Goal: Transaction & Acquisition: Purchase product/service

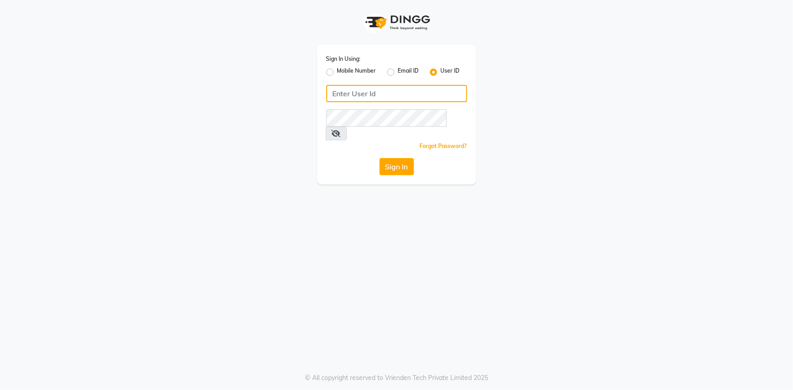
click at [334, 94] on input "Username" at bounding box center [396, 93] width 141 height 17
click at [347, 93] on input "chameleon" at bounding box center [396, 93] width 141 height 17
type input "chameleon"
click at [392, 158] on button "Sign In" at bounding box center [396, 166] width 35 height 17
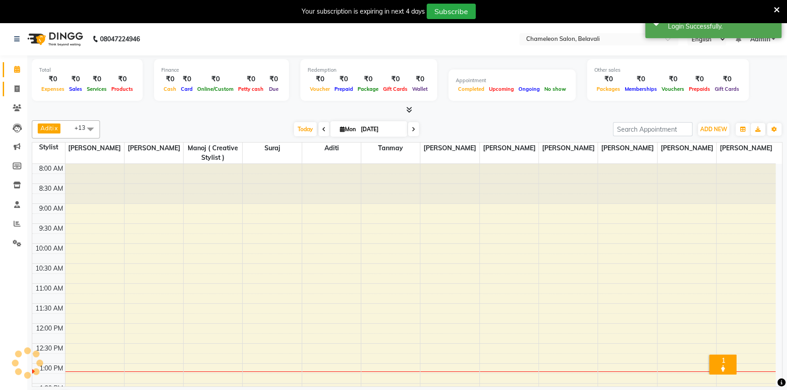
click at [17, 88] on icon at bounding box center [17, 88] width 5 height 7
select select "service"
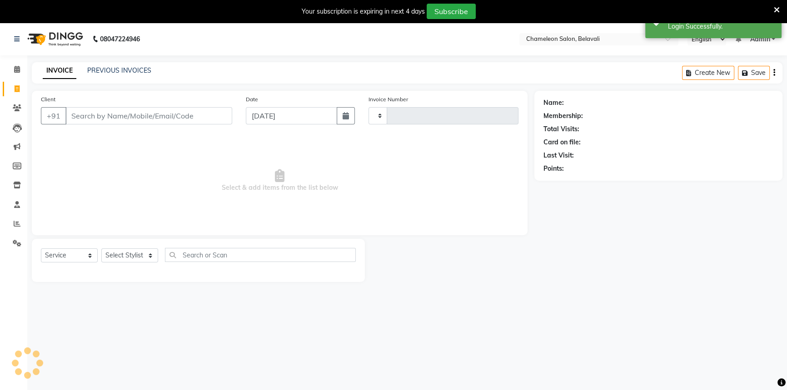
click at [105, 118] on input "Client" at bounding box center [148, 115] width 167 height 17
type input "3456"
select select "6724"
select select "58829"
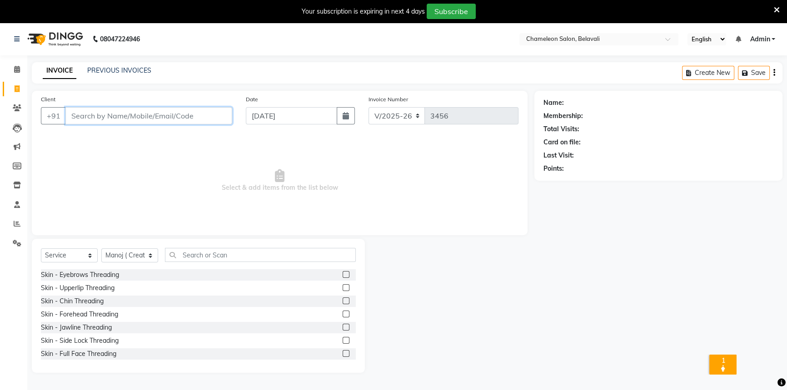
click at [108, 117] on input "Client" at bounding box center [148, 115] width 167 height 17
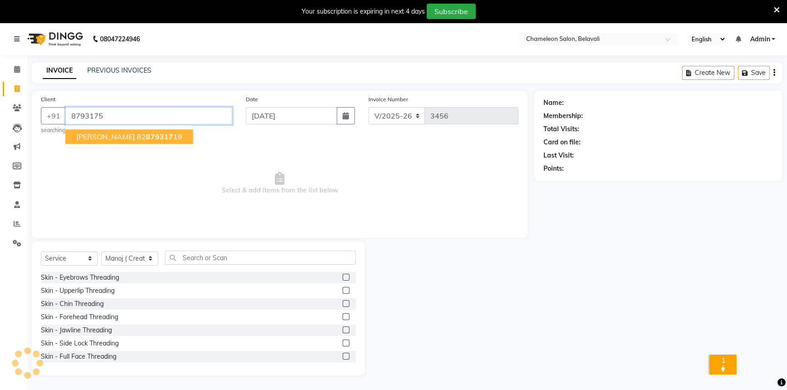
click at [146, 134] on span "879317" at bounding box center [159, 136] width 27 height 9
type input "8287931719"
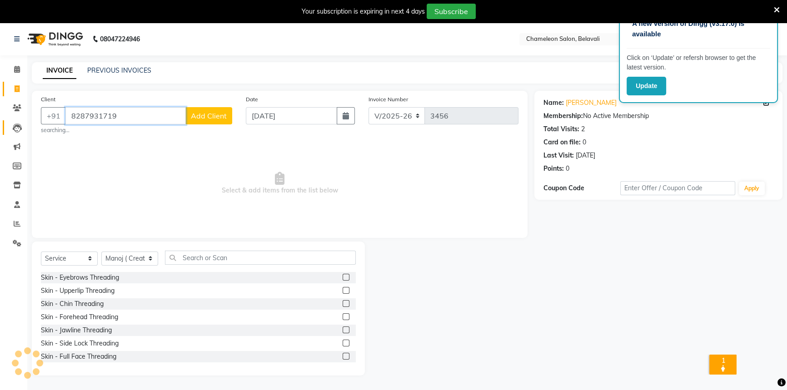
drag, startPoint x: 164, startPoint y: 114, endPoint x: 13, endPoint y: 119, distance: 150.9
click at [13, 119] on app-home "08047224946 Select Location × Chameleon Salon, Belavali English ENGLISH Español…" at bounding box center [393, 206] width 787 height 367
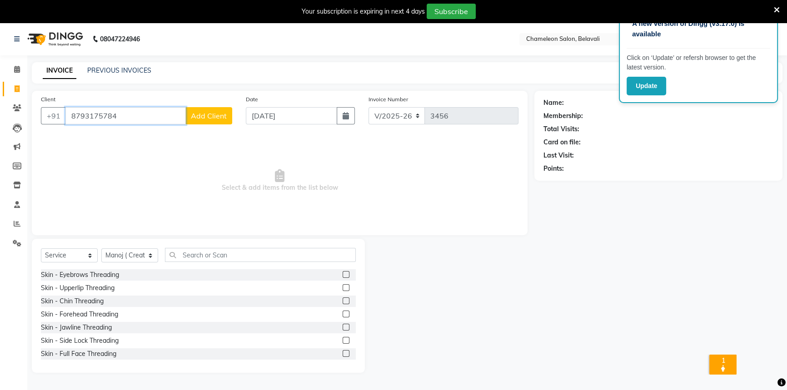
type input "8793175784"
click at [195, 113] on span "Add Client" at bounding box center [209, 115] width 36 height 9
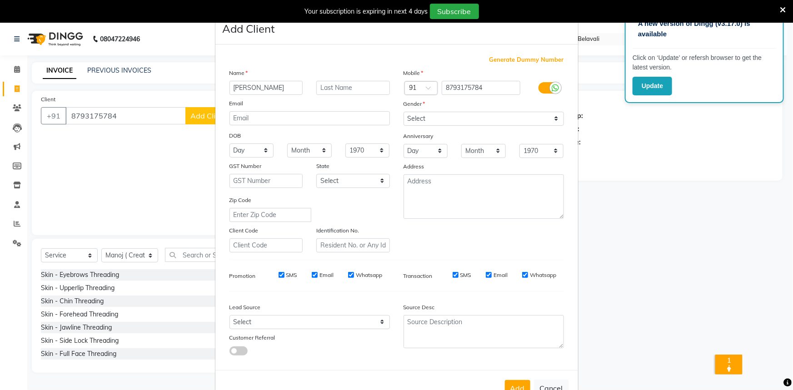
type input "[PERSON_NAME]"
click at [423, 115] on select "Select [DEMOGRAPHIC_DATA] [DEMOGRAPHIC_DATA] Other Prefer Not To Say" at bounding box center [483, 119] width 160 height 14
select select "[DEMOGRAPHIC_DATA]"
click at [403, 112] on select "Select [DEMOGRAPHIC_DATA] [DEMOGRAPHIC_DATA] Other Prefer Not To Say" at bounding box center [483, 119] width 160 height 14
click at [509, 388] on button "Add" at bounding box center [517, 388] width 25 height 16
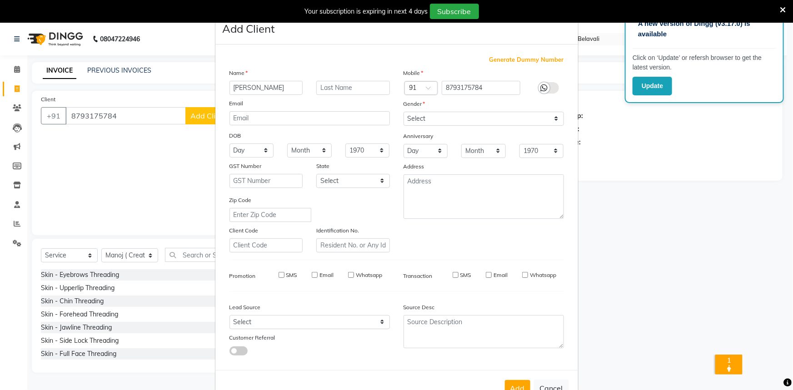
select select
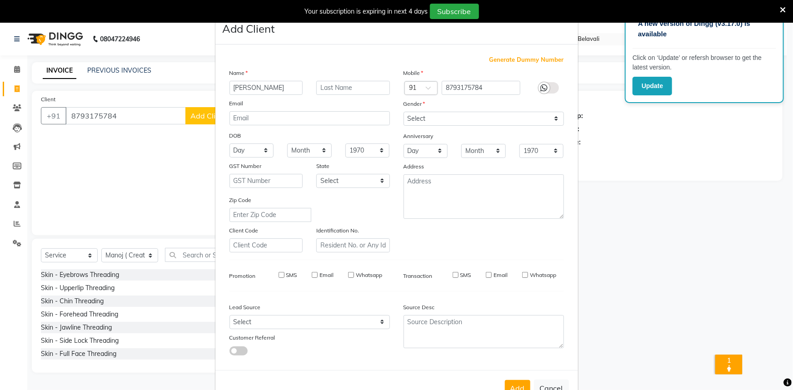
select select
checkbox input "false"
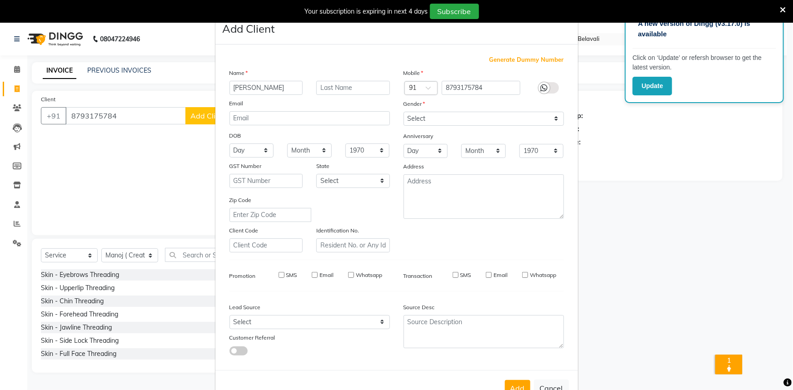
checkbox input "false"
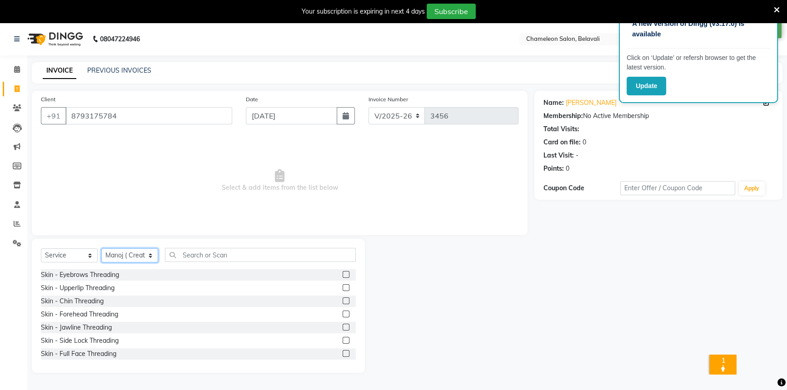
click at [121, 259] on select "Select Stylist Aditi [PERSON_NAME] [PERSON_NAME] ( Creative stylist ) [PERSON_N…" at bounding box center [129, 255] width 57 height 14
select select "65784"
click at [101, 248] on select "Select Stylist Aditi [PERSON_NAME] [PERSON_NAME] ( Creative stylist ) [PERSON_N…" at bounding box center [129, 255] width 57 height 14
click at [201, 256] on input "text" at bounding box center [260, 255] width 191 height 14
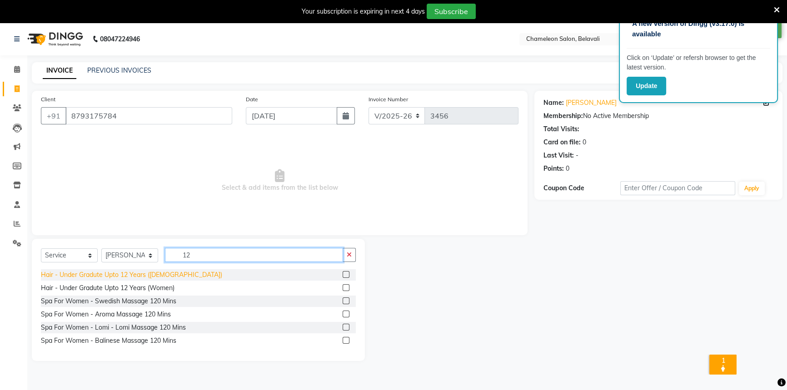
type input "12"
click at [123, 278] on div "Hair - Under Gradute Upto 12 Years ([DEMOGRAPHIC_DATA])" at bounding box center [131, 275] width 181 height 10
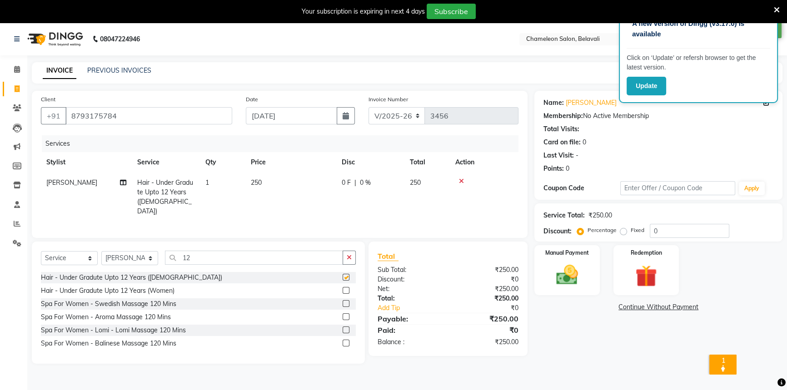
checkbox input "false"
click at [266, 185] on td "250" at bounding box center [290, 197] width 91 height 49
select select "65784"
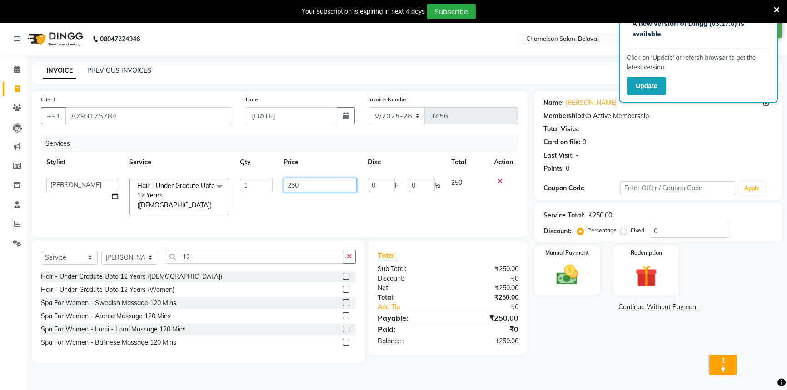
click at [295, 187] on input "250" at bounding box center [319, 185] width 73 height 14
type input "280"
click at [496, 356] on div "Total Sub Total: ₹250.00 Discount: ₹0 Net: ₹250.00 Total: ₹250.00 Add Tip ₹0 Pa…" at bounding box center [450, 302] width 170 height 122
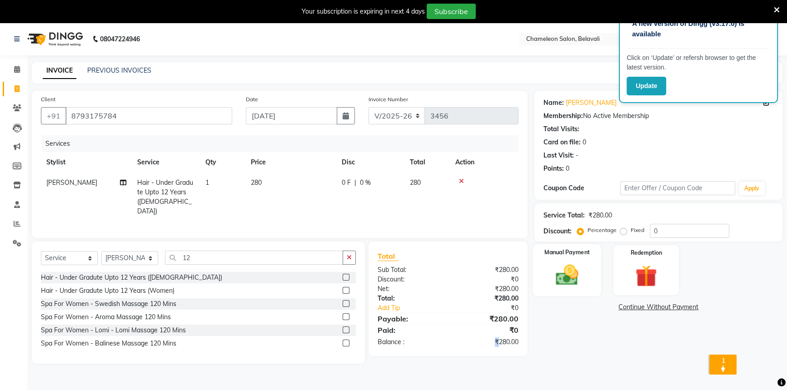
click at [557, 287] on img at bounding box center [567, 275] width 37 height 26
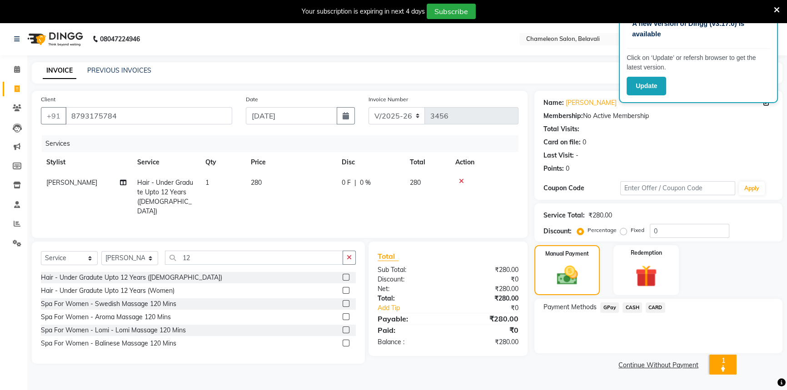
drag, startPoint x: 625, startPoint y: 307, endPoint x: 631, endPoint y: 317, distance: 11.0
click at [626, 307] on span "CASH" at bounding box center [632, 308] width 20 height 10
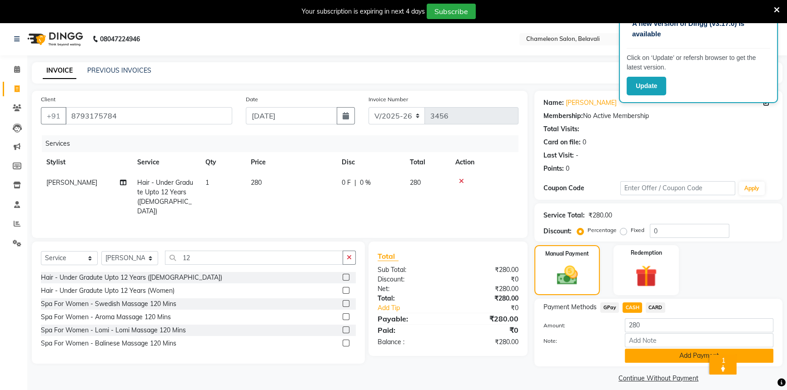
click at [647, 350] on button "Add Payment" at bounding box center [699, 356] width 149 height 14
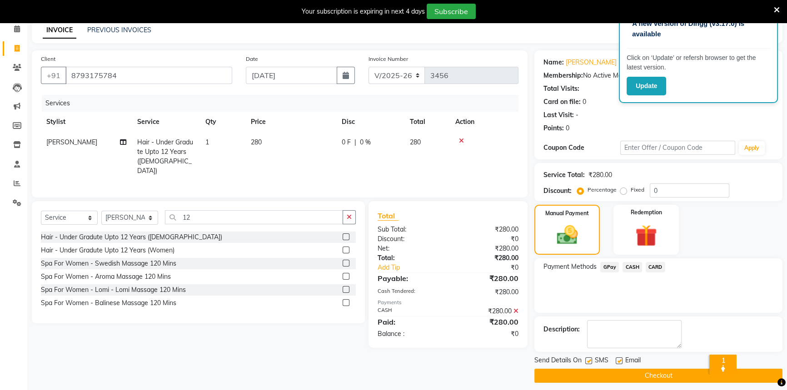
scroll to position [46, 0]
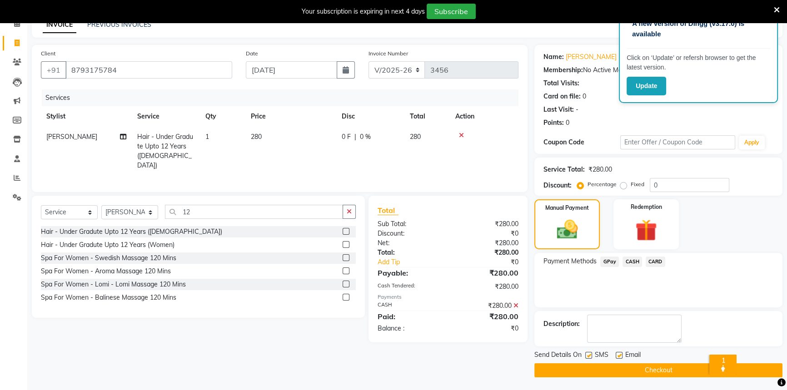
click at [627, 369] on button "Checkout" at bounding box center [658, 370] width 248 height 14
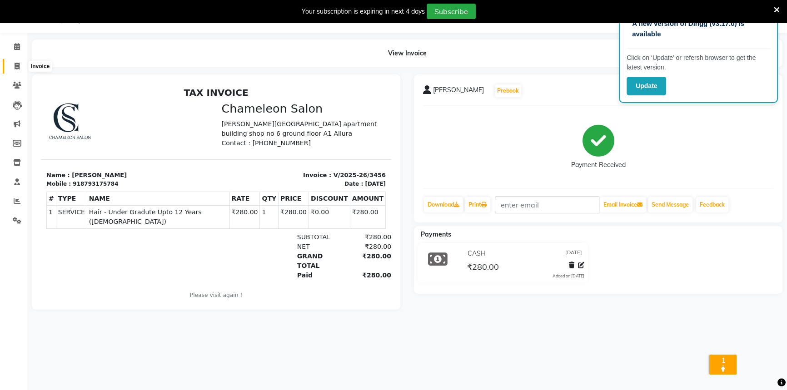
drag, startPoint x: 20, startPoint y: 62, endPoint x: 39, endPoint y: 66, distance: 20.1
click at [20, 62] on span at bounding box center [17, 66] width 16 height 10
select select "6724"
select select "service"
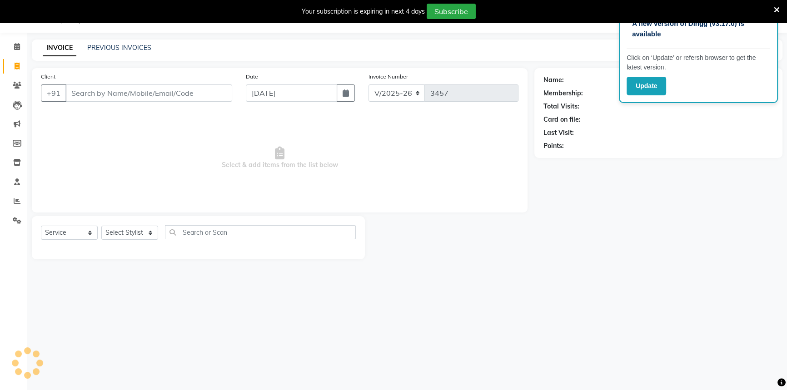
select select "58829"
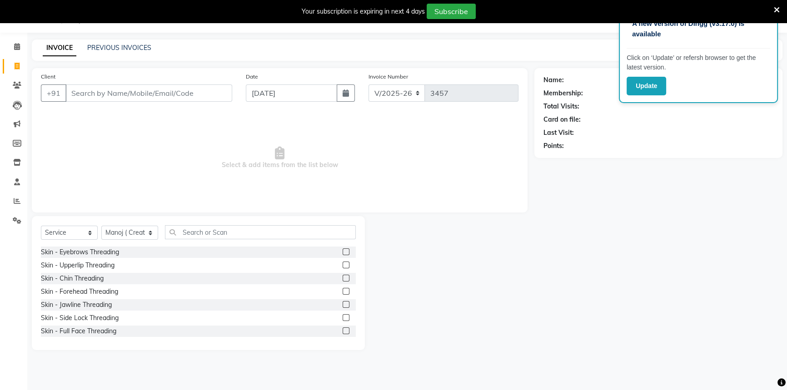
drag, startPoint x: 124, startPoint y: 92, endPoint x: 109, endPoint y: 88, distance: 15.0
click at [118, 91] on input "Client" at bounding box center [148, 92] width 167 height 17
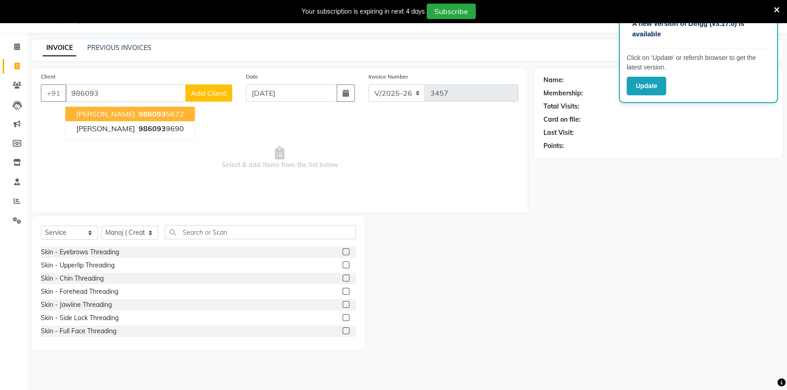
click at [139, 117] on span "986093" at bounding box center [152, 113] width 27 height 9
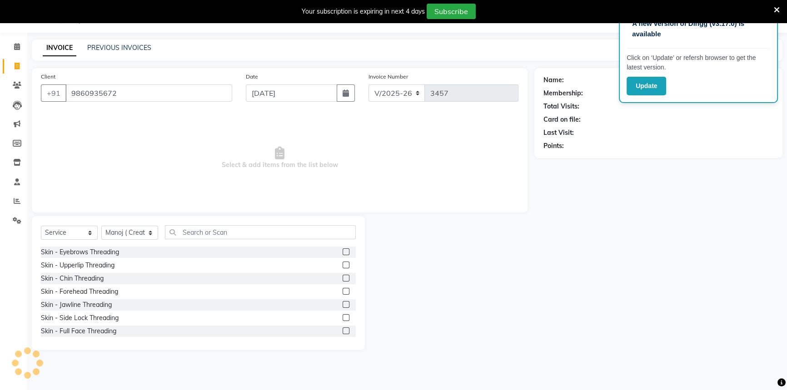
type input "9860935672"
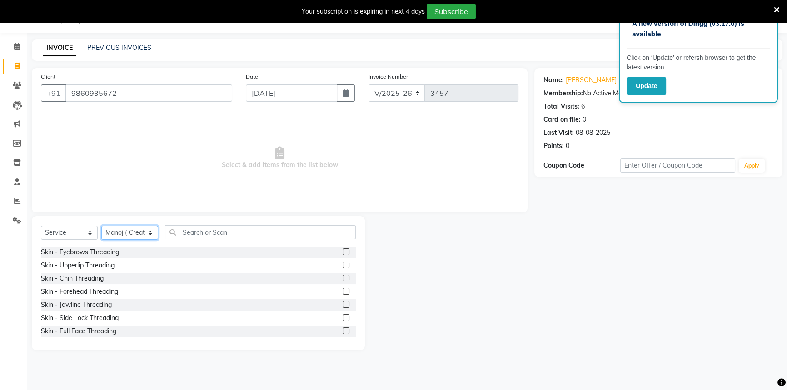
click at [126, 235] on select "Select Stylist Aditi [PERSON_NAME] [PERSON_NAME] ( Creative stylist ) [PERSON_N…" at bounding box center [129, 233] width 57 height 14
select select "65784"
click at [101, 226] on select "Select Stylist Aditi [PERSON_NAME] [PERSON_NAME] ( Creative stylist ) [PERSON_N…" at bounding box center [129, 233] width 57 height 14
click at [181, 238] on input "text" at bounding box center [260, 232] width 191 height 14
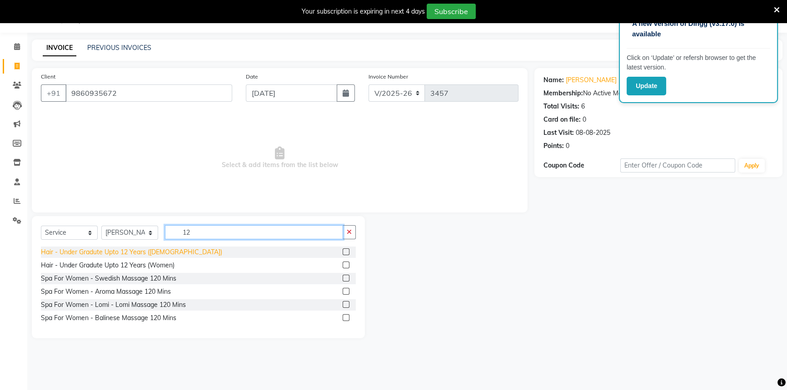
type input "12"
click at [141, 255] on div "Hair - Under Gradute Upto 12 Years ([DEMOGRAPHIC_DATA])" at bounding box center [131, 253] width 181 height 10
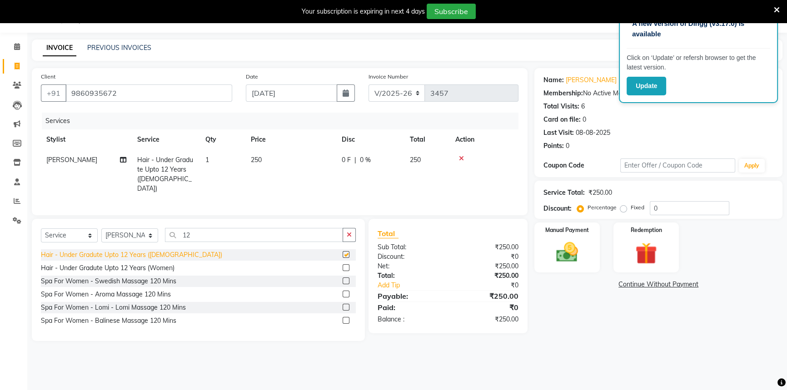
checkbox input "false"
click at [363, 162] on span "0 %" at bounding box center [365, 160] width 11 height 10
select select "65784"
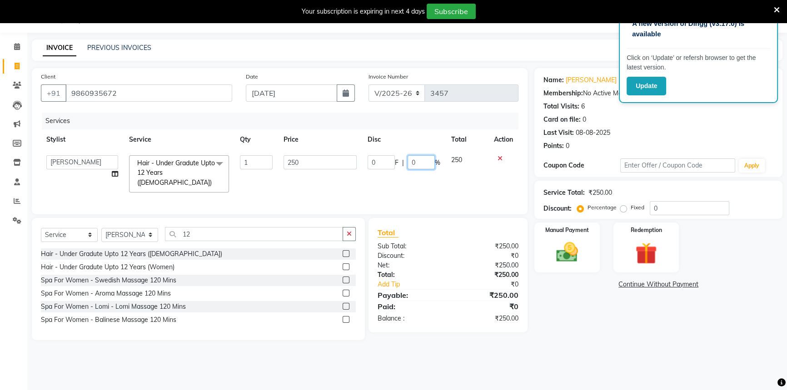
click at [411, 164] on input "0" at bounding box center [420, 162] width 27 height 14
type input "20"
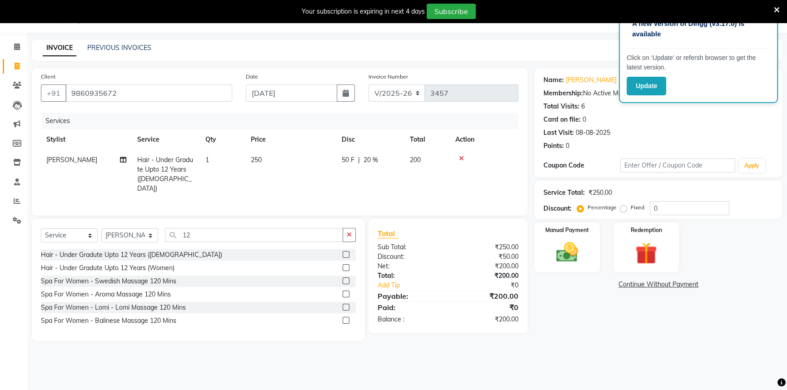
click at [613, 310] on div "Name: Mahesh Matre Membership: No Active Membership Total Visits: 6 Card on fil…" at bounding box center [661, 204] width 255 height 273
click at [589, 264] on div "Manual Payment" at bounding box center [567, 248] width 68 height 52
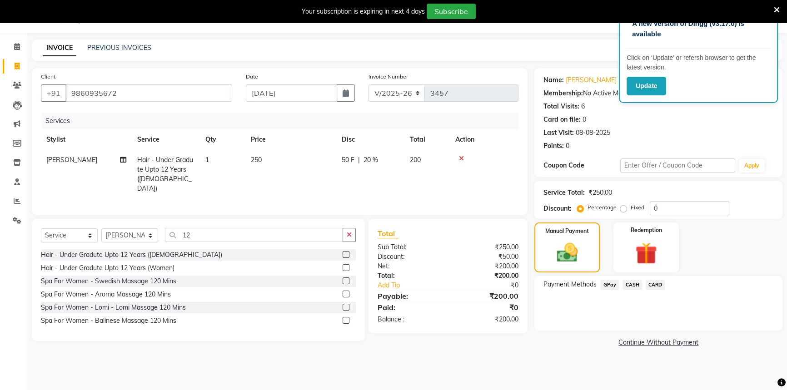
click at [612, 289] on span "GPay" at bounding box center [609, 285] width 19 height 10
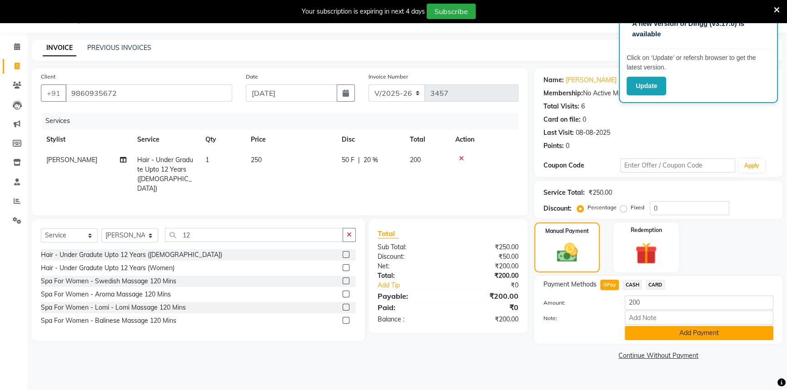
click at [641, 330] on button "Add Payment" at bounding box center [699, 333] width 149 height 14
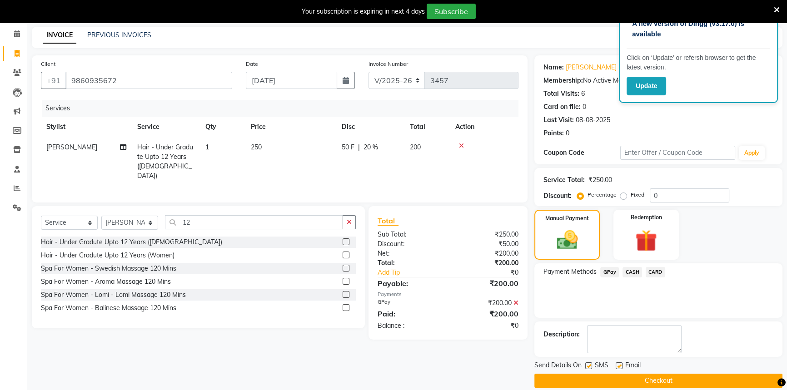
scroll to position [46, 0]
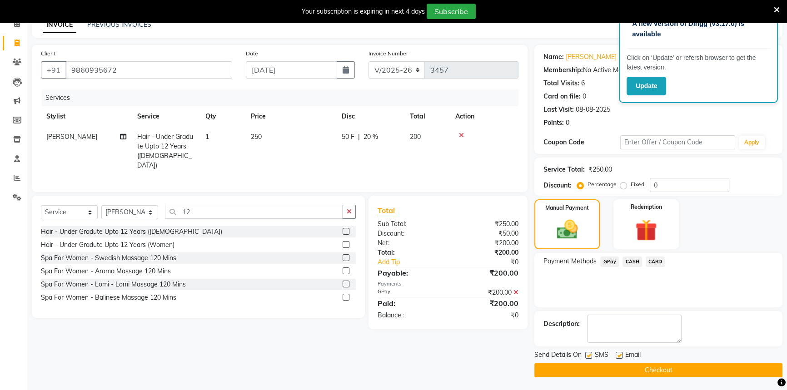
click at [678, 365] on button "Checkout" at bounding box center [658, 370] width 248 height 14
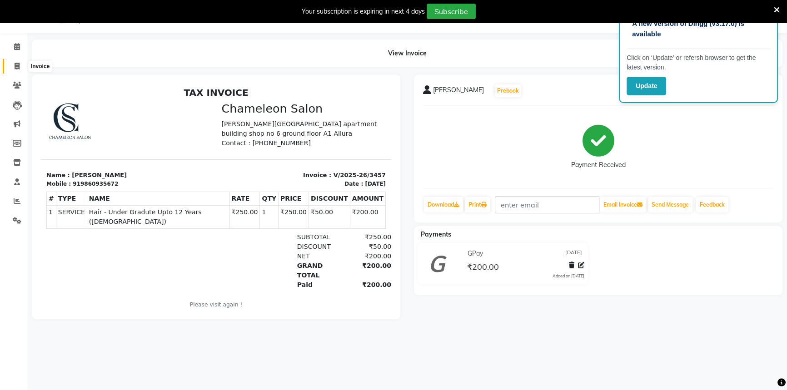
drag, startPoint x: 19, startPoint y: 67, endPoint x: 35, endPoint y: 62, distance: 16.2
click at [19, 66] on icon at bounding box center [17, 66] width 5 height 7
select select "service"
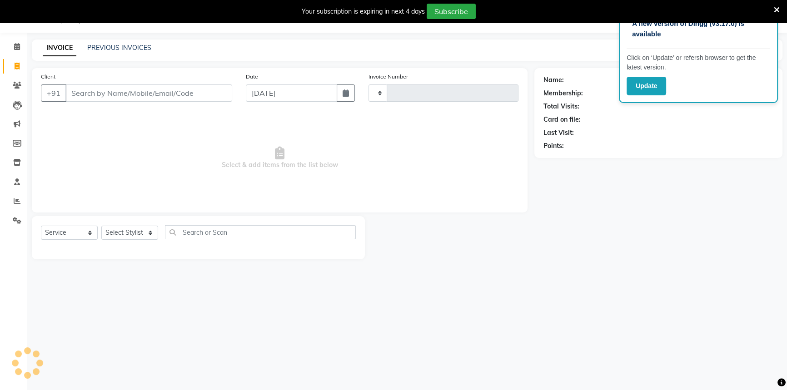
type input "3458"
select select "6724"
select select "58829"
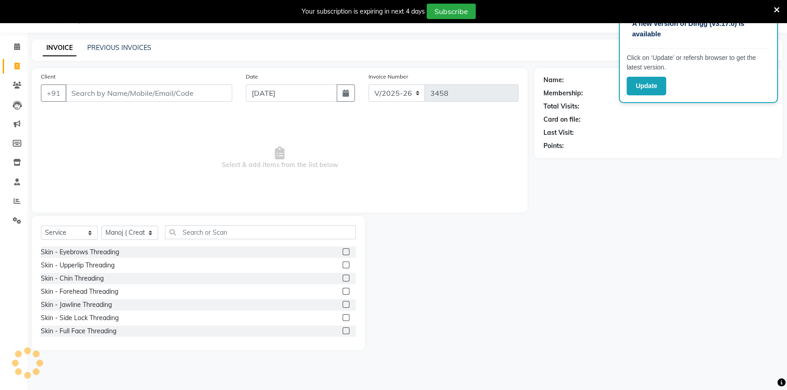
click at [94, 92] on input "Client" at bounding box center [148, 92] width 167 height 17
click at [176, 97] on input "Client" at bounding box center [148, 92] width 167 height 17
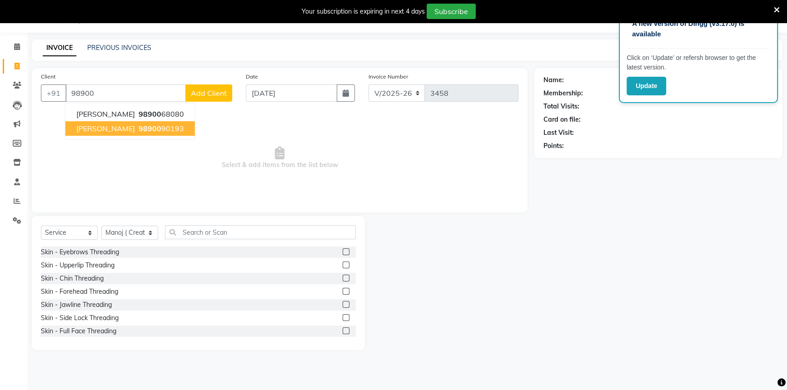
click at [99, 132] on span "nikhil dhananja" at bounding box center [105, 128] width 59 height 9
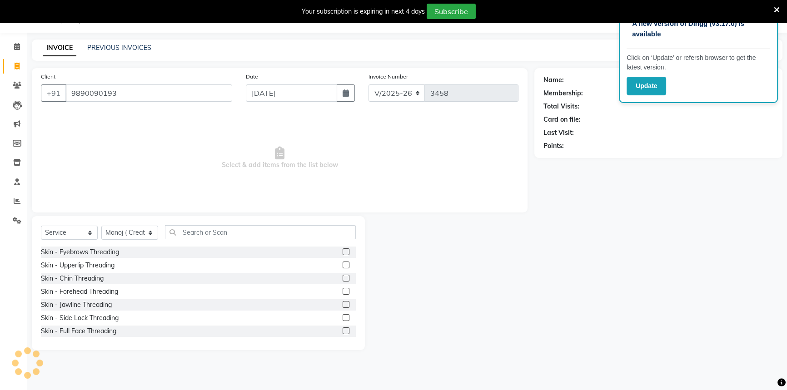
type input "9890090193"
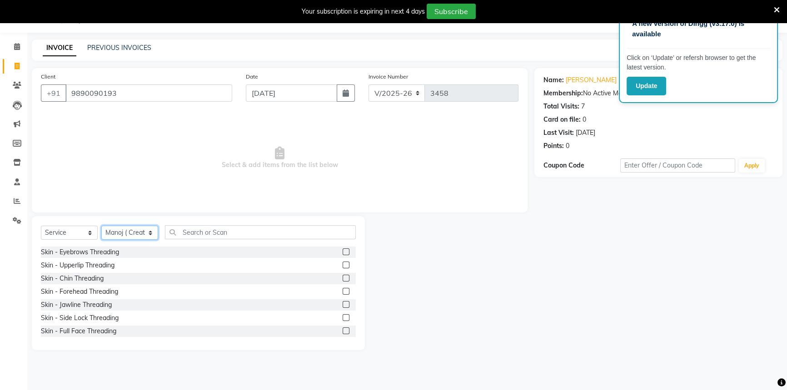
click at [124, 233] on select "Select Stylist Aditi [PERSON_NAME] [PERSON_NAME] ( Creative stylist ) [PERSON_N…" at bounding box center [129, 233] width 57 height 14
select select "88669"
click at [101, 226] on select "Select Stylist Aditi [PERSON_NAME] [PERSON_NAME] ( Creative stylist ) [PERSON_N…" at bounding box center [129, 233] width 57 height 14
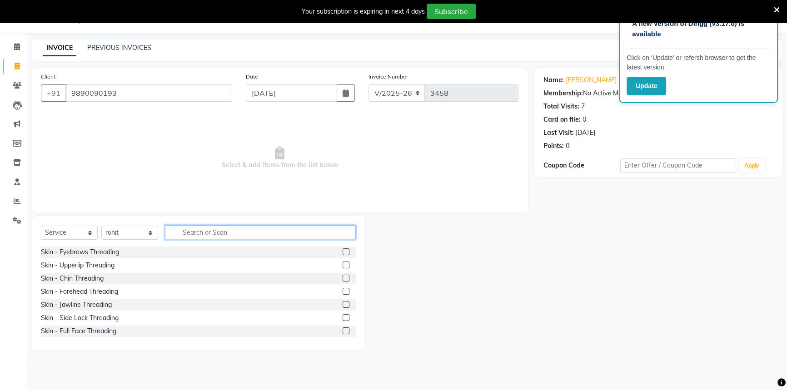
drag, startPoint x: 173, startPoint y: 227, endPoint x: 166, endPoint y: 226, distance: 6.4
click at [173, 227] on input "text" at bounding box center [260, 232] width 191 height 14
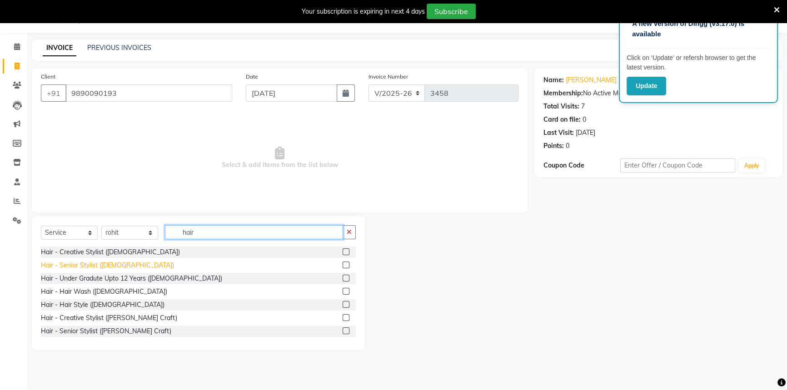
type input "hair"
drag, startPoint x: 76, startPoint y: 268, endPoint x: 76, endPoint y: 286, distance: 17.7
click at [76, 268] on div "Hair - Senior Stylist ([DEMOGRAPHIC_DATA])" at bounding box center [107, 266] width 133 height 10
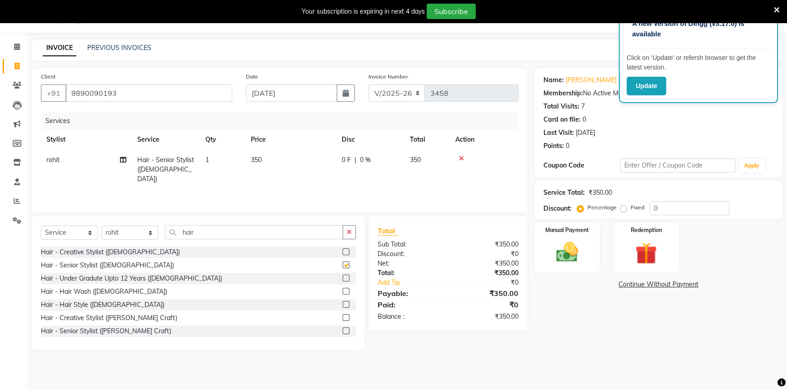
checkbox input "false"
click at [95, 333] on div "Hair - Senior Stylist ([PERSON_NAME] Craft)" at bounding box center [106, 332] width 130 height 10
checkbox input "false"
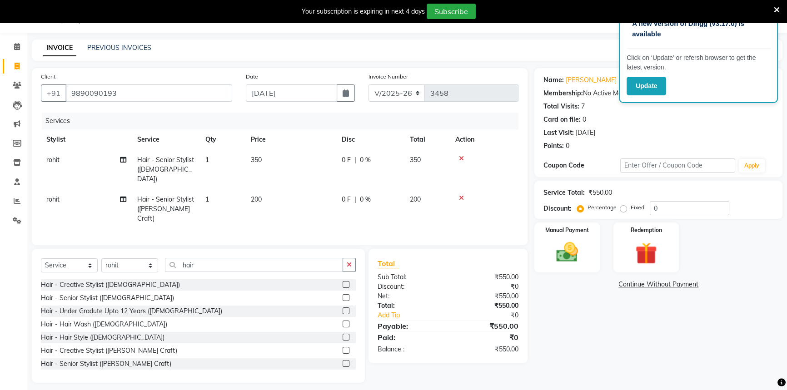
click at [300, 151] on td "350" at bounding box center [290, 170] width 91 height 40
select select "88669"
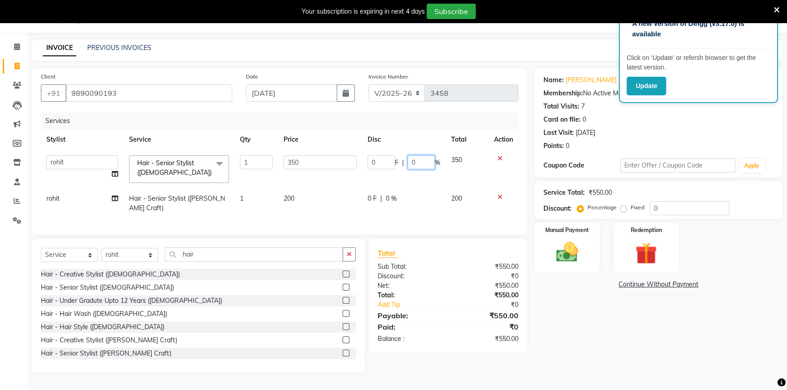
click at [409, 159] on input "0" at bounding box center [420, 162] width 27 height 14
type input "20"
click at [380, 196] on td "0 F | 0 %" at bounding box center [404, 204] width 84 height 30
select select "88669"
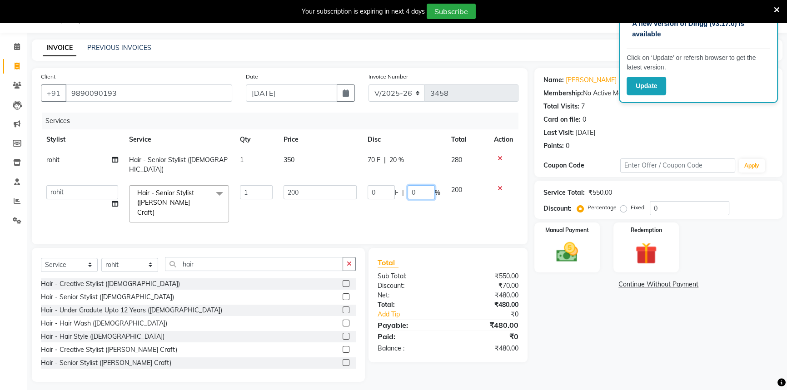
click at [417, 185] on input "0" at bounding box center [420, 192] width 27 height 14
click at [411, 185] on input "0" at bounding box center [420, 192] width 27 height 14
type input "20"
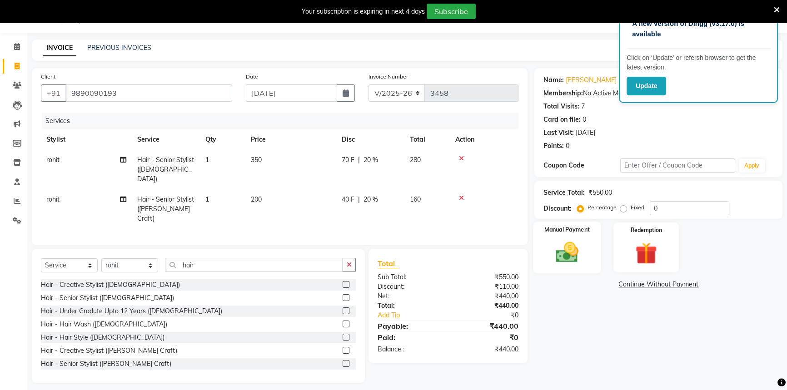
drag, startPoint x: 585, startPoint y: 318, endPoint x: 574, endPoint y: 255, distance: 63.6
click at [586, 317] on div "Name: Nikhil Dhananja Membership: No Active Membership Total Visits: 7 Card on …" at bounding box center [661, 225] width 255 height 315
click at [575, 255] on img at bounding box center [567, 252] width 37 height 26
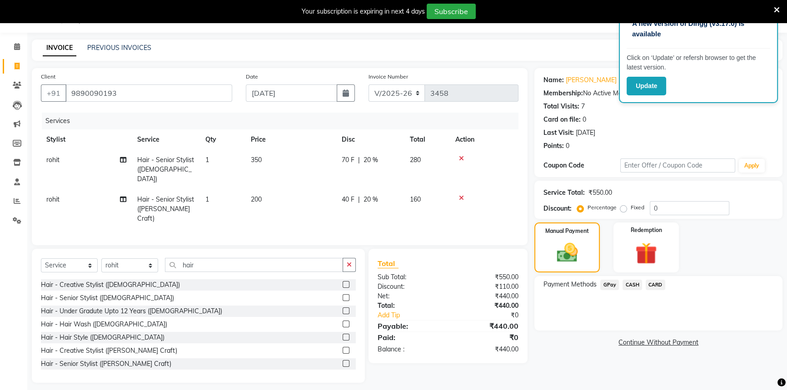
drag, startPoint x: 611, startPoint y: 280, endPoint x: 626, endPoint y: 291, distance: 18.3
click at [613, 282] on span "GPay" at bounding box center [609, 285] width 19 height 10
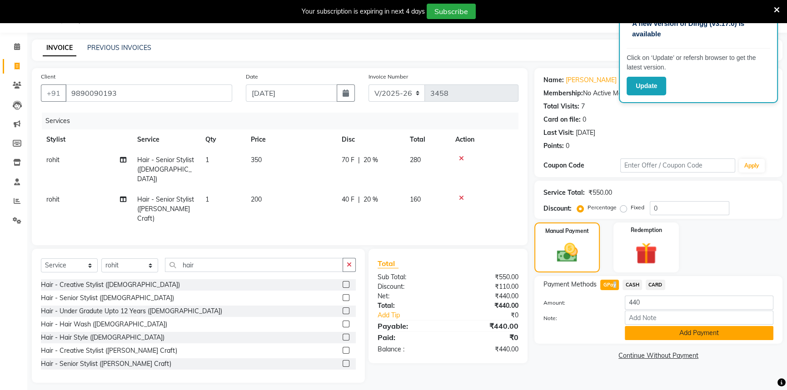
click at [645, 332] on button "Add Payment" at bounding box center [699, 333] width 149 height 14
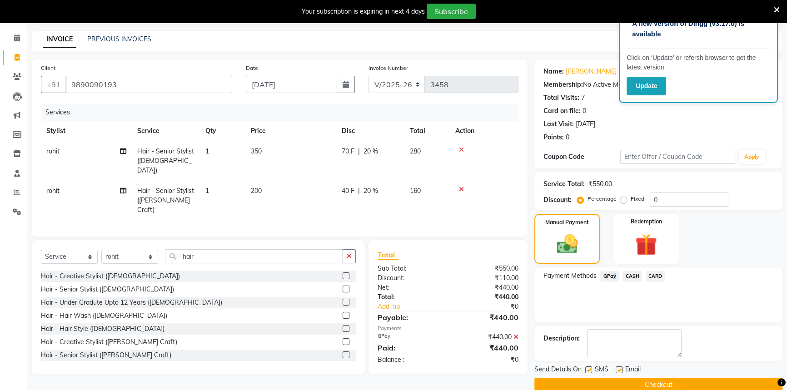
scroll to position [46, 0]
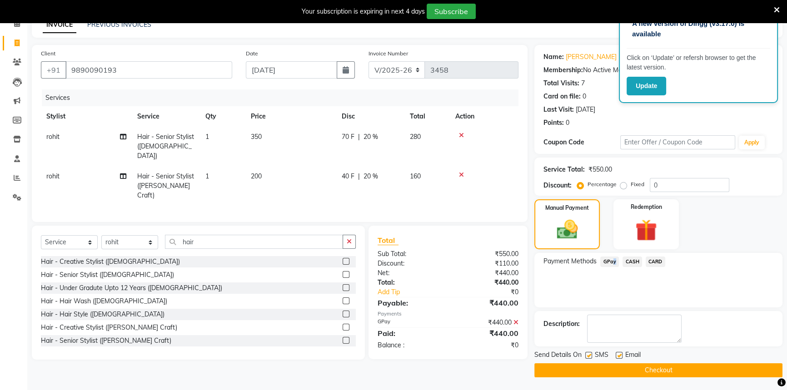
click at [650, 363] on button "Checkout" at bounding box center [658, 370] width 248 height 14
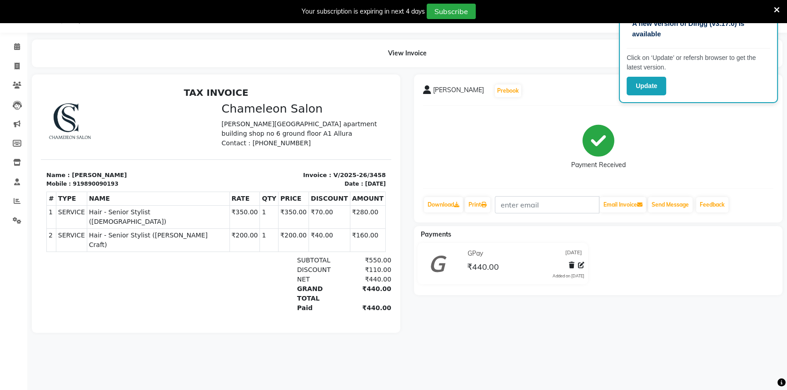
click at [775, 8] on icon at bounding box center [777, 10] width 6 height 8
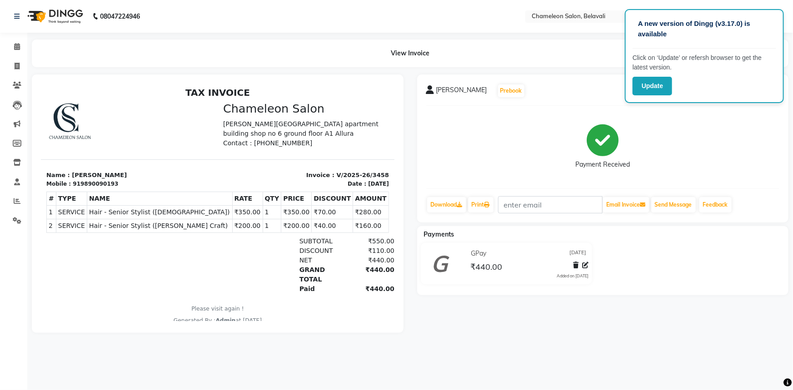
click at [545, 68] on main "View Invoice nikhil dhananja Prebook Payment Received Download Print Email Invo…" at bounding box center [409, 193] width 765 height 307
click at [586, 68] on main "View Invoice nikhil dhananja Prebook Payment Received Download Print Email Invo…" at bounding box center [409, 193] width 765 height 307
click at [586, 64] on div "View Invoice" at bounding box center [410, 54] width 756 height 28
click at [645, 87] on button "Update" at bounding box center [652, 86] width 40 height 19
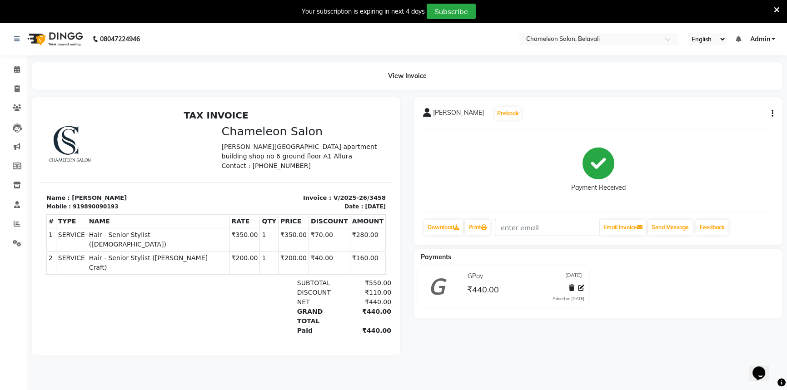
click at [771, 114] on icon "button" at bounding box center [772, 114] width 2 height 0
click at [722, 122] on div "Edit Invoice" at bounding box center [726, 124] width 62 height 11
select select "service"
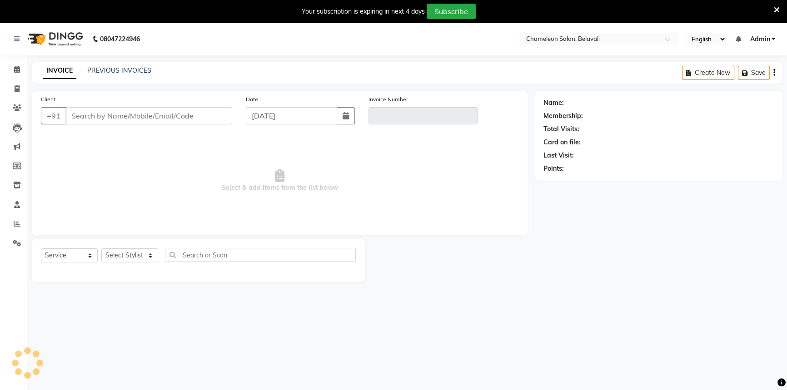
scroll to position [23, 0]
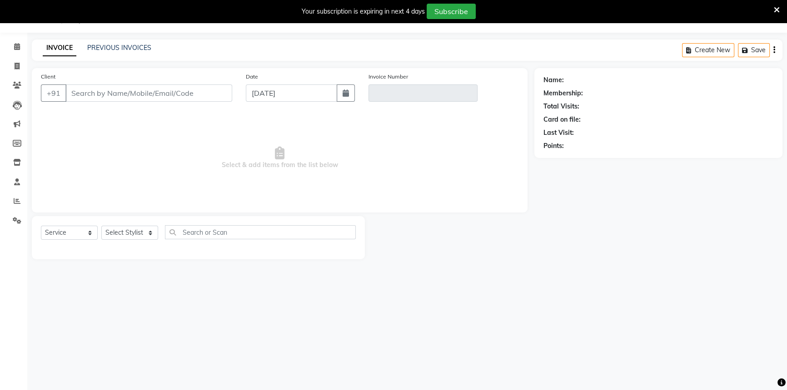
select select "58829"
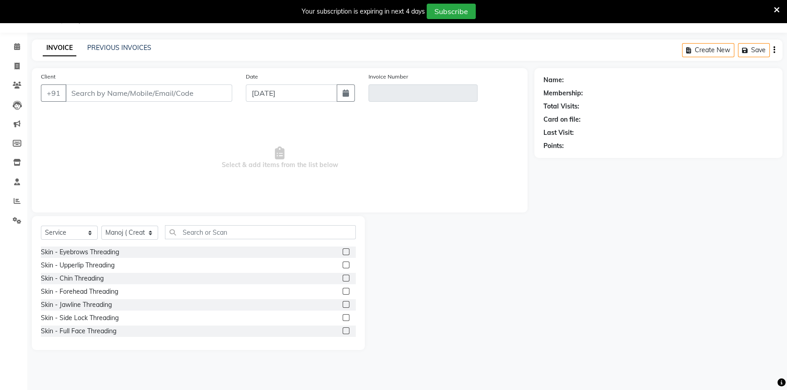
type input "9890090193"
type input "V/2025-26/3458"
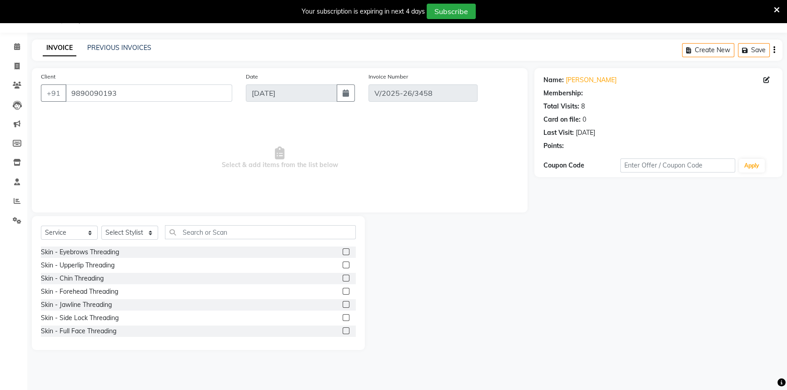
select select "select"
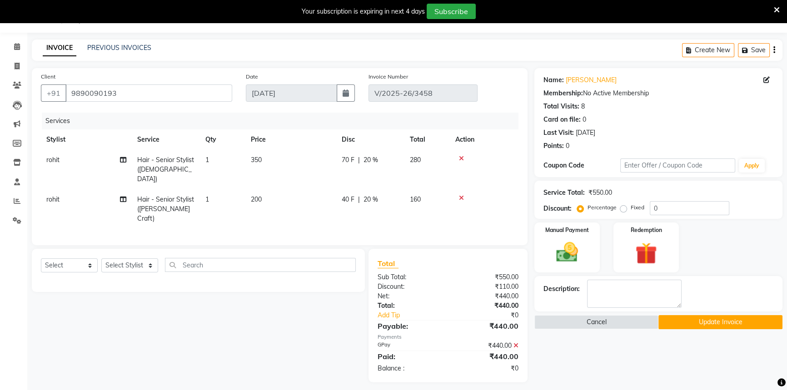
drag, startPoint x: 515, startPoint y: 332, endPoint x: 529, endPoint y: 309, distance: 27.4
click at [514, 343] on icon at bounding box center [515, 346] width 5 height 6
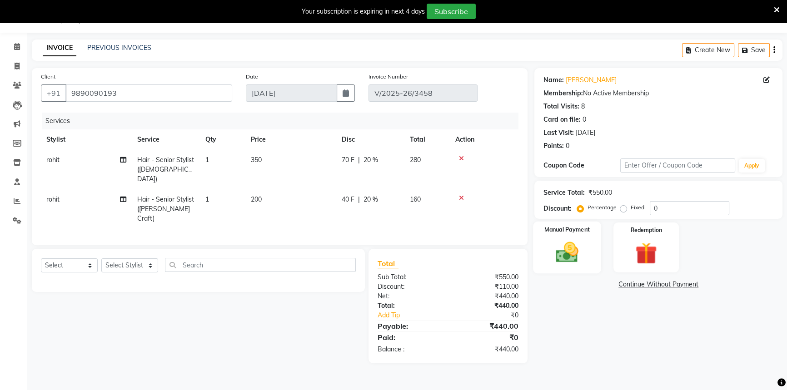
click at [558, 247] on img at bounding box center [567, 252] width 37 height 26
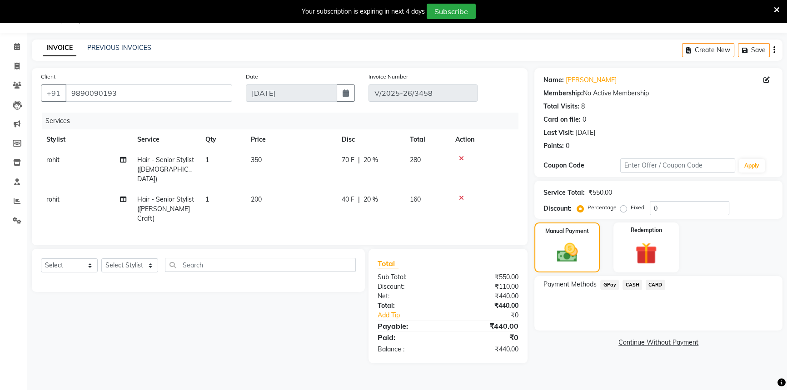
click at [627, 284] on span "CASH" at bounding box center [632, 285] width 20 height 10
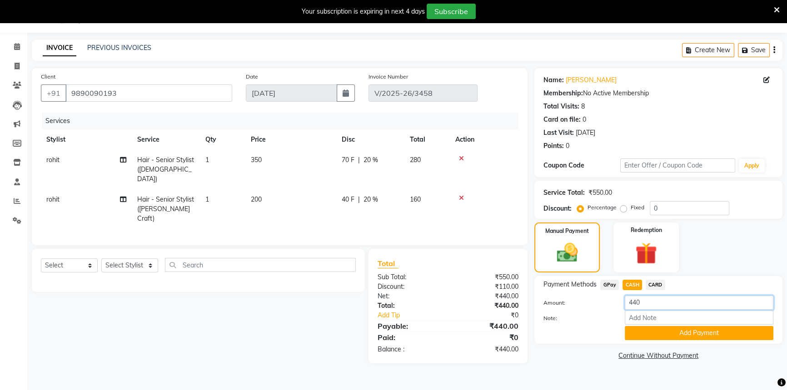
click at [634, 303] on input "440" at bounding box center [699, 303] width 149 height 14
type input "400"
click at [641, 332] on button "Add Payment" at bounding box center [699, 333] width 149 height 14
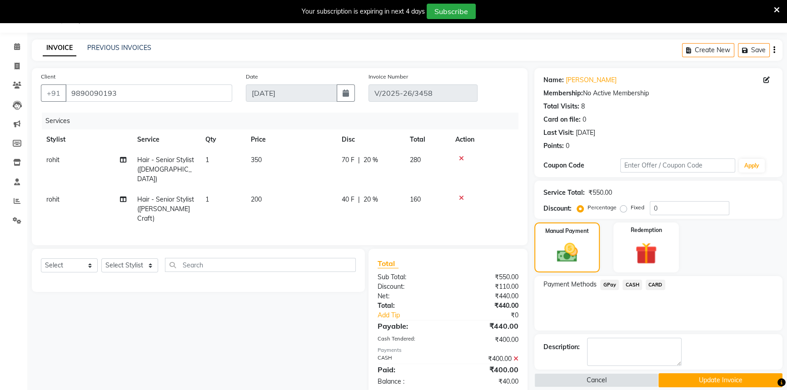
click at [601, 283] on span "GPay" at bounding box center [609, 285] width 19 height 10
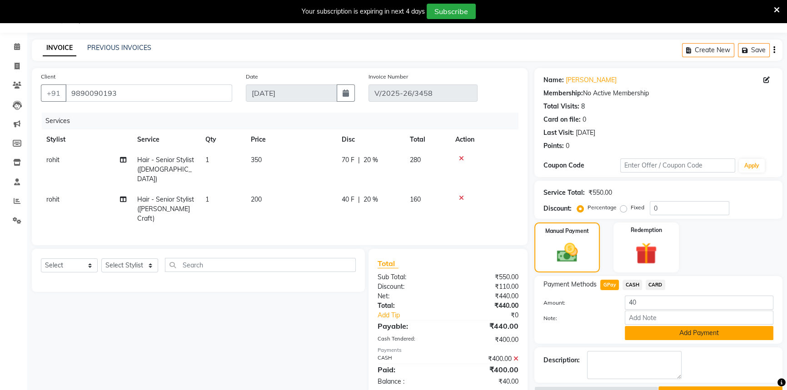
click at [652, 333] on button "Add Payment" at bounding box center [699, 333] width 149 height 14
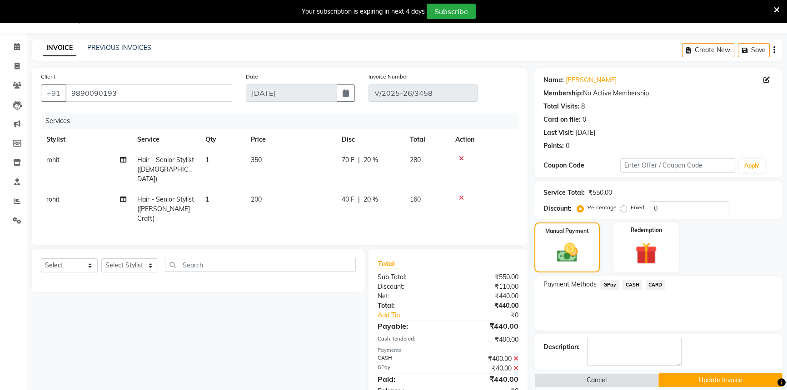
click at [683, 380] on button "Update Invoice" at bounding box center [720, 380] width 124 height 14
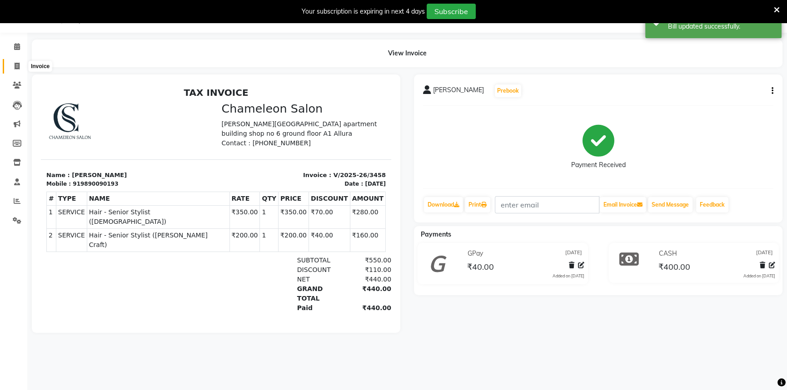
click at [15, 65] on icon at bounding box center [17, 66] width 5 height 7
select select "6724"
select select "service"
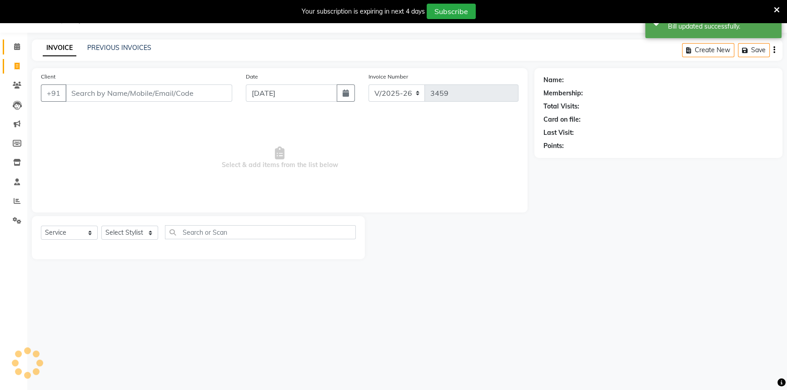
select select "58829"
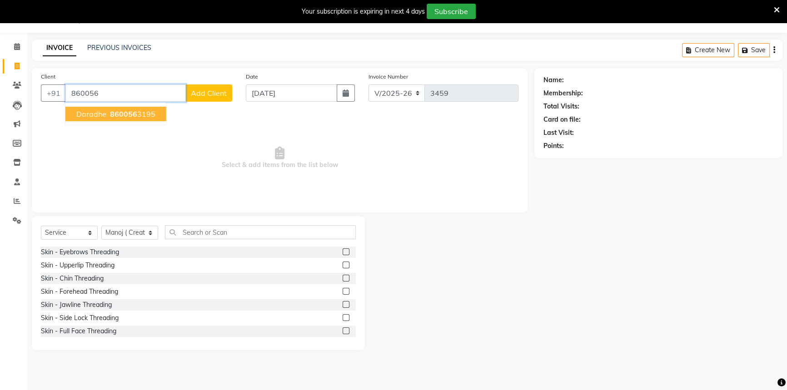
click at [102, 117] on span "daradhe" at bounding box center [91, 113] width 30 height 9
type input "8600563195"
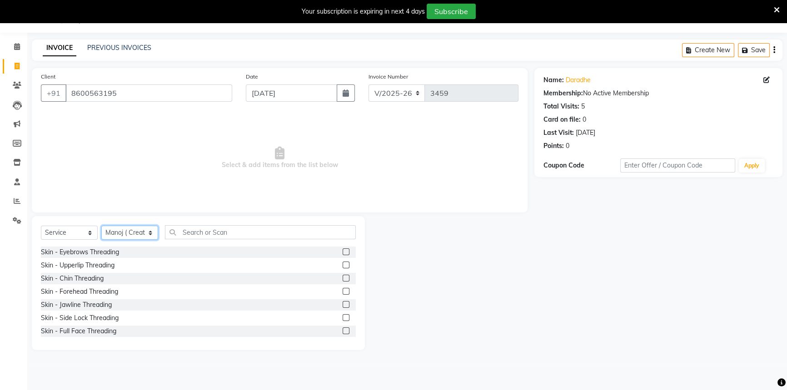
click at [123, 237] on select "Select Stylist Aditi [PERSON_NAME] [PERSON_NAME] ( Creative stylist ) [PERSON_N…" at bounding box center [129, 233] width 57 height 14
select select "88669"
click at [101, 226] on select "Select Stylist Aditi [PERSON_NAME] [PERSON_NAME] ( Creative stylist ) [PERSON_N…" at bounding box center [129, 233] width 57 height 14
click at [205, 242] on div "Select Service Product Membership Package Voucher Prepaid Gift Card Select Styl…" at bounding box center [198, 235] width 315 height 21
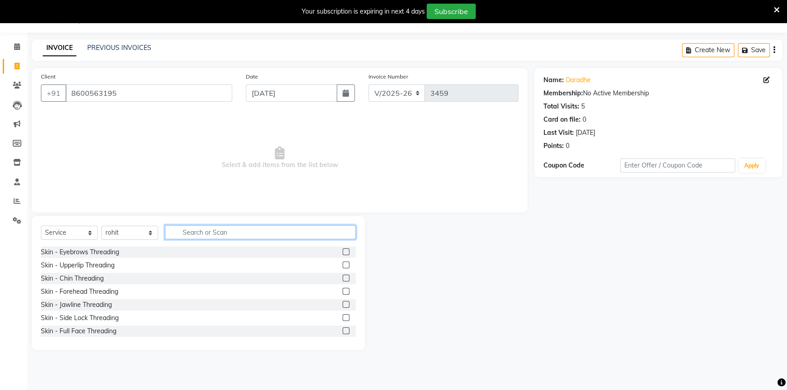
drag, startPoint x: 204, startPoint y: 231, endPoint x: 211, endPoint y: 228, distance: 7.7
click at [206, 232] on input "text" at bounding box center [260, 232] width 191 height 14
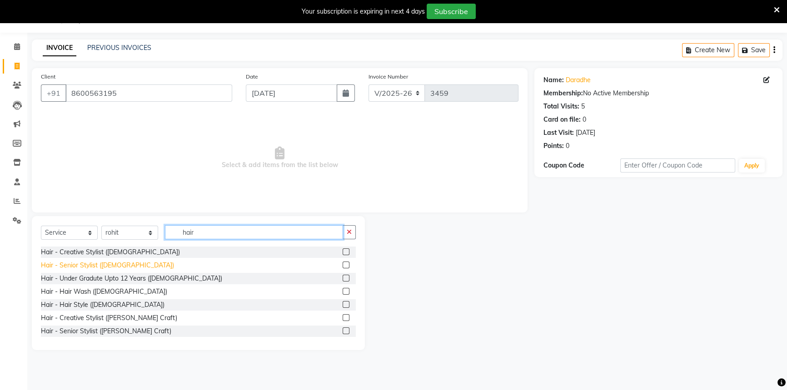
type input "hair"
click at [90, 262] on div "Hair - Senior Stylist ([DEMOGRAPHIC_DATA])" at bounding box center [107, 266] width 133 height 10
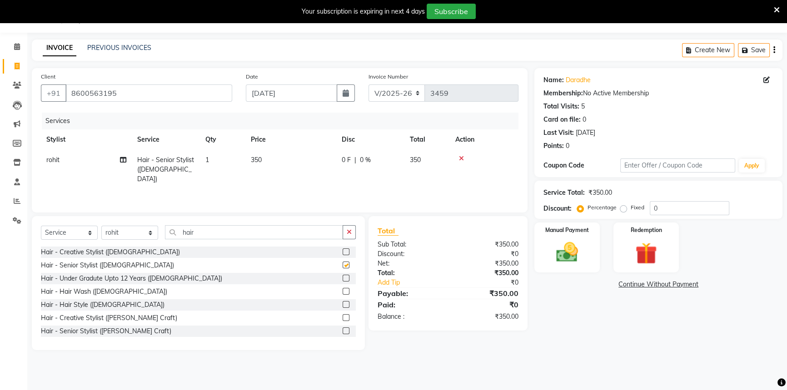
checkbox input "false"
drag, startPoint x: 273, startPoint y: 163, endPoint x: 280, endPoint y: 162, distance: 7.7
click at [277, 162] on td "350" at bounding box center [290, 170] width 91 height 40
select select "88669"
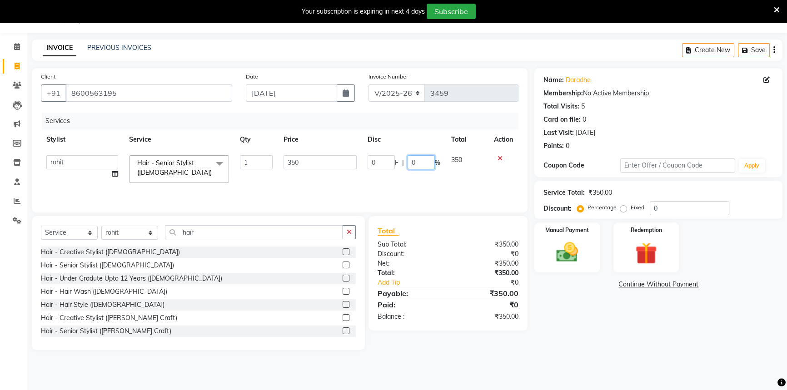
click at [408, 162] on input "0" at bounding box center [420, 162] width 27 height 14
type input "20"
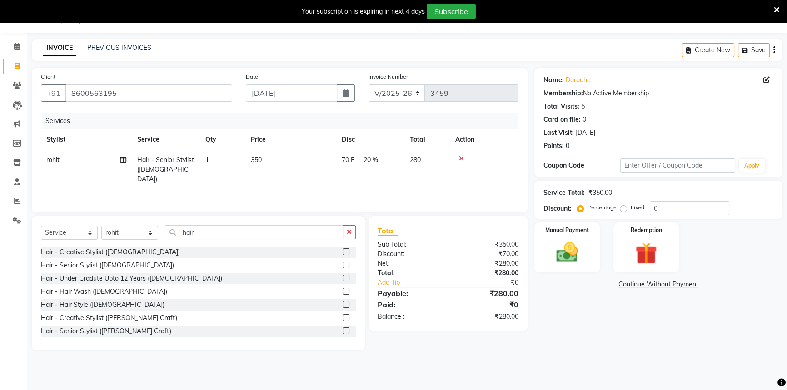
drag, startPoint x: 545, startPoint y: 345, endPoint x: 569, endPoint y: 283, distance: 66.7
click at [548, 340] on div "Name: Daradhe Membership: No Active Membership Total Visits: 5 Card on file: 0 …" at bounding box center [661, 209] width 255 height 282
click at [569, 263] on img at bounding box center [567, 252] width 37 height 26
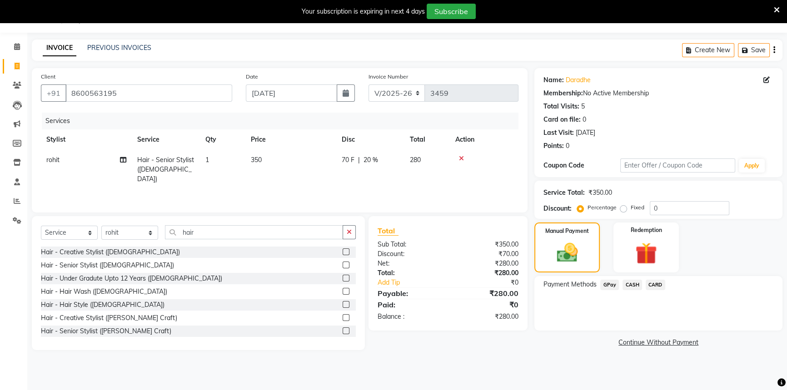
click at [629, 282] on span "CASH" at bounding box center [632, 285] width 20 height 10
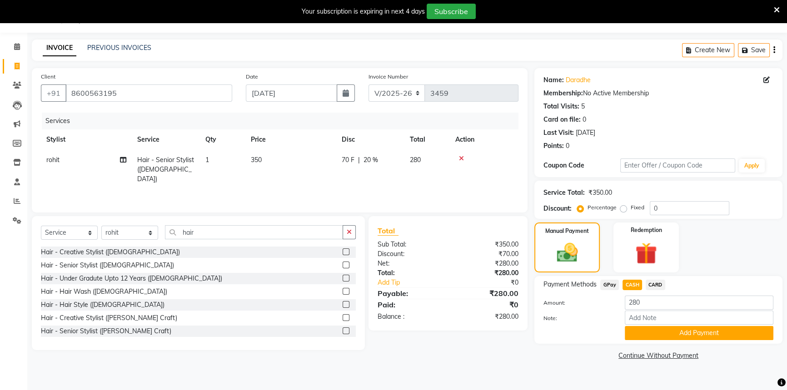
click at [656, 325] on div "Note:" at bounding box center [658, 318] width 243 height 15
click at [645, 338] on button "Add Payment" at bounding box center [699, 333] width 149 height 14
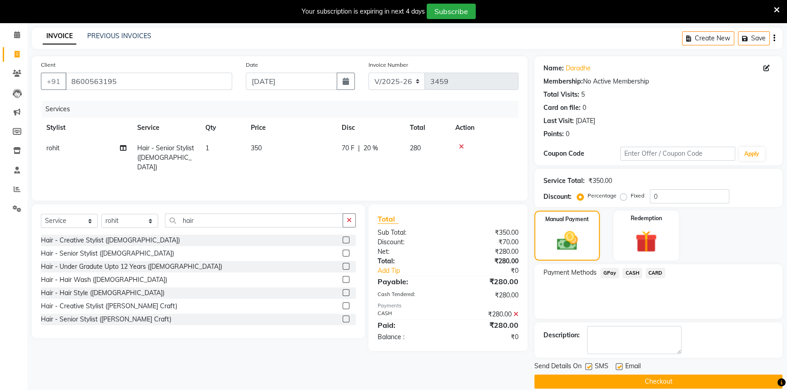
scroll to position [46, 0]
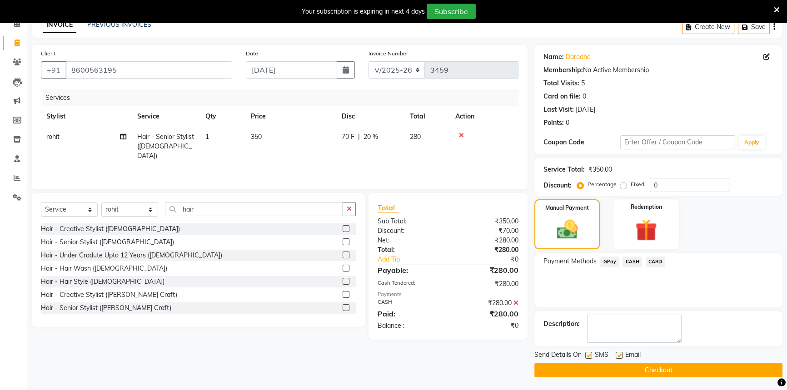
click at [662, 371] on button "Checkout" at bounding box center [658, 370] width 248 height 14
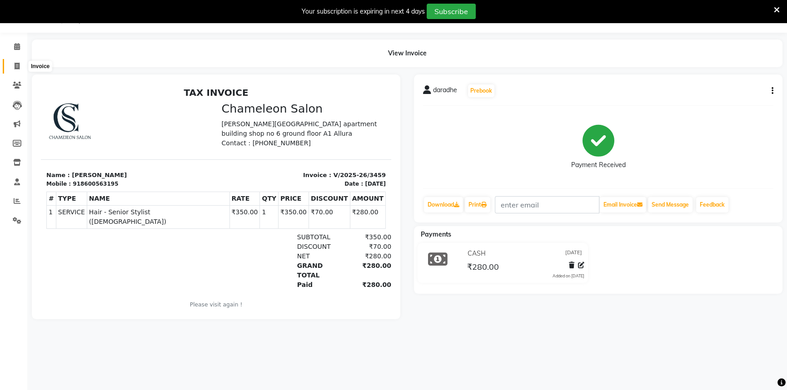
drag, startPoint x: 9, startPoint y: 60, endPoint x: 14, endPoint y: 61, distance: 5.1
click at [9, 61] on span at bounding box center [17, 66] width 16 height 10
select select "service"
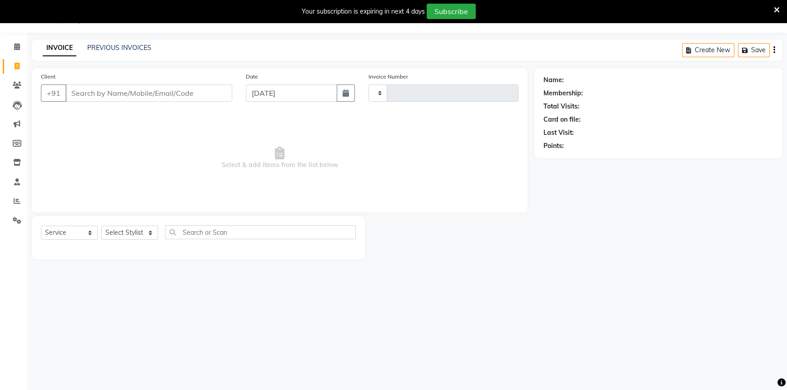
type input "3460"
select select "6724"
drag, startPoint x: 82, startPoint y: 92, endPoint x: 84, endPoint y: 81, distance: 11.2
click at [82, 92] on input "Client" at bounding box center [148, 92] width 167 height 17
select select "58829"
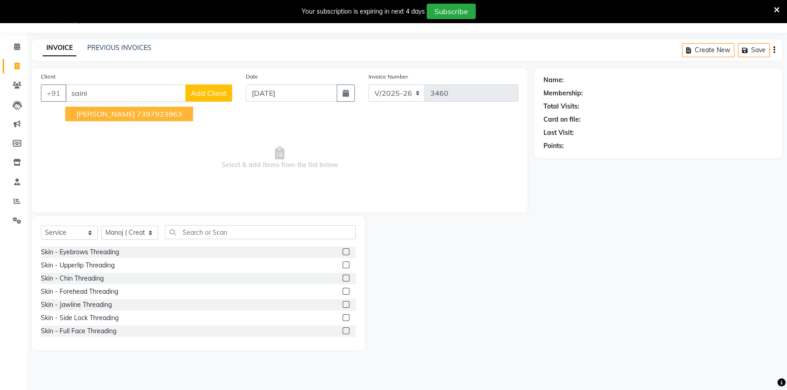
click at [137, 109] on ngb-highlight "7397923963" at bounding box center [159, 113] width 45 height 9
type input "7397923963"
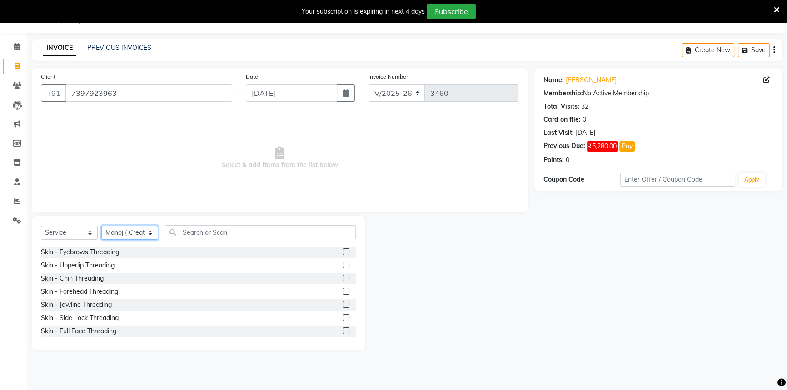
click at [124, 231] on select "Select Stylist Aditi [PERSON_NAME] [PERSON_NAME] ( Creative stylist ) [PERSON_N…" at bounding box center [129, 233] width 57 height 14
select select "61418"
click at [101, 226] on select "Select Stylist Aditi [PERSON_NAME] [PERSON_NAME] ( Creative stylist ) [PERSON_N…" at bounding box center [129, 233] width 57 height 14
click at [215, 232] on input "text" at bounding box center [260, 232] width 191 height 14
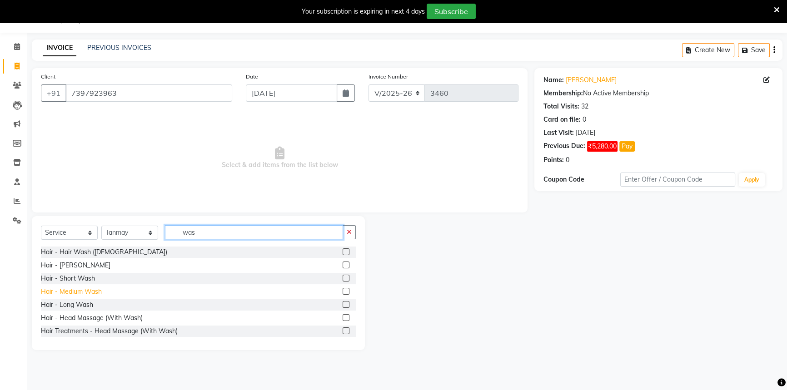
type input "was"
click at [79, 293] on div "Hair - Medium Wash" at bounding box center [71, 292] width 61 height 10
checkbox input "false"
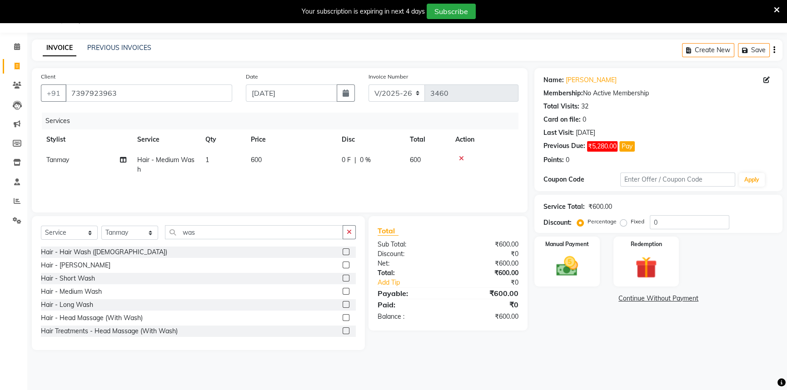
click at [259, 164] on td "600" at bounding box center [290, 165] width 91 height 30
select select "61418"
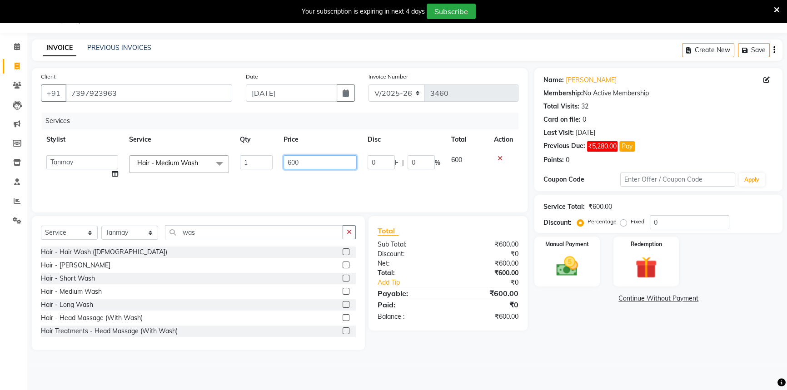
drag, startPoint x: 314, startPoint y: 164, endPoint x: 260, endPoint y: 169, distance: 54.4
click at [259, 169] on tr "Aditi Bhagyashree laxmi Manoj ( Creative stylist ) Prathmesh Raj rohit Roshni M…" at bounding box center [279, 167] width 477 height 35
type input "5"
type input "300"
click at [629, 326] on div "Name: Namrta Saini Membership: No Active Membership Total Visits: 32 Card on fi…" at bounding box center [661, 209] width 255 height 282
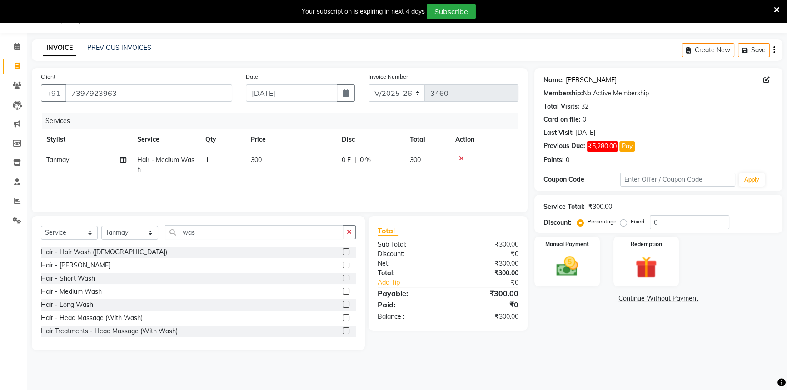
click at [577, 80] on link "Namrta Saini" at bounding box center [591, 80] width 51 height 10
drag, startPoint x: 588, startPoint y: 358, endPoint x: 414, endPoint y: 233, distance: 214.2
click at [586, 361] on main "INVOICE PREVIOUS INVOICES Create New Save Client +91 7397923963 Date 01-09-2025…" at bounding box center [407, 202] width 760 height 324
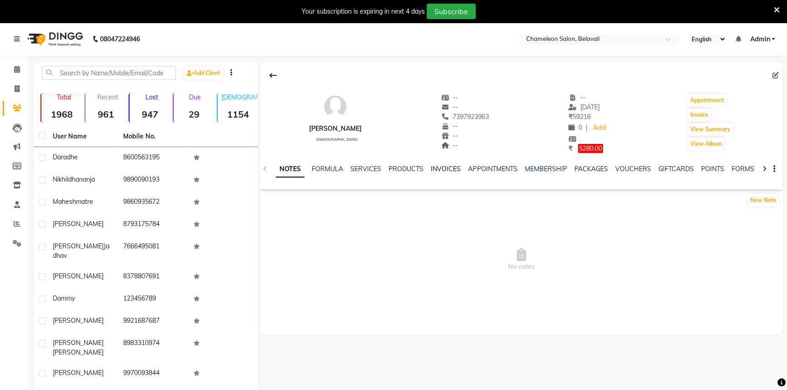
click at [439, 172] on link "INVOICES" at bounding box center [446, 169] width 30 height 8
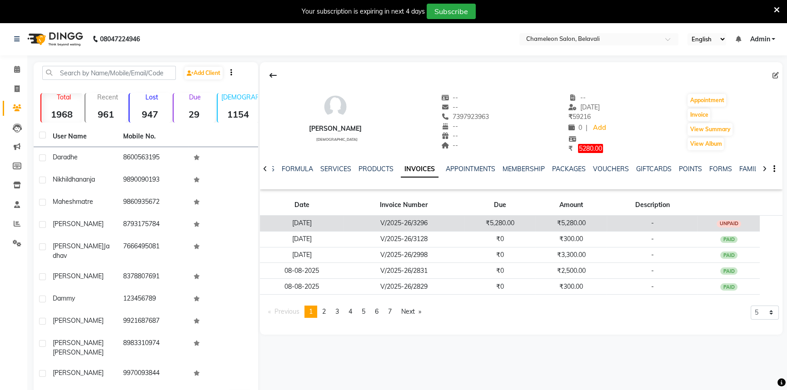
click at [448, 225] on td "V/2025-26/3296" at bounding box center [403, 223] width 121 height 16
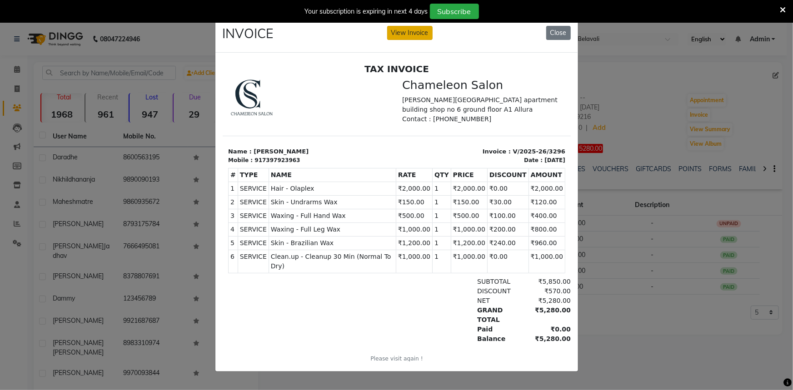
click at [411, 30] on button "View Invoice" at bounding box center [409, 33] width 45 height 14
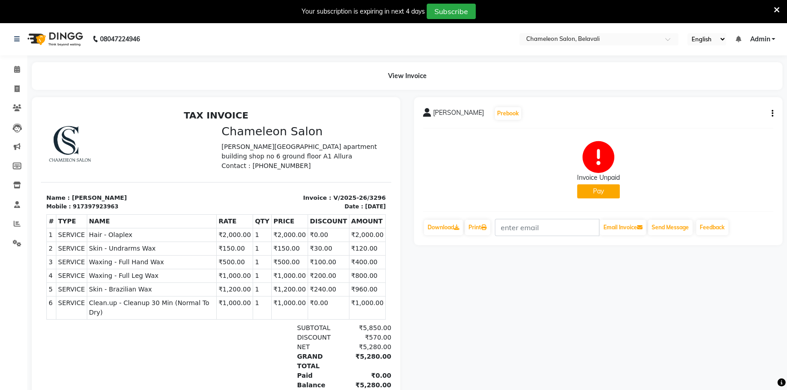
click at [771, 114] on icon "button" at bounding box center [772, 114] width 2 height 0
click at [726, 121] on div "Edit Invoice" at bounding box center [726, 124] width 62 height 11
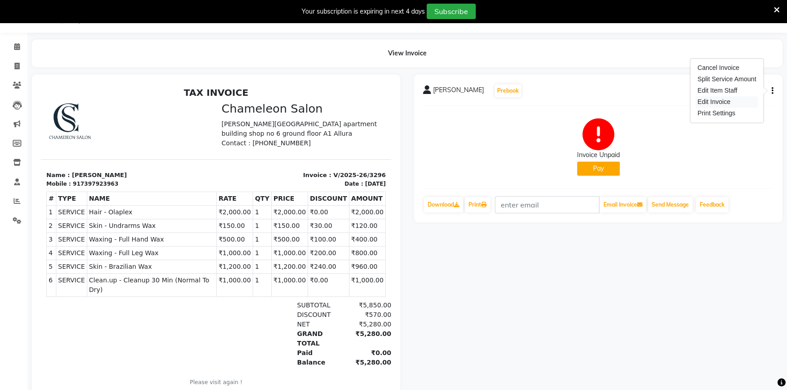
select select "service"
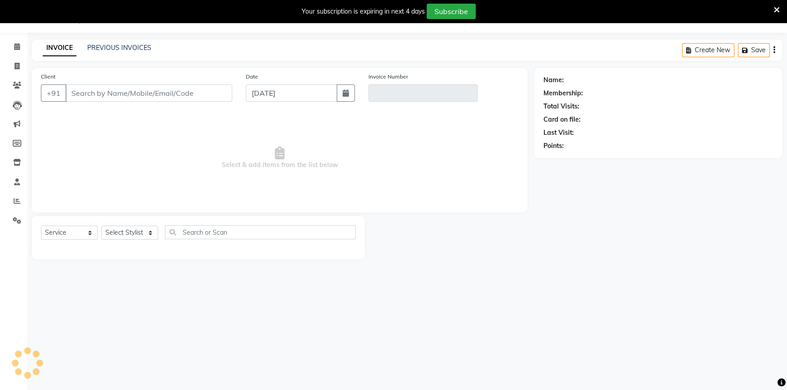
select select "58829"
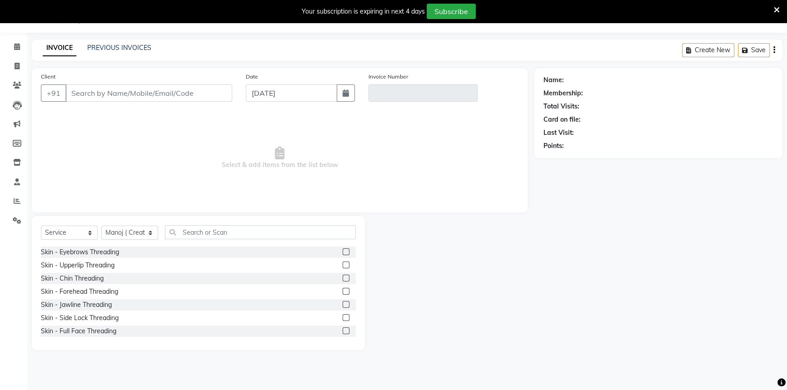
type input "7397923963"
type input "V/2025-26/3296"
type input "[DATE]"
select select "select"
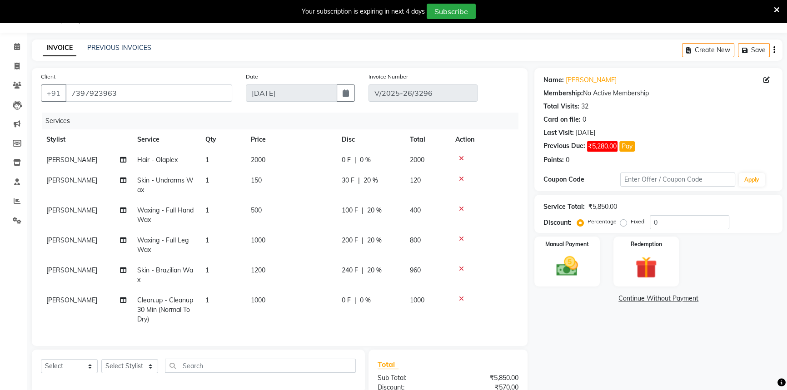
click at [347, 270] on span "240 F" at bounding box center [350, 271] width 16 height 10
select select "62646"
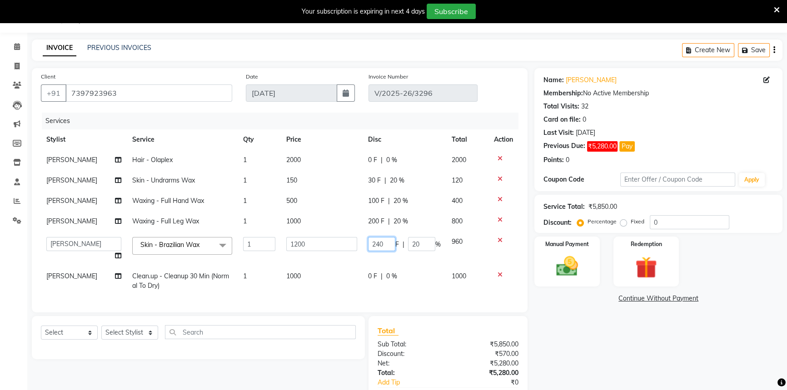
click at [380, 243] on input "240" at bounding box center [381, 244] width 27 height 14
type input "300"
click at [581, 379] on div "Name: Namrta Saini Membership: No Active Membership Total Visits: 32 Card on fi…" at bounding box center [661, 249] width 255 height 363
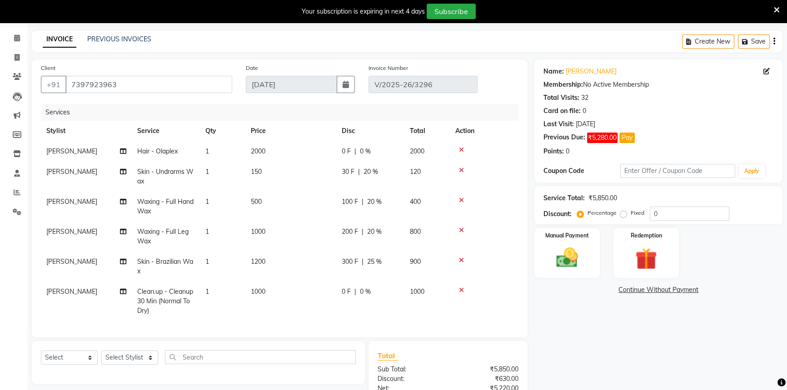
scroll to position [30, 0]
click at [368, 174] on span "20 %" at bounding box center [370, 173] width 15 height 10
select select "62646"
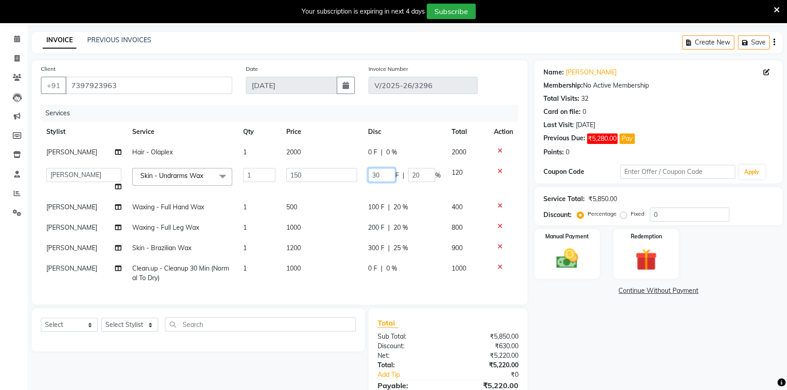
click at [373, 176] on input "30" at bounding box center [381, 175] width 27 height 14
type input "50"
click at [568, 357] on div "Name: Namrta Saini Membership: No Active Membership Total Visits: 32 Card on fi…" at bounding box center [661, 241] width 255 height 363
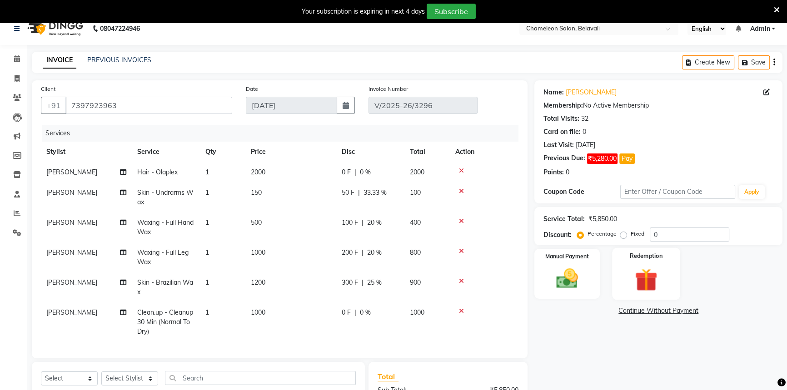
scroll to position [0, 0]
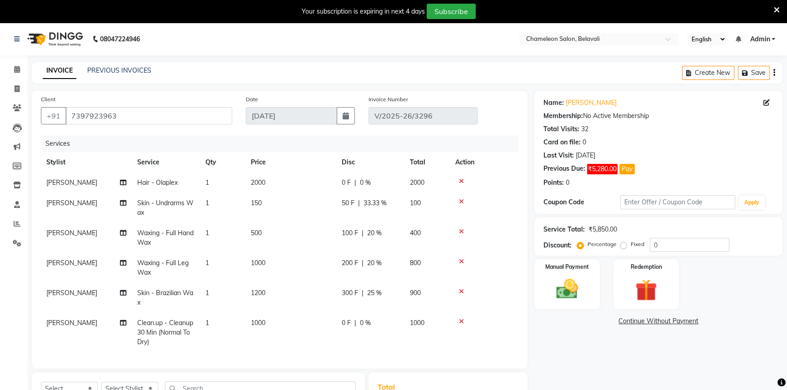
click at [645, 323] on link "Continue Without Payment" at bounding box center [658, 322] width 244 height 10
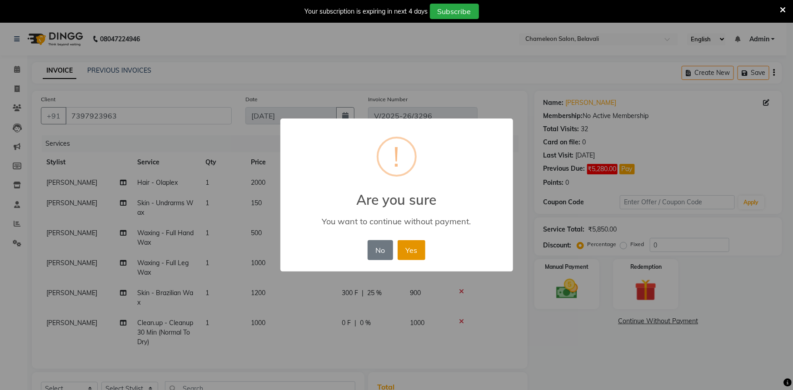
click at [422, 254] on button "Yes" at bounding box center [411, 250] width 28 height 20
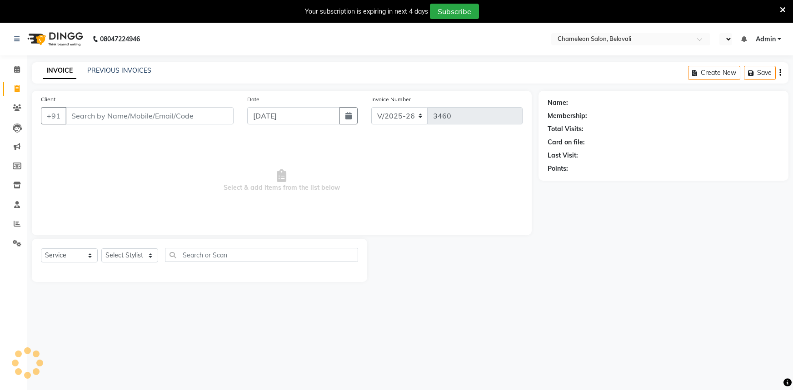
select select "6724"
select select "service"
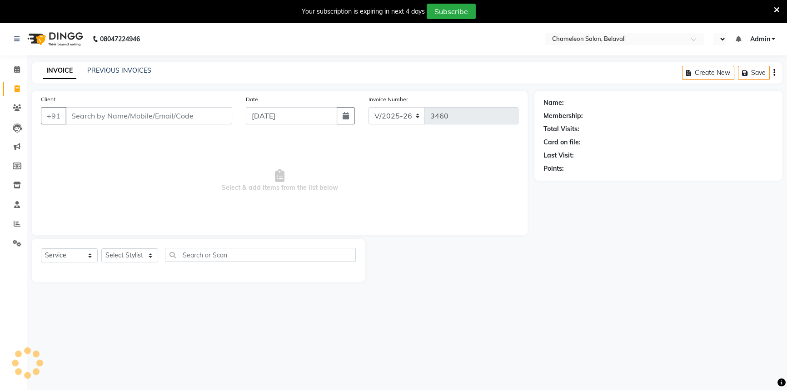
select select "en"
select select "58829"
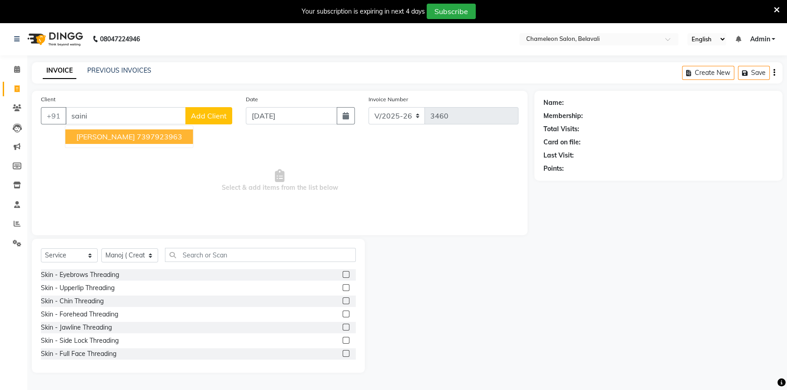
click at [100, 138] on span "namrta saini" at bounding box center [105, 136] width 59 height 9
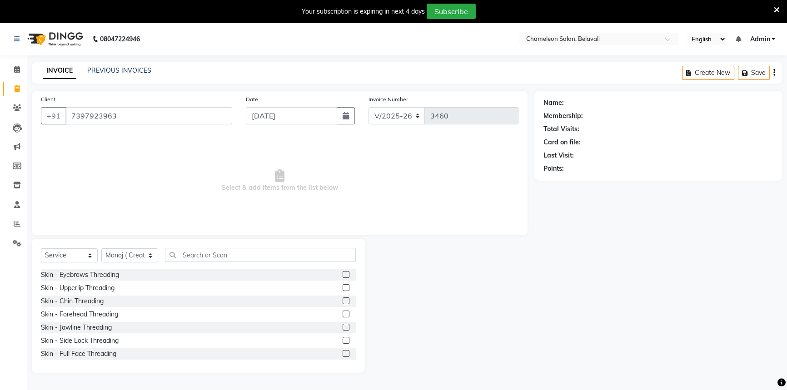
type input "7397923963"
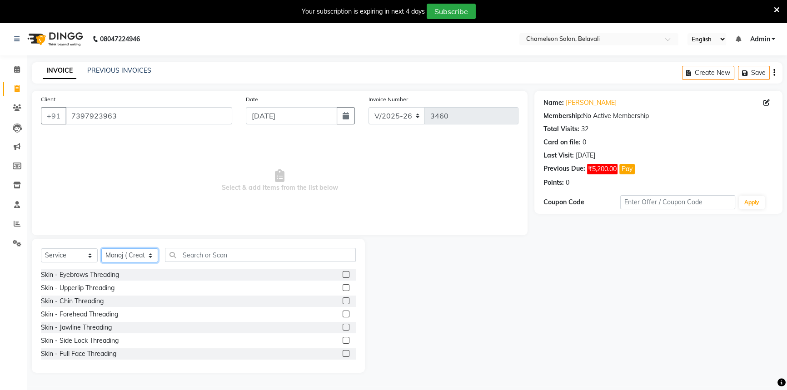
click at [119, 253] on select "Select Stylist Aditi [PERSON_NAME] [PERSON_NAME] ( Creative stylist ) [PERSON_N…" at bounding box center [129, 255] width 57 height 14
select select "61418"
click at [101, 248] on select "Select Stylist Aditi [PERSON_NAME] [PERSON_NAME] ( Creative stylist ) [PERSON_N…" at bounding box center [129, 255] width 57 height 14
drag, startPoint x: 212, startPoint y: 259, endPoint x: 189, endPoint y: 255, distance: 22.6
click at [211, 259] on input "text" at bounding box center [260, 255] width 191 height 14
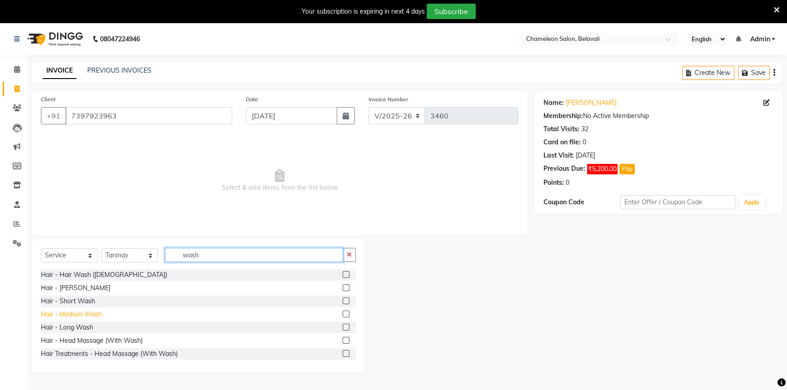
type input "wash"
click at [80, 317] on div "Hair - Medium Wash" at bounding box center [71, 315] width 61 height 10
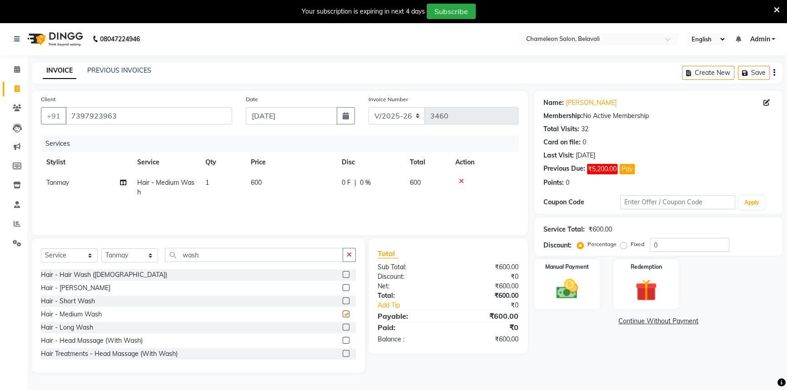
checkbox input "false"
click at [267, 196] on td "600" at bounding box center [290, 188] width 91 height 30
select select "61418"
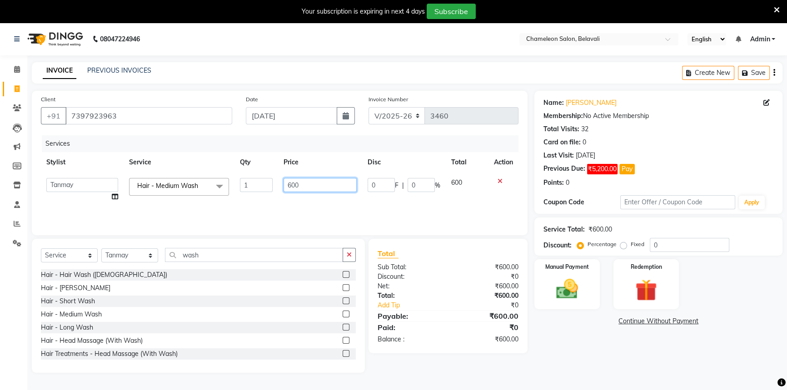
drag, startPoint x: 313, startPoint y: 184, endPoint x: 265, endPoint y: 186, distance: 48.2
click at [265, 186] on tr "Aditi Bhagyashree laxmi Manoj ( Creative stylist ) Prathmesh Raj rohit Roshni M…" at bounding box center [279, 190] width 477 height 35
type input "300"
click at [546, 340] on div "Name: Namrta Saini Membership: No Active Membership Total Visits: 32 Card on fi…" at bounding box center [661, 232] width 255 height 282
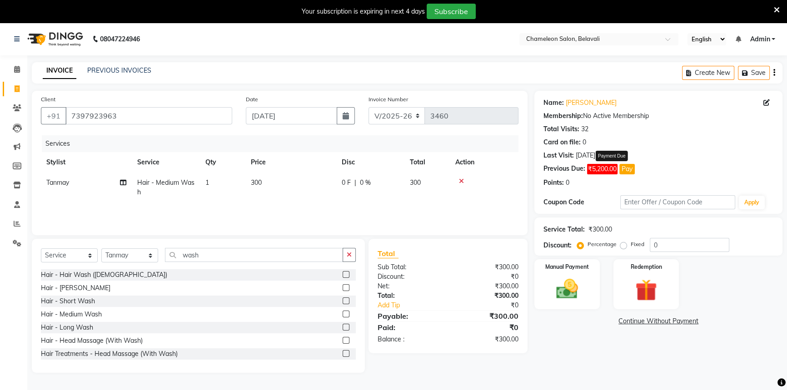
click at [625, 172] on button "Pay" at bounding box center [626, 169] width 15 height 10
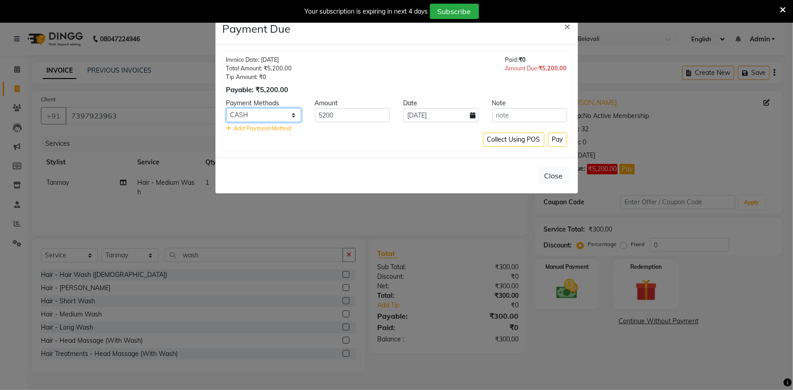
click at [273, 120] on select "GPay CASH CARD" at bounding box center [263, 115] width 75 height 14
select select "2"
click at [226, 108] on select "GPay CASH CARD" at bounding box center [263, 115] width 75 height 14
click at [559, 141] on button "Pay" at bounding box center [557, 140] width 19 height 14
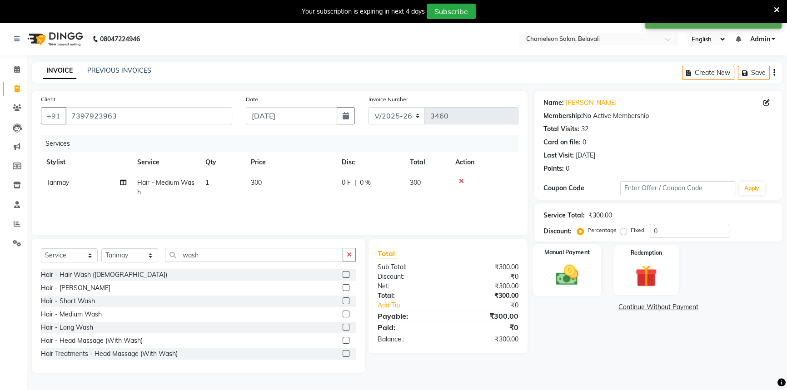
click at [578, 274] on img at bounding box center [567, 275] width 37 height 26
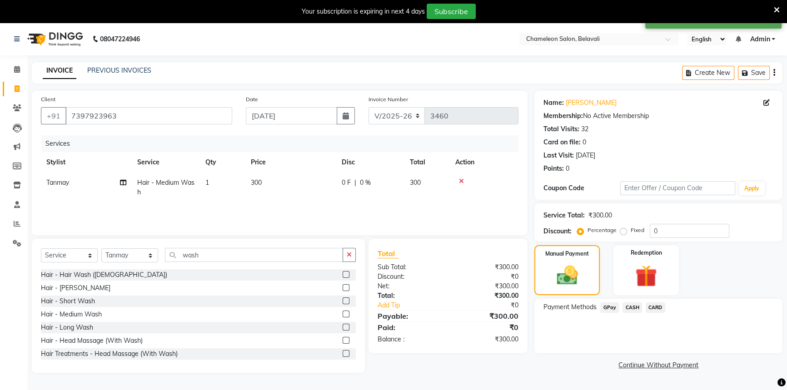
click at [652, 304] on span "CARD" at bounding box center [656, 308] width 20 height 10
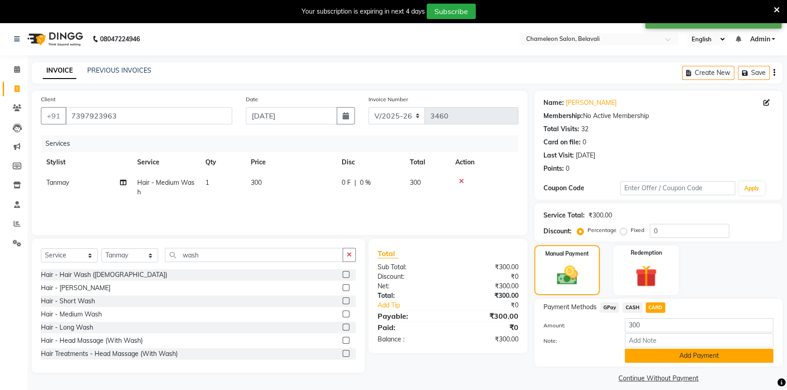
click at [663, 355] on button "Add Payment" at bounding box center [699, 356] width 149 height 14
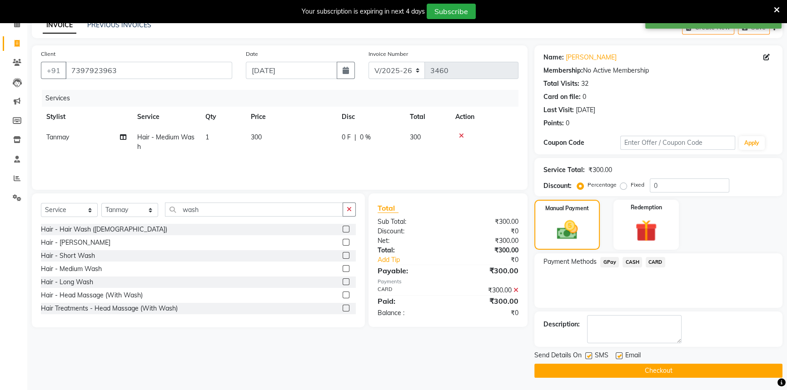
scroll to position [46, 0]
click at [678, 365] on button "Checkout" at bounding box center [658, 370] width 248 height 14
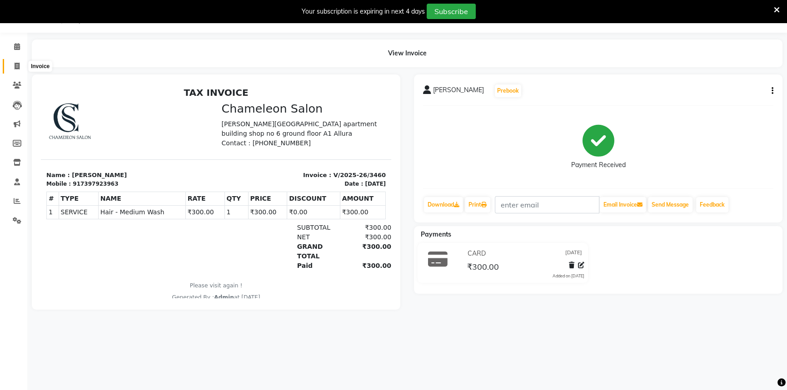
drag, startPoint x: 15, startPoint y: 65, endPoint x: 38, endPoint y: 61, distance: 22.6
click at [15, 66] on icon at bounding box center [17, 66] width 5 height 7
select select "service"
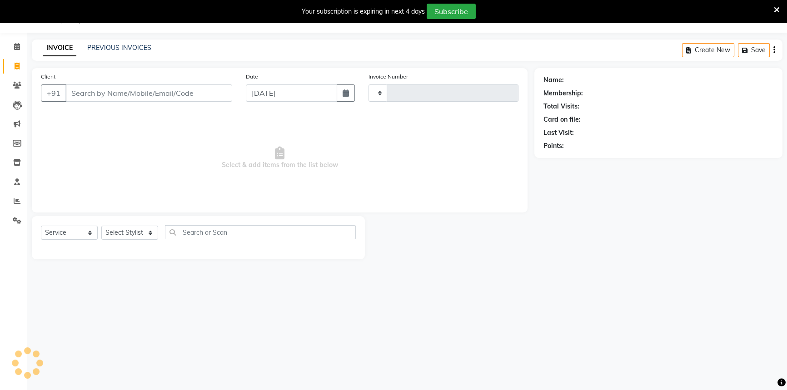
type input "3461"
select select "6724"
select select "58829"
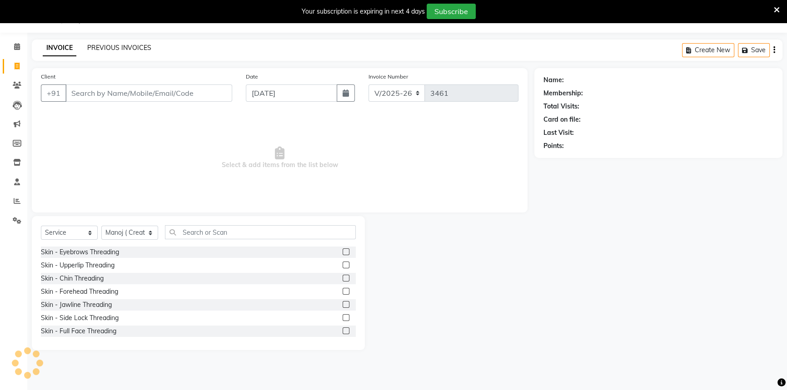
click at [97, 46] on link "PREVIOUS INVOICES" at bounding box center [119, 48] width 64 height 8
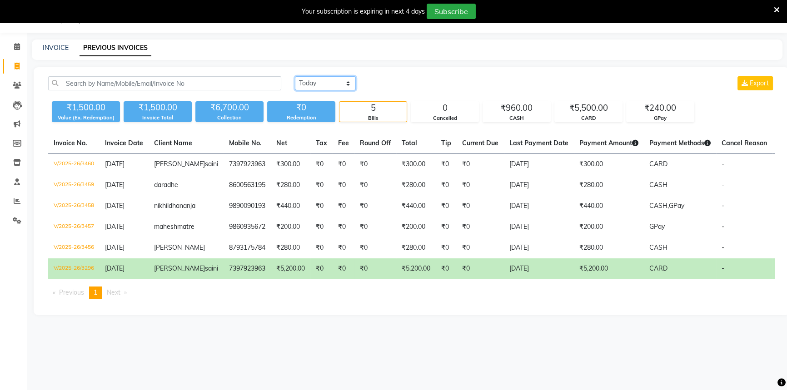
click at [309, 84] on select "Today Yesterday Custom Range" at bounding box center [325, 83] width 61 height 14
select select "range"
click at [295, 76] on select "Today Yesterday Custom Range" at bounding box center [325, 83] width 61 height 14
click at [453, 87] on input "[DATE]" at bounding box center [468, 83] width 64 height 13
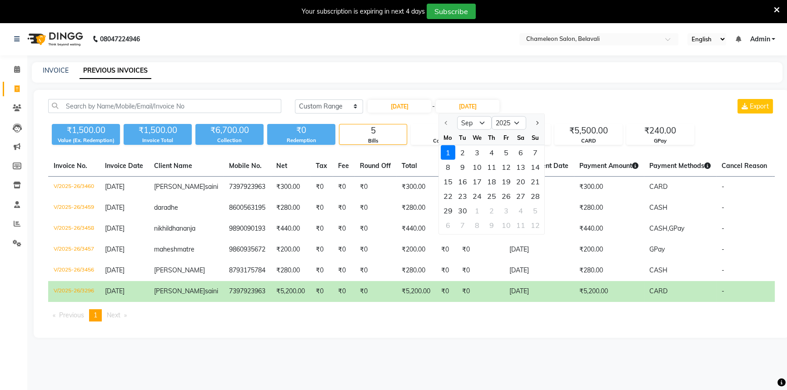
click at [444, 124] on div at bounding box center [448, 123] width 18 height 15
click at [445, 119] on div at bounding box center [448, 123] width 18 height 15
click at [417, 106] on input "[DATE]" at bounding box center [400, 106] width 64 height 13
select select "9"
select select "2025"
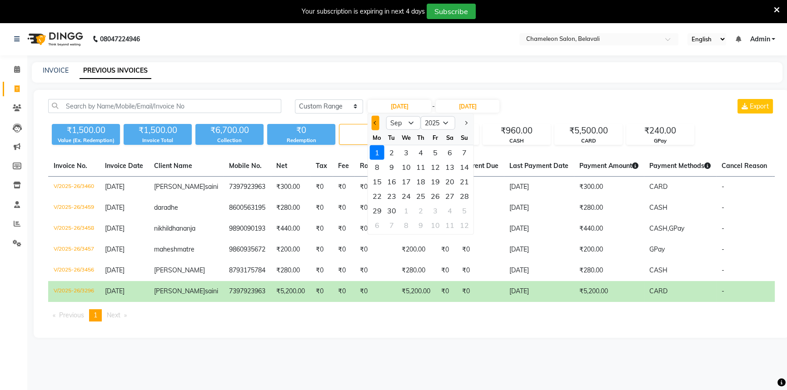
click at [377, 127] on button "Previous month" at bounding box center [376, 123] width 8 height 15
select select "8"
click at [437, 153] on div "1" at bounding box center [435, 152] width 15 height 15
type input "01-08-2025"
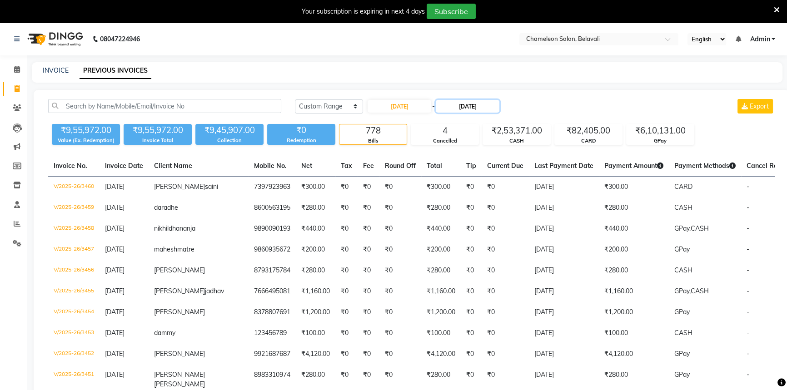
click at [469, 101] on input "[DATE]" at bounding box center [468, 106] width 64 height 13
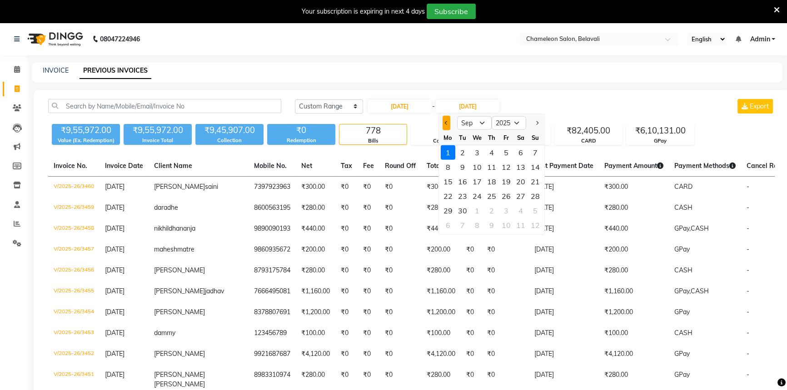
click at [446, 121] on span "Previous month" at bounding box center [447, 123] width 4 height 4
select select "8"
click at [530, 209] on div "31" at bounding box center [535, 211] width 15 height 15
type input "31-08-2025"
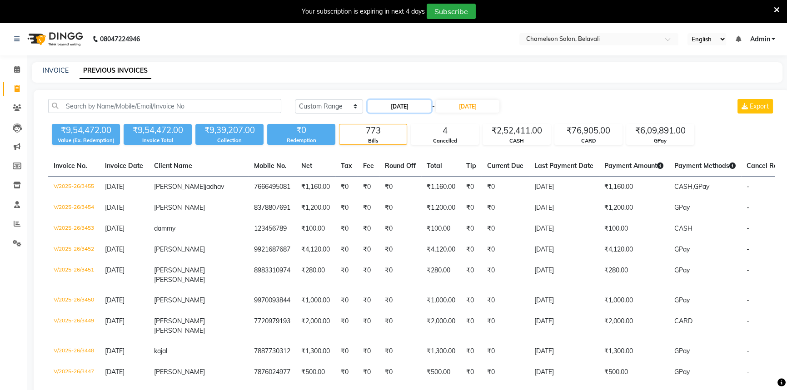
click at [427, 107] on input "01-08-2025" at bounding box center [400, 106] width 64 height 13
select select "8"
select select "2025"
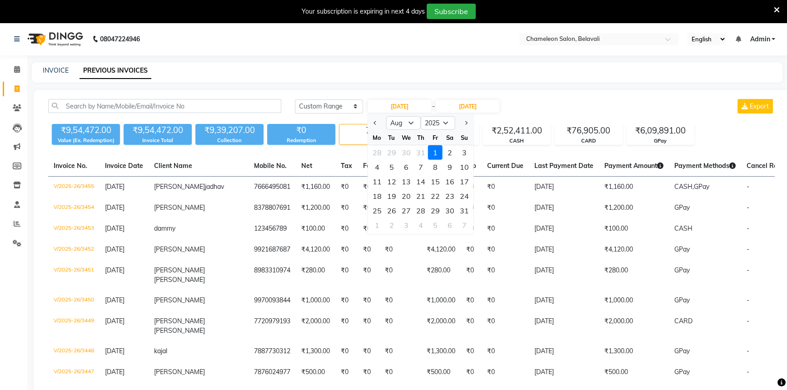
click at [434, 150] on div "1" at bounding box center [435, 152] width 15 height 15
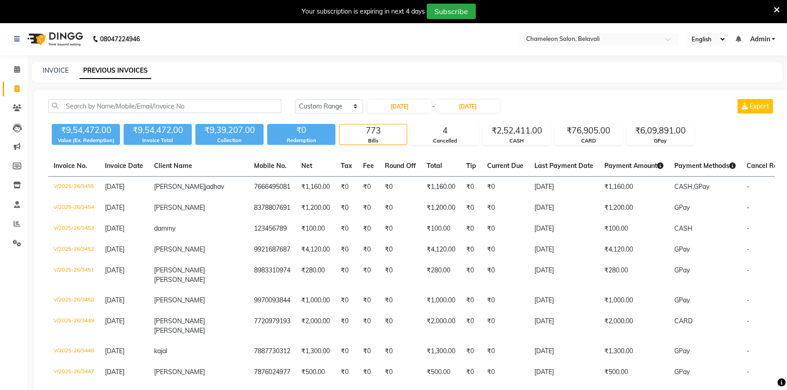
click at [526, 105] on div "Today Yesterday Custom Range 01-08-2025 - 31-08-2025 Export" at bounding box center [535, 106] width 480 height 15
click at [17, 84] on span at bounding box center [17, 89] width 16 height 10
select select "6724"
select select "service"
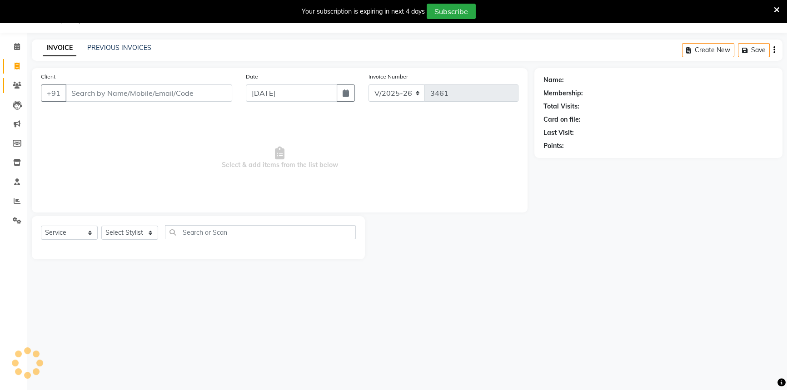
click at [15, 87] on icon at bounding box center [17, 85] width 9 height 7
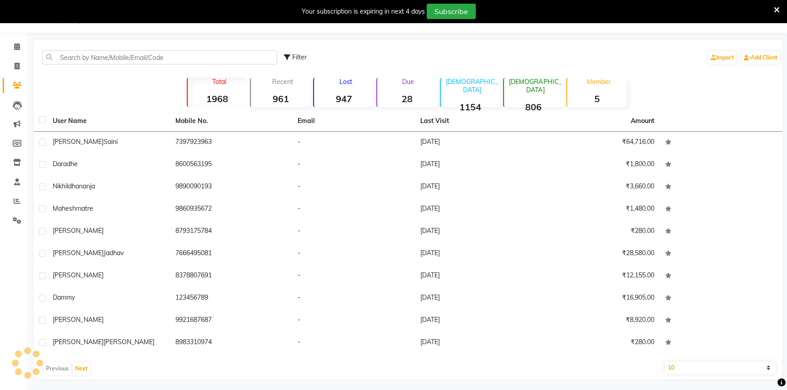
scroll to position [25, 0]
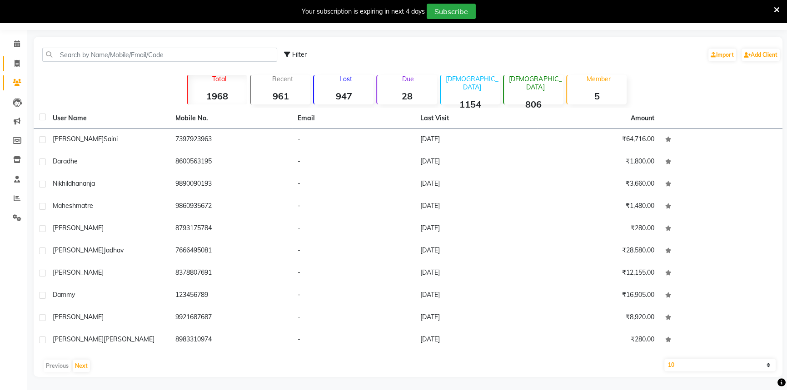
click at [21, 62] on span at bounding box center [17, 64] width 16 height 10
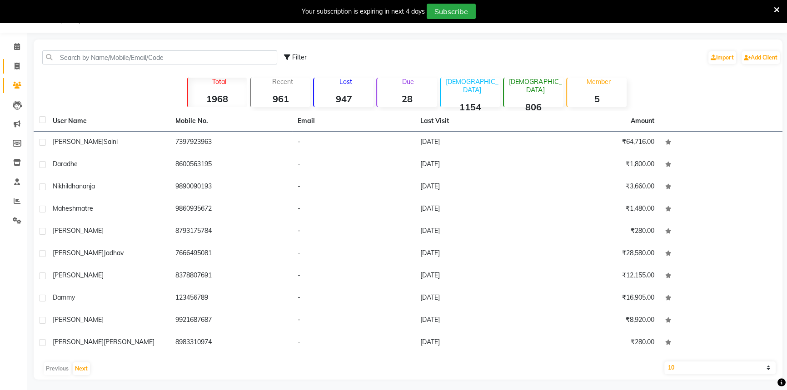
select select "6724"
select select "service"
select select "58829"
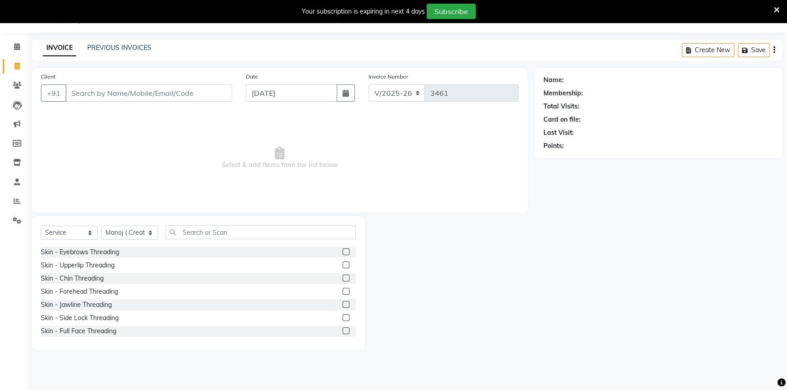
click at [89, 89] on input "Client" at bounding box center [148, 92] width 167 height 17
type input "8090082427"
click at [213, 92] on span "Add Client" at bounding box center [209, 93] width 36 height 9
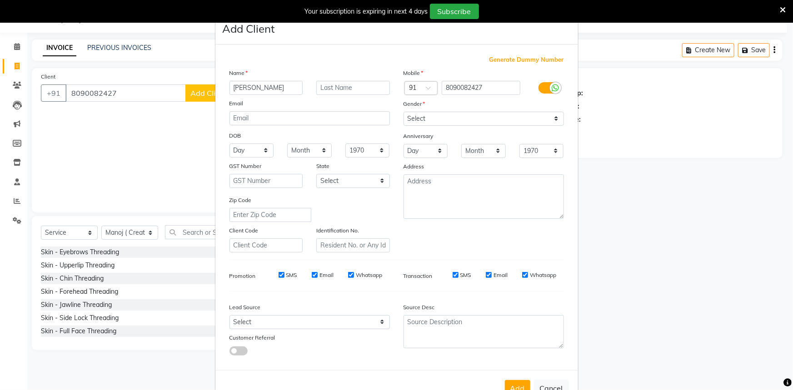
type input "[PERSON_NAME]"
click at [466, 119] on select "Select Male Female Other Prefer Not To Say" at bounding box center [483, 119] width 160 height 14
select select "male"
click at [403, 112] on select "Select Male Female Other Prefer Not To Say" at bounding box center [483, 119] width 160 height 14
drag, startPoint x: 509, startPoint y: 384, endPoint x: 512, endPoint y: 377, distance: 8.1
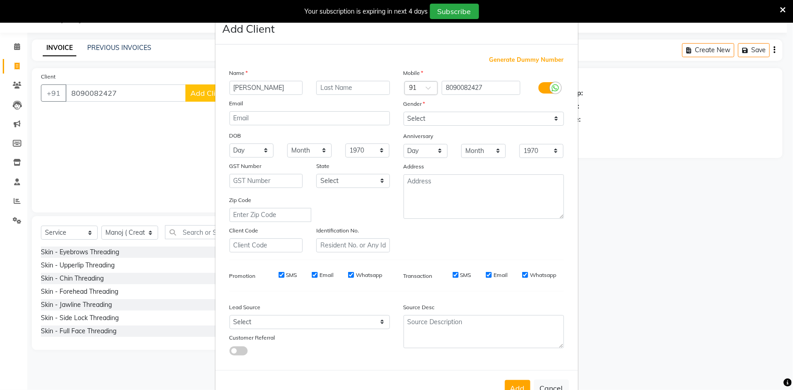
click at [509, 383] on button "Add" at bounding box center [517, 388] width 25 height 16
select select
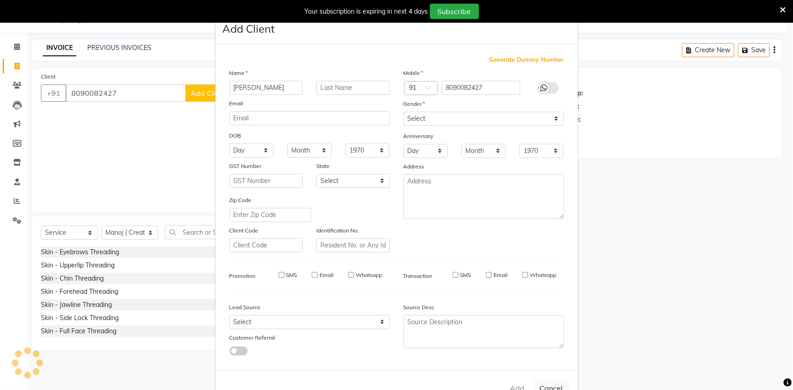
select select
checkbox input "false"
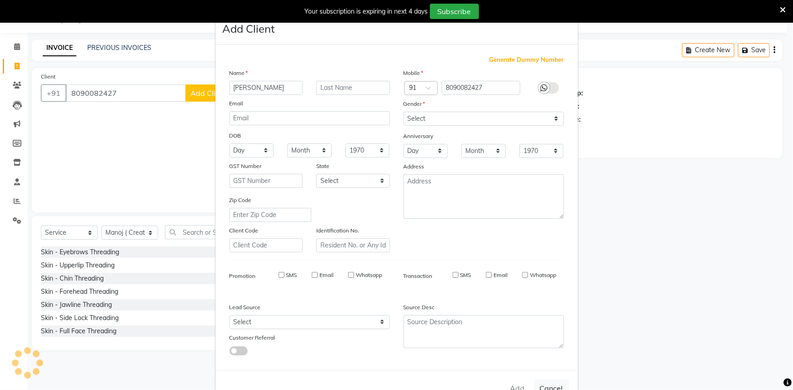
checkbox input "false"
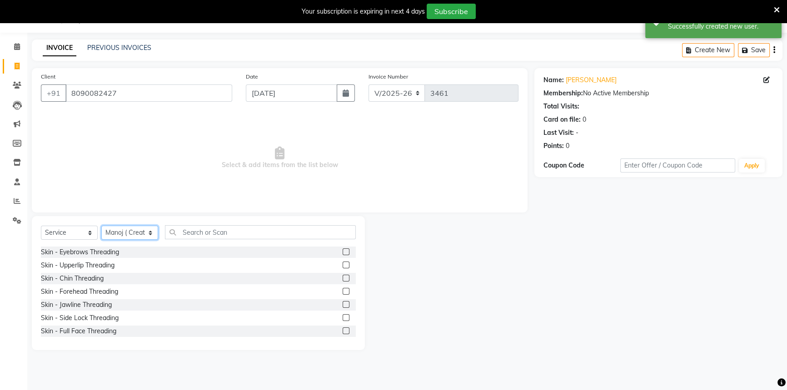
click at [114, 235] on select "Select Stylist Aditi Bhagyashree laxmi Manoj ( Creative stylist ) Prathmesh Raj…" at bounding box center [129, 233] width 57 height 14
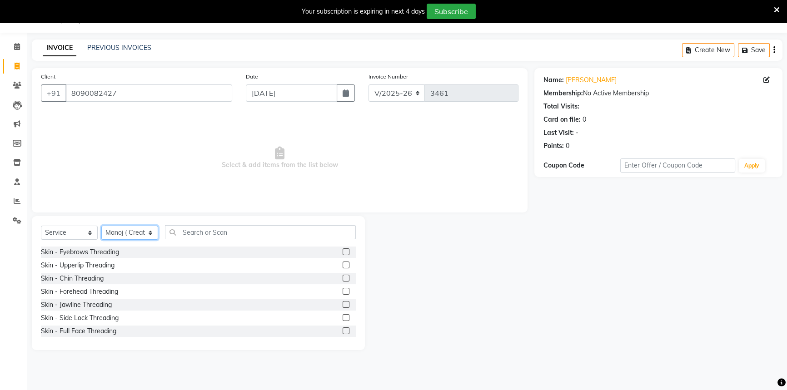
select select "88669"
click at [101, 226] on select "Select Stylist Aditi Bhagyashree laxmi Manoj ( Creative stylist ) Prathmesh Raj…" at bounding box center [129, 233] width 57 height 14
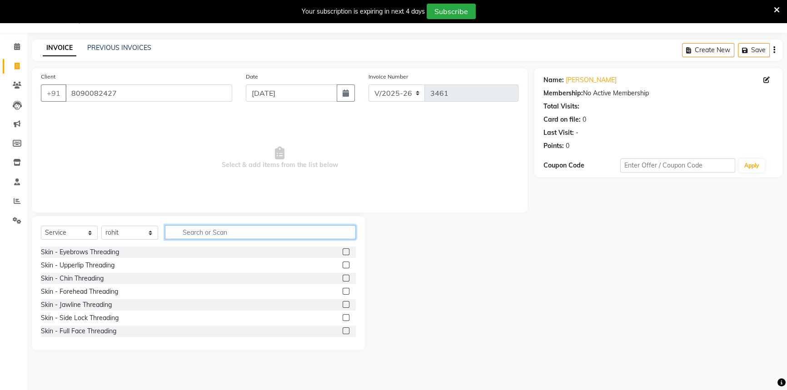
click at [179, 233] on input "text" at bounding box center [260, 232] width 191 height 14
type input "h"
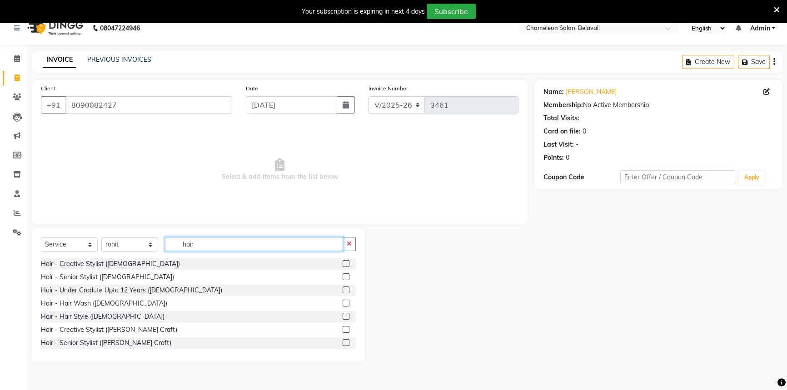
scroll to position [0, 0]
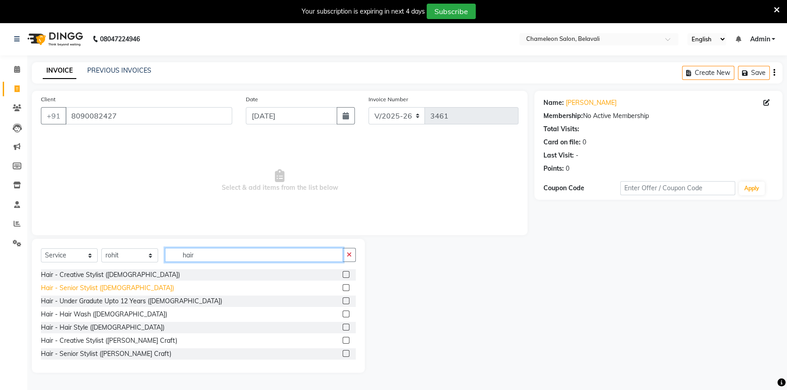
type input "hair"
click at [99, 287] on div "Hair - Senior Stylist ([DEMOGRAPHIC_DATA])" at bounding box center [107, 288] width 133 height 10
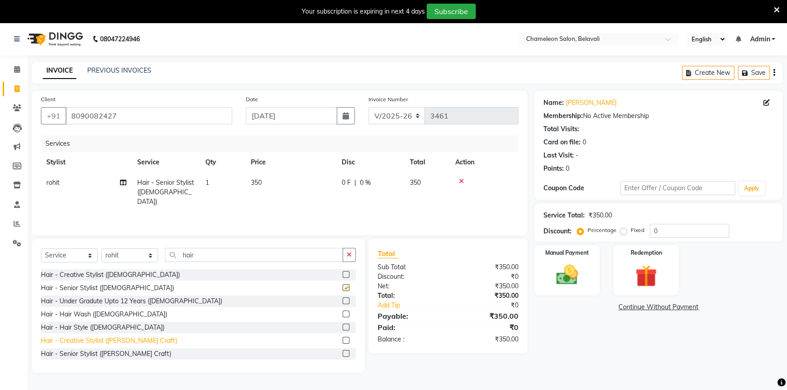
checkbox input "false"
click at [84, 352] on div "Hair - Senior Stylist ([PERSON_NAME] Craft)" at bounding box center [106, 354] width 130 height 10
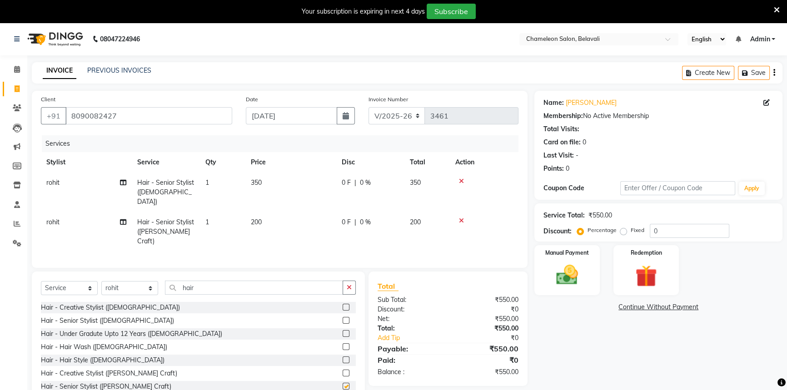
checkbox input "false"
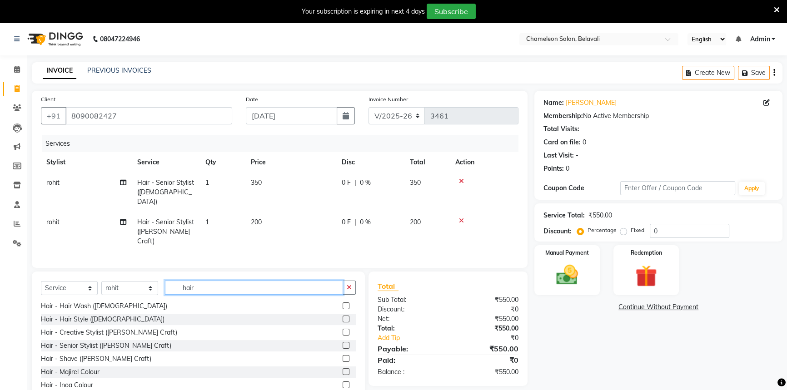
drag, startPoint x: 201, startPoint y: 274, endPoint x: 113, endPoint y: 278, distance: 88.2
click at [113, 281] on div "Select Service Product Membership Package Voucher Prepaid Gift Card Select Styl…" at bounding box center [198, 291] width 315 height 21
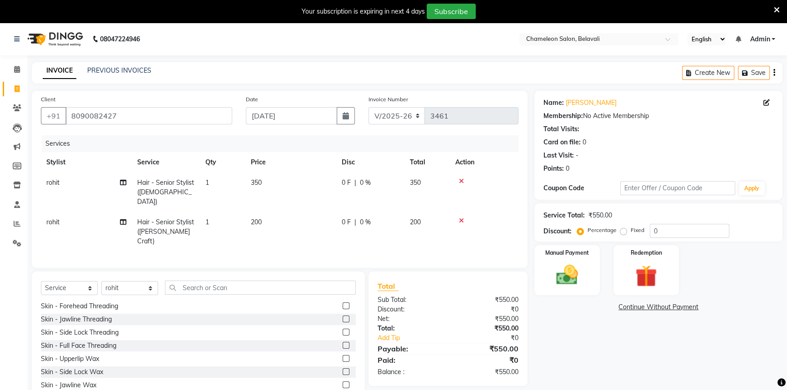
click at [462, 218] on icon at bounding box center [461, 221] width 5 height 6
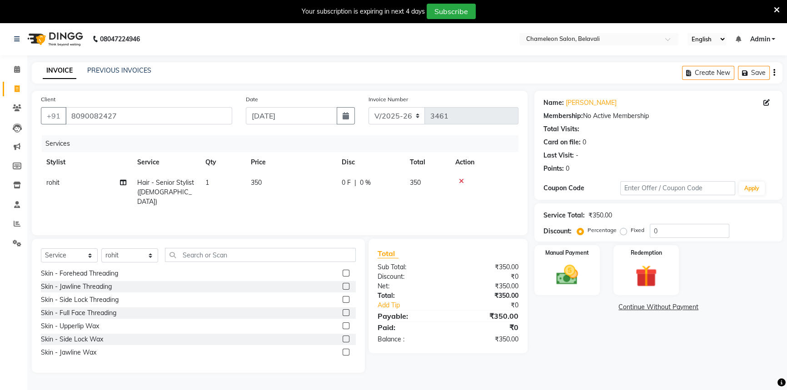
click at [460, 181] on icon at bounding box center [461, 181] width 5 height 6
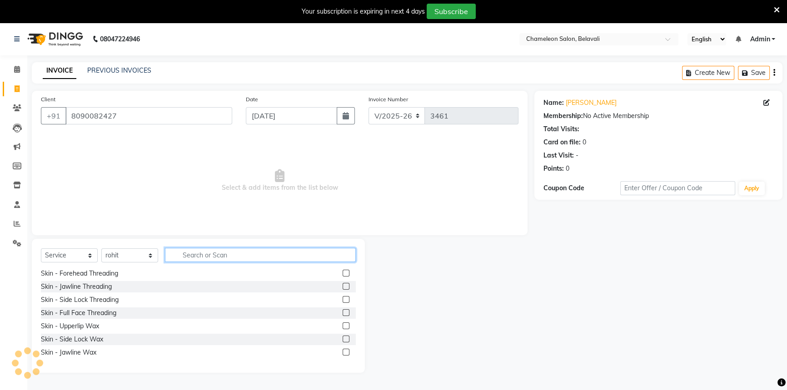
drag, startPoint x: 223, startPoint y: 255, endPoint x: 210, endPoint y: 256, distance: 12.7
click at [223, 255] on input "text" at bounding box center [260, 255] width 191 height 14
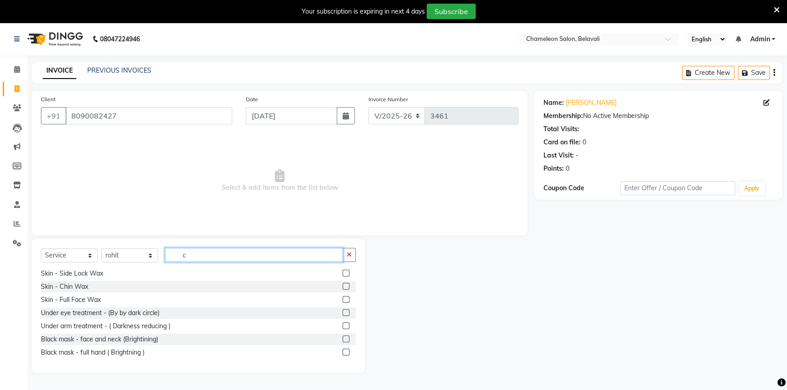
scroll to position [0, 0]
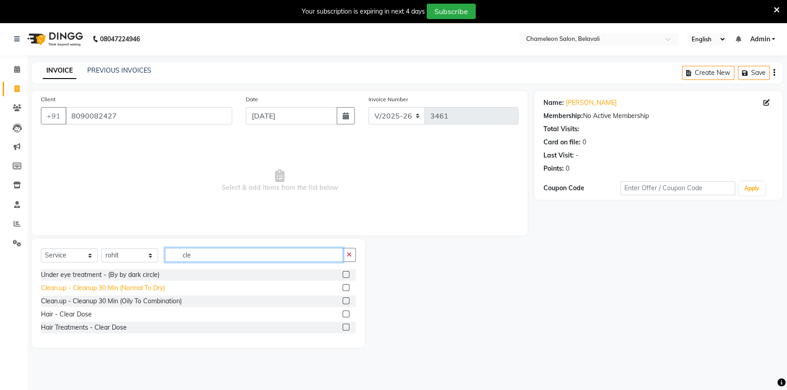
type input "cle"
click at [122, 288] on div "Clean.up - Cleanup 30 Min (Normal To Dry)" at bounding box center [103, 288] width 124 height 10
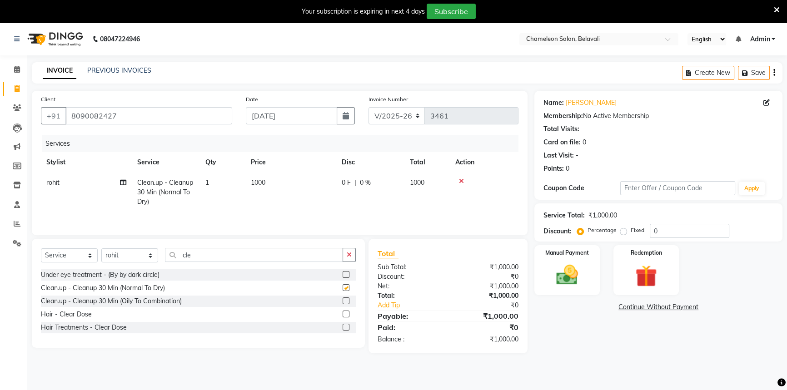
checkbox input "false"
click at [125, 181] on icon at bounding box center [123, 182] width 6 height 6
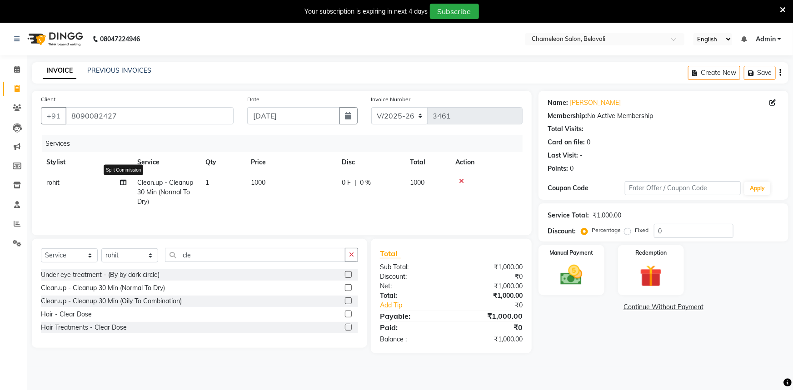
select select "88669"
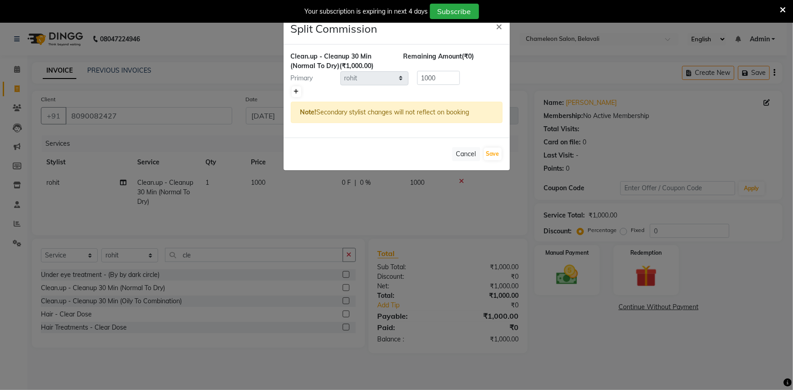
click at [294, 93] on icon at bounding box center [296, 91] width 5 height 5
type input "500"
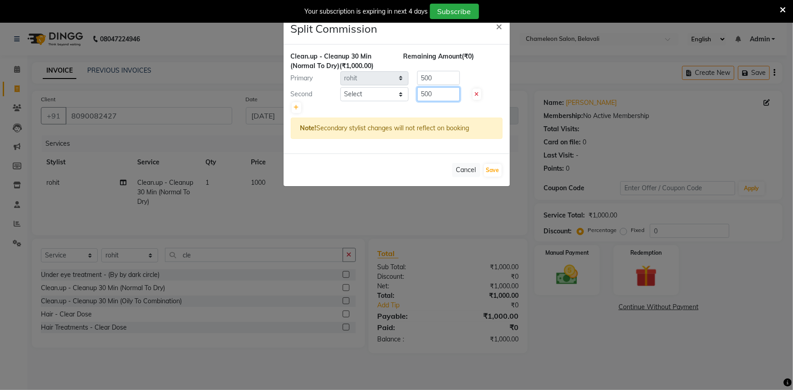
drag, startPoint x: 424, startPoint y: 89, endPoint x: 446, endPoint y: 98, distance: 24.2
click at [425, 89] on input "500" at bounding box center [438, 94] width 43 height 14
type input "600"
click at [422, 77] on input "500" at bounding box center [438, 78] width 43 height 14
type input "400"
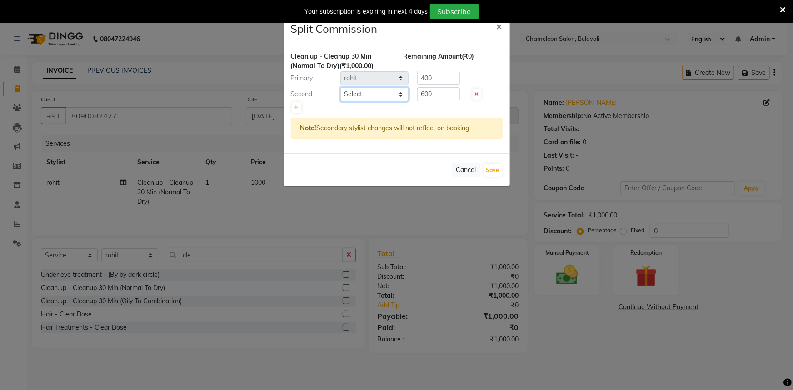
click at [389, 99] on select "Select Aditi Bhagyashree laxmi Manoj ( Creative stylist ) Prathmesh Raj rohit R…" at bounding box center [374, 94] width 68 height 14
select select "85480"
click at [340, 87] on select "Select Aditi Bhagyashree laxmi Manoj ( Creative stylist ) Prathmesh Raj rohit R…" at bounding box center [374, 94] width 68 height 14
click at [492, 167] on button "Save" at bounding box center [493, 170] width 18 height 13
select select "Select"
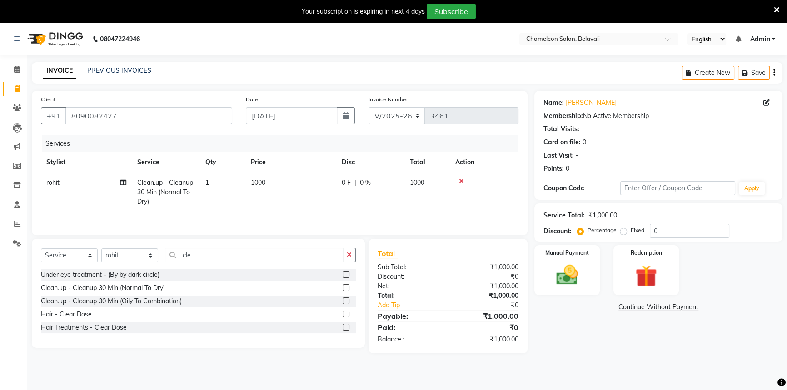
drag, startPoint x: 197, startPoint y: 263, endPoint x: 211, endPoint y: 253, distance: 16.9
click at [186, 260] on div "Select Service Product Membership Package Voucher Prepaid Gift Card Select Styl…" at bounding box center [198, 258] width 315 height 21
drag, startPoint x: 211, startPoint y: 253, endPoint x: 176, endPoint y: 253, distance: 34.5
click at [176, 253] on input "cle" at bounding box center [254, 255] width 178 height 14
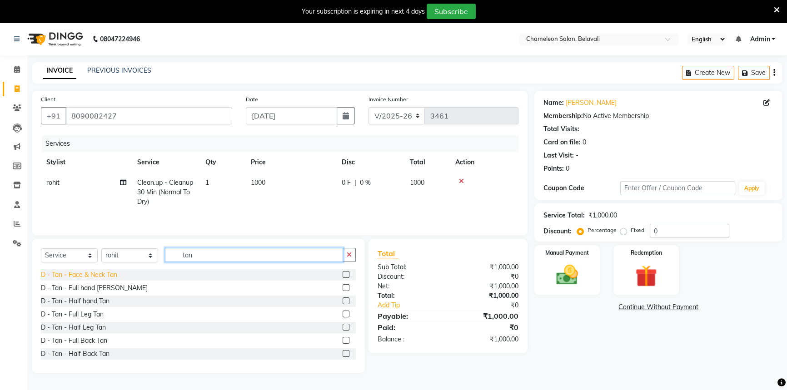
type input "tan"
click at [109, 278] on div "D - Tan - Face & Neck Tan" at bounding box center [79, 275] width 76 height 10
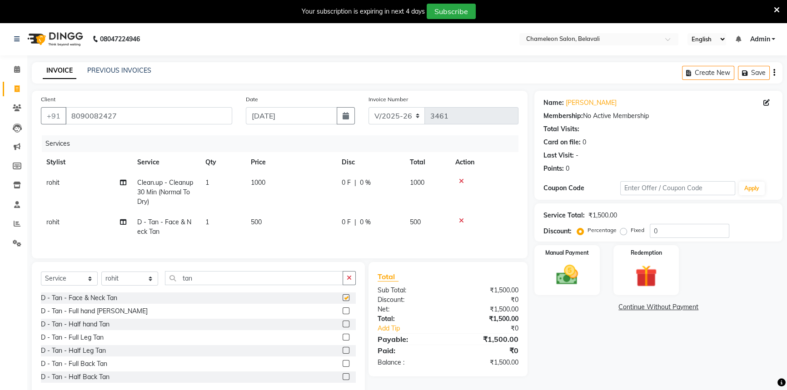
checkbox input "false"
click at [240, 222] on td "1" at bounding box center [222, 227] width 45 height 30
select select "88669"
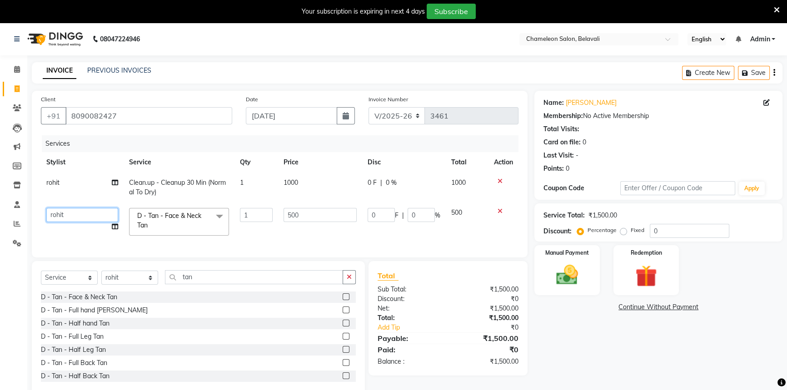
click at [82, 218] on select "[PERSON_NAME] [PERSON_NAME] ( Creative stylist ) [PERSON_NAME] rohit [PERSON_NA…" at bounding box center [82, 215] width 72 height 14
select select "85480"
click at [410, 217] on input "0" at bounding box center [420, 215] width 27 height 14
type input "20"
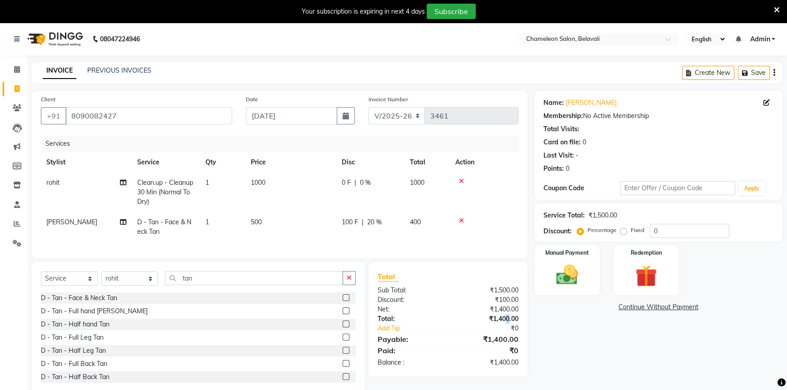
click at [508, 320] on div "₹1,400.00" at bounding box center [486, 319] width 77 height 10
click at [582, 278] on img at bounding box center [567, 275] width 37 height 26
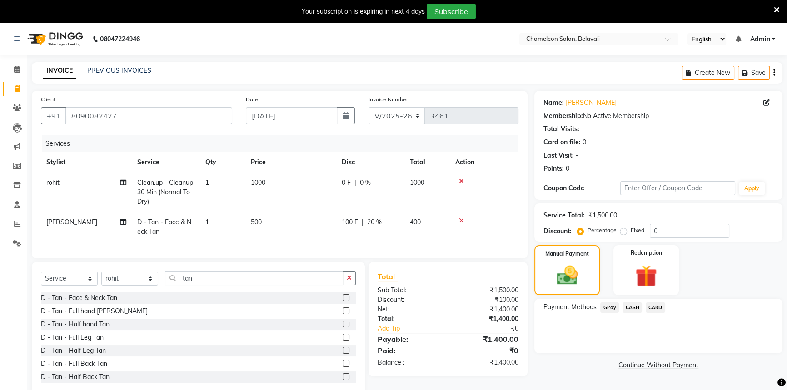
click at [612, 306] on span "GPay" at bounding box center [609, 308] width 19 height 10
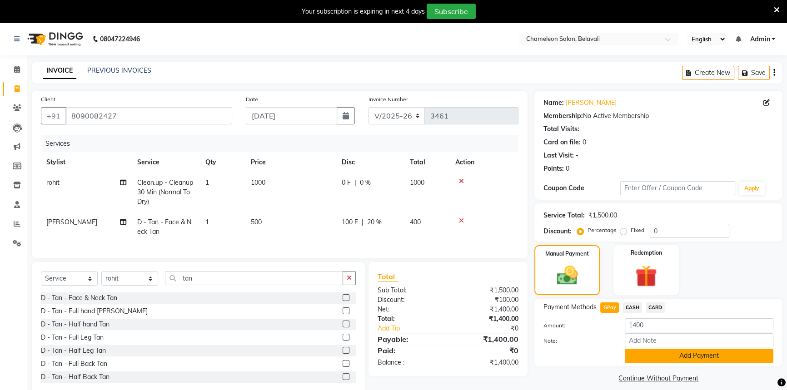
click at [652, 361] on button "Add Payment" at bounding box center [699, 356] width 149 height 14
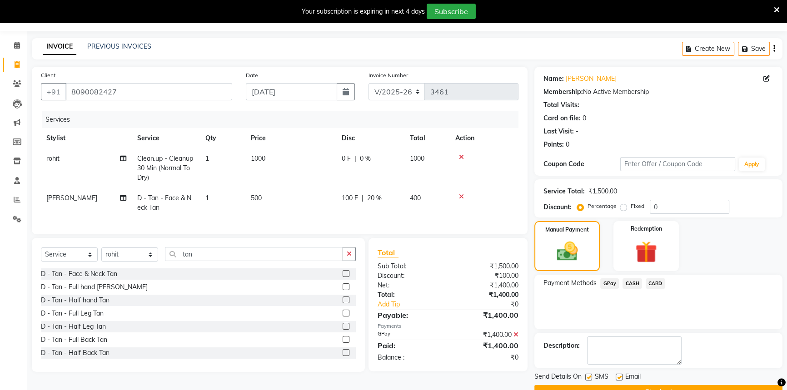
scroll to position [46, 0]
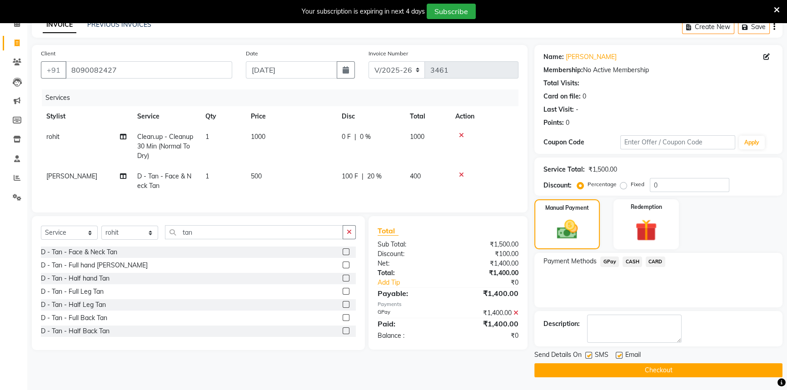
click at [654, 365] on button "Checkout" at bounding box center [658, 370] width 248 height 14
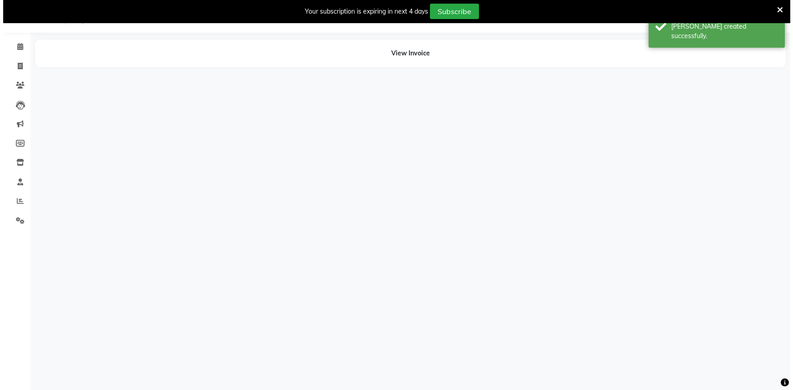
scroll to position [23, 0]
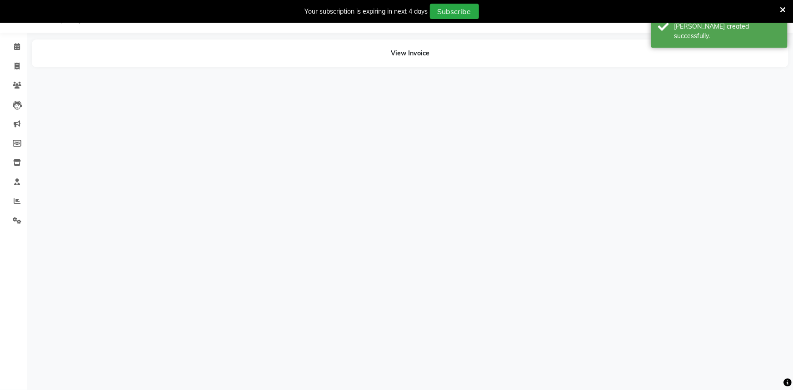
select select "88669"
select select "85480"
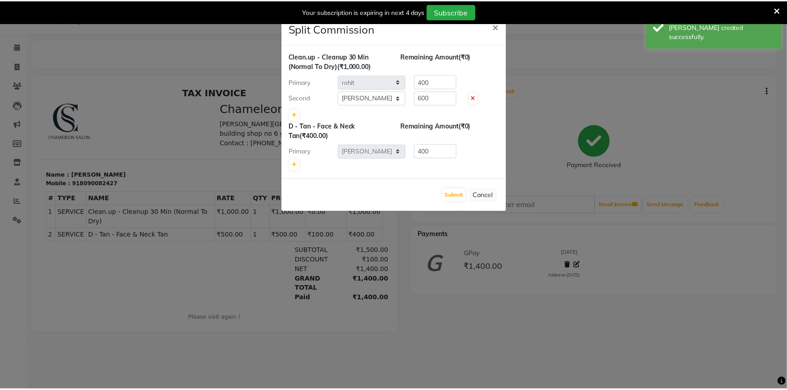
scroll to position [0, 0]
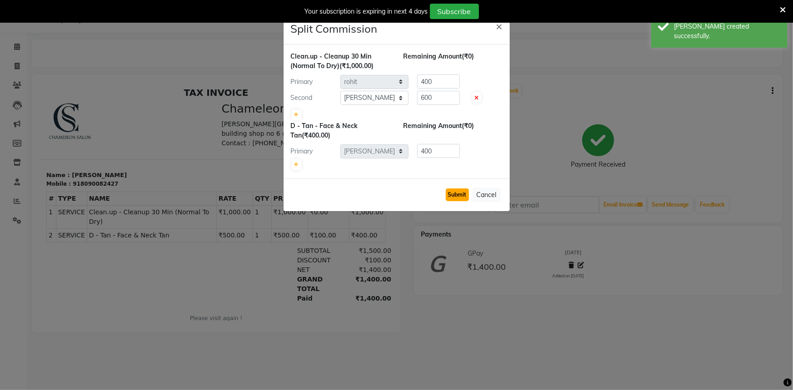
click at [447, 192] on button "Submit" at bounding box center [457, 195] width 23 height 13
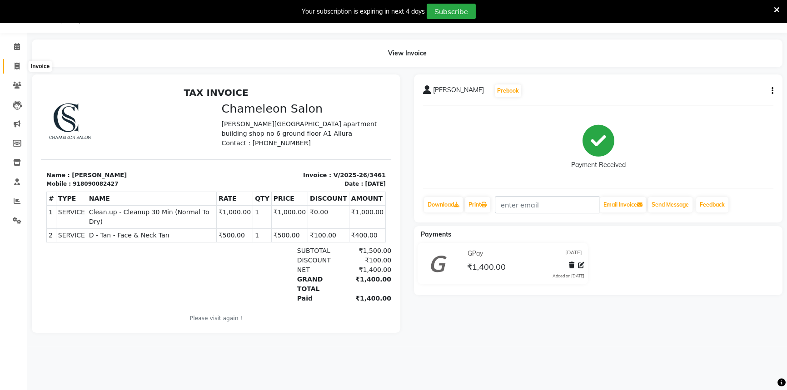
drag, startPoint x: 15, startPoint y: 67, endPoint x: 36, endPoint y: 63, distance: 21.3
click at [15, 67] on icon at bounding box center [17, 66] width 5 height 7
select select "service"
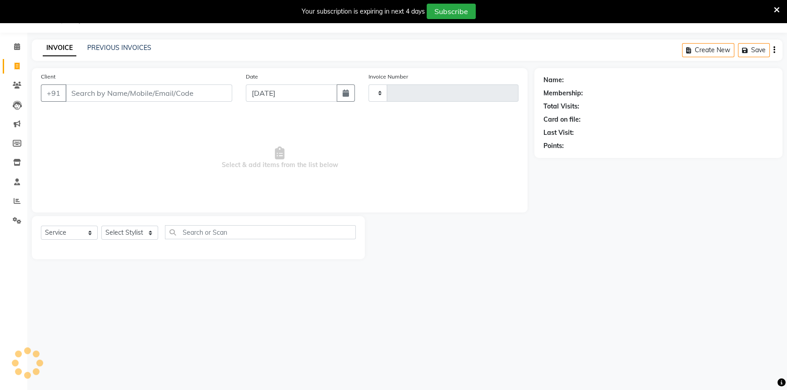
type input "3462"
click at [92, 89] on input "Client" at bounding box center [148, 92] width 167 height 17
select select "6724"
select select "58829"
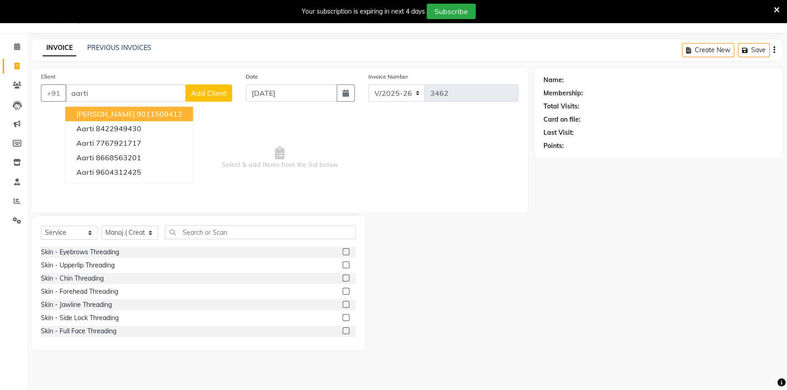
click at [87, 109] on button "aarti jadhav 9011509412" at bounding box center [129, 114] width 128 height 15
type input "9011509412"
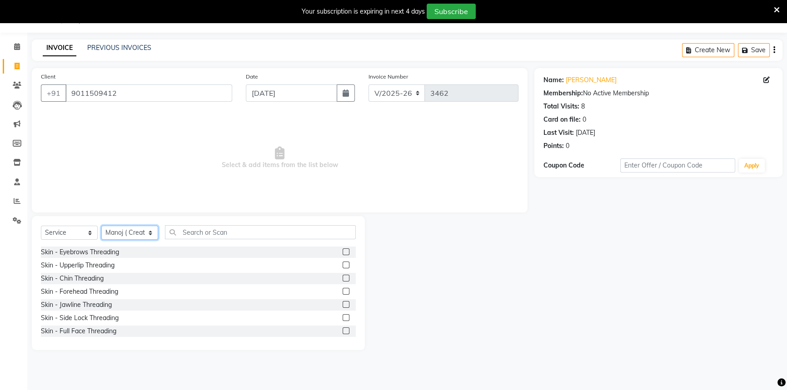
click at [132, 231] on select "Select Stylist Aditi Bhagyashree laxmi Manoj ( Creative stylist ) Prathmesh Raj…" at bounding box center [129, 233] width 57 height 14
select select "65784"
click at [101, 226] on select "Select Stylist Aditi Bhagyashree laxmi Manoj ( Creative stylist ) Prathmesh Raj…" at bounding box center [129, 233] width 57 height 14
click at [200, 234] on input "text" at bounding box center [260, 232] width 191 height 14
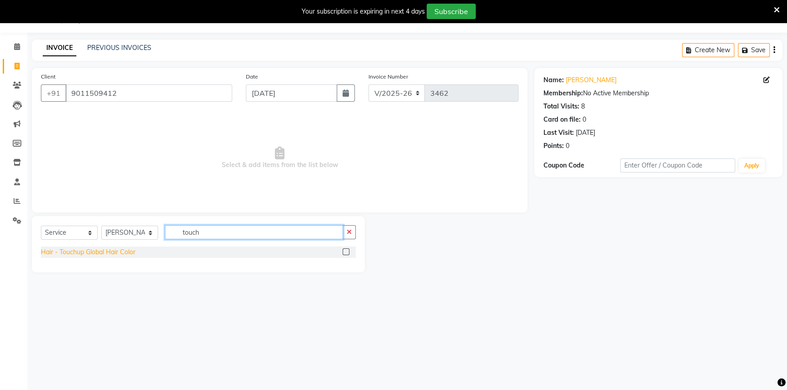
type input "touch"
click at [70, 255] on div "Hair - Touchup Global Hair Color" at bounding box center [88, 253] width 94 height 10
checkbox input "false"
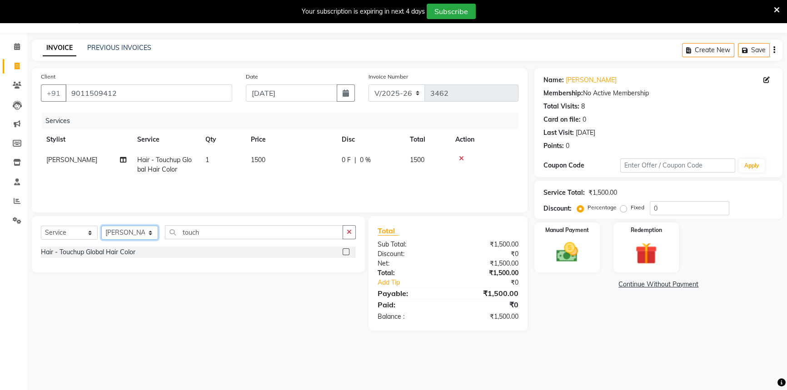
click at [127, 238] on select "Select Stylist Aditi Bhagyashree laxmi Manoj ( Creative stylist ) Prathmesh Raj…" at bounding box center [129, 233] width 57 height 14
select select "58806"
click at [101, 226] on select "Select Stylist Aditi Bhagyashree laxmi Manoj ( Creative stylist ) Prathmesh Raj…" at bounding box center [129, 233] width 57 height 14
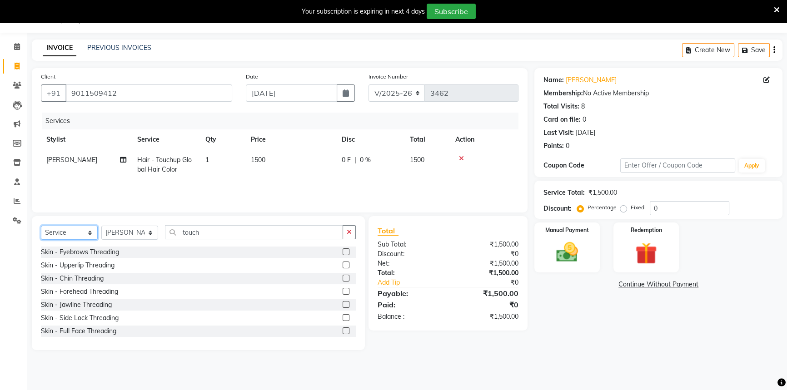
click at [77, 236] on select "Select Service Product Membership Package Voucher Prepaid Gift Card" at bounding box center [69, 233] width 57 height 14
select select "product"
click at [41, 226] on select "Select Service Product Membership Package Voucher Prepaid Gift Card" at bounding box center [69, 233] width 57 height 14
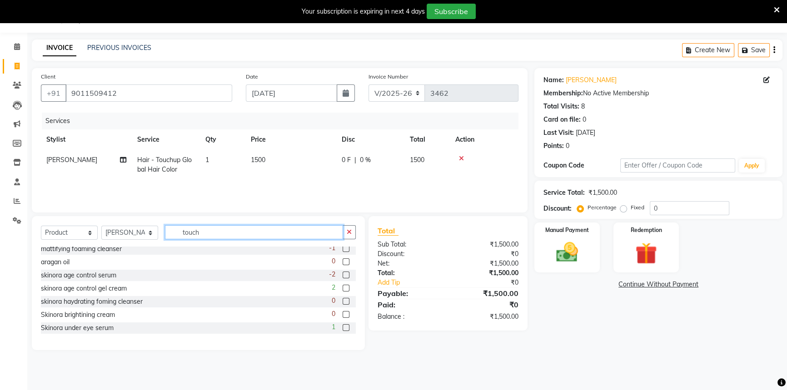
drag, startPoint x: 222, startPoint y: 233, endPoint x: 143, endPoint y: 232, distance: 79.5
click at [143, 232] on div "Select Service Product Membership Package Voucher Prepaid Gift Card Select Styl…" at bounding box center [198, 235] width 315 height 21
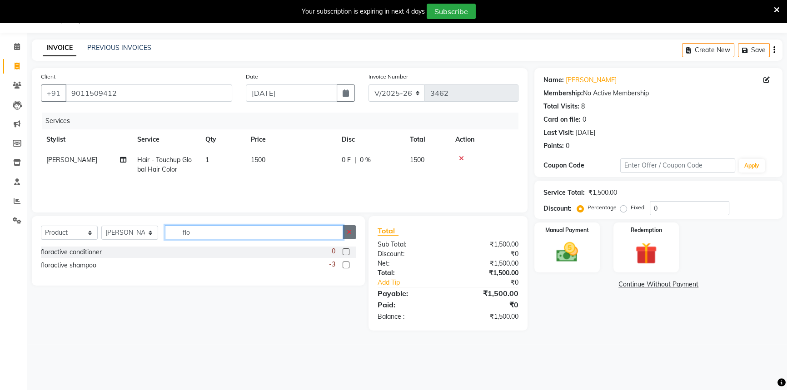
type input "flo"
click at [347, 234] on icon "button" at bounding box center [349, 232] width 5 height 6
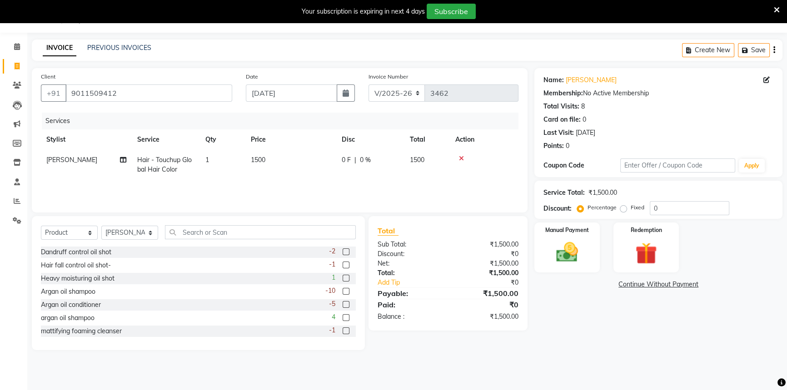
click at [410, 161] on span "1500" at bounding box center [417, 160] width 15 height 8
select select "65784"
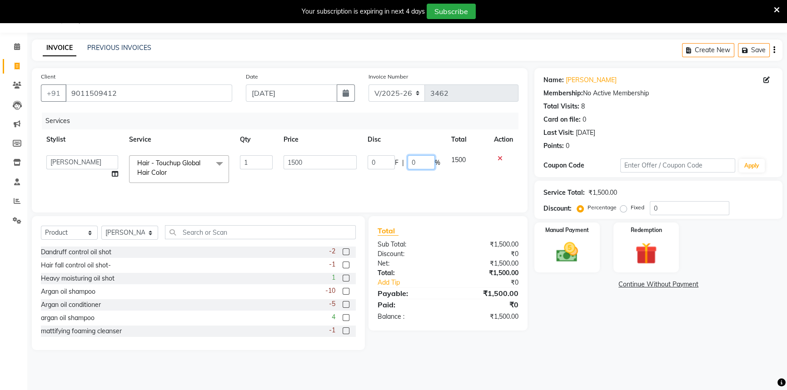
click at [410, 160] on input "0" at bounding box center [420, 162] width 27 height 14
type input "20"
drag, startPoint x: 619, startPoint y: 376, endPoint x: 609, endPoint y: 357, distance: 21.5
click at [619, 376] on div "08047224946 Select Location × Chameleon Salon, Belavali English ENGLISH Español…" at bounding box center [393, 195] width 787 height 390
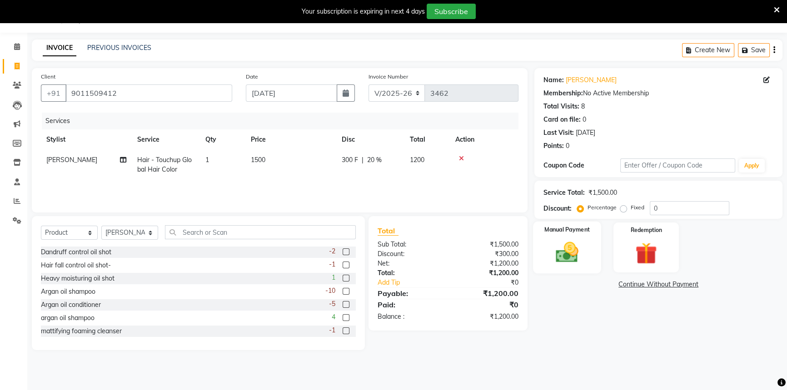
click at [569, 248] on img at bounding box center [567, 252] width 37 height 26
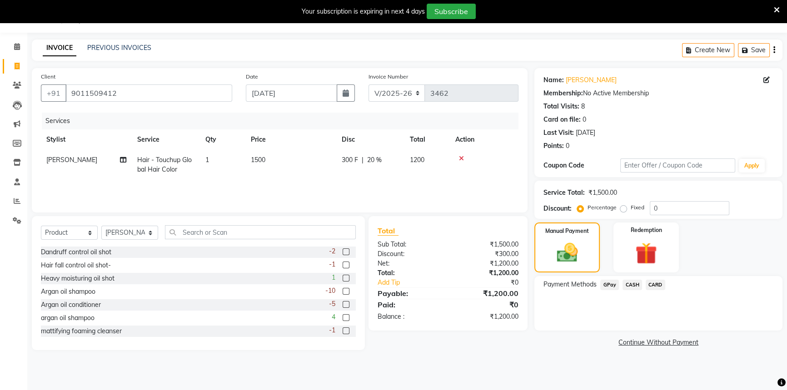
click at [627, 286] on span "CASH" at bounding box center [632, 285] width 20 height 10
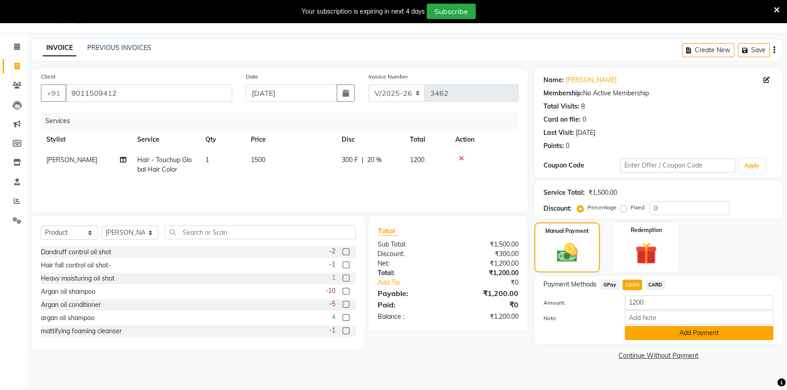
click at [650, 335] on button "Add Payment" at bounding box center [699, 333] width 149 height 14
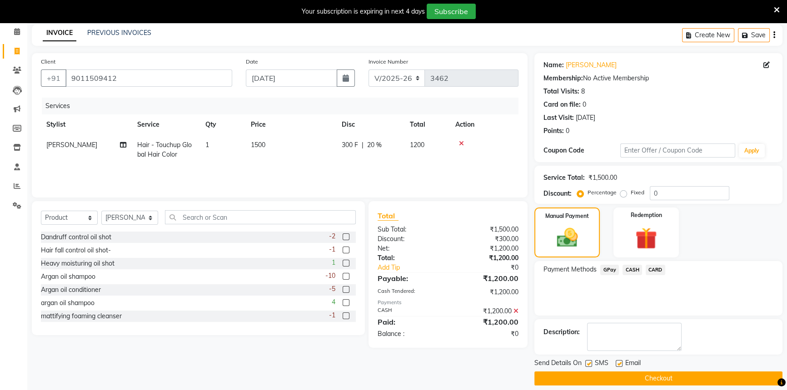
scroll to position [46, 0]
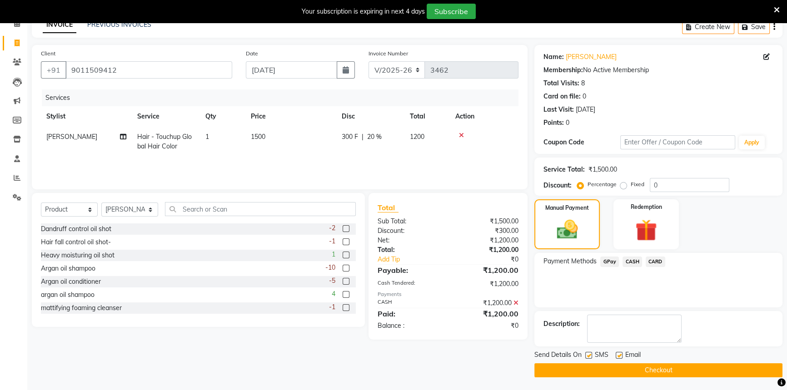
click at [659, 367] on button "Checkout" at bounding box center [658, 370] width 248 height 14
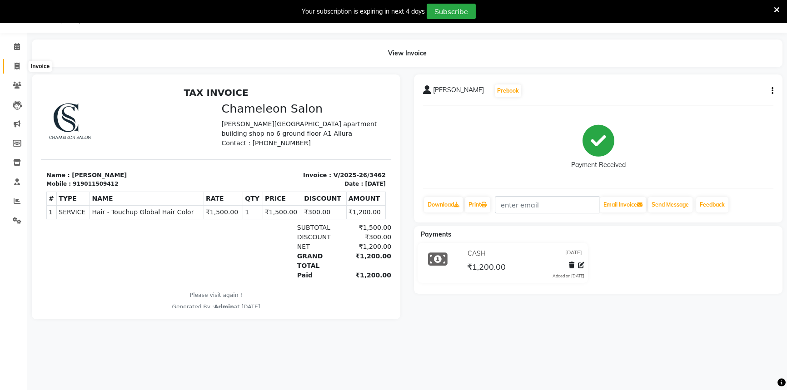
click at [19, 64] on span at bounding box center [17, 66] width 16 height 10
select select "service"
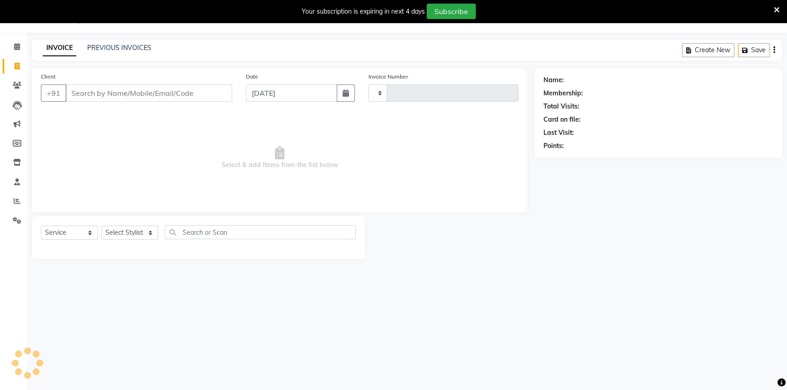
type input "3463"
select select "6724"
select select "58829"
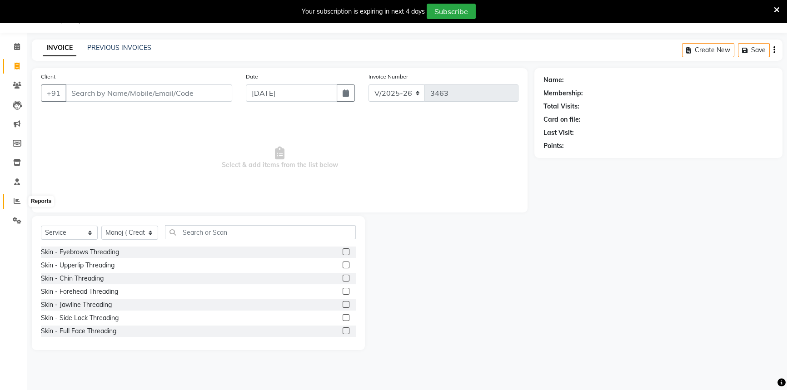
click at [20, 203] on span at bounding box center [17, 201] width 16 height 10
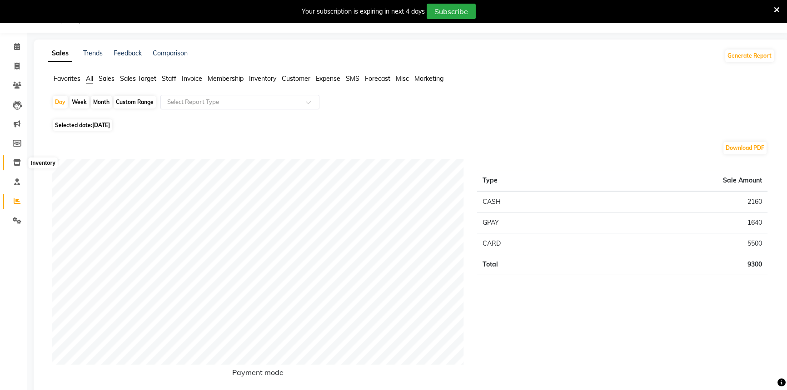
click at [16, 158] on span at bounding box center [17, 163] width 16 height 10
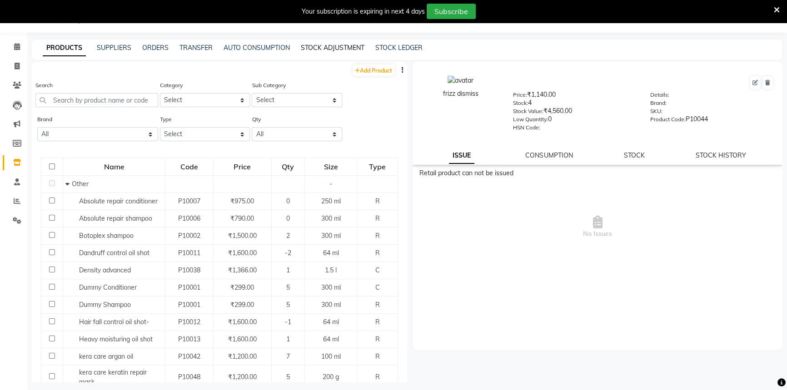
click at [338, 48] on link "STOCK ADJUSTMENT" at bounding box center [333, 48] width 64 height 8
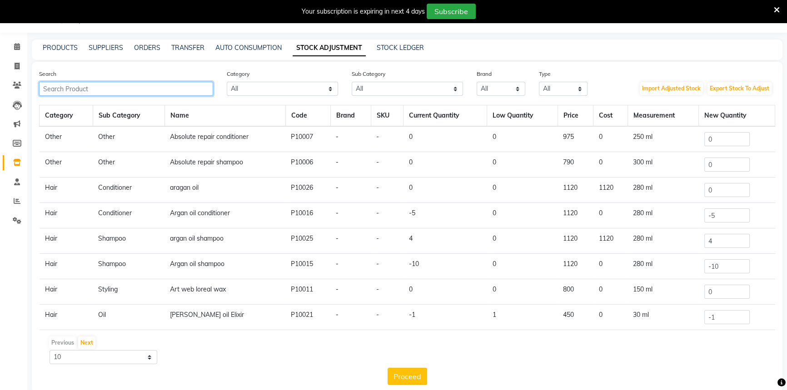
click at [89, 88] on input "text" at bounding box center [126, 89] width 174 height 14
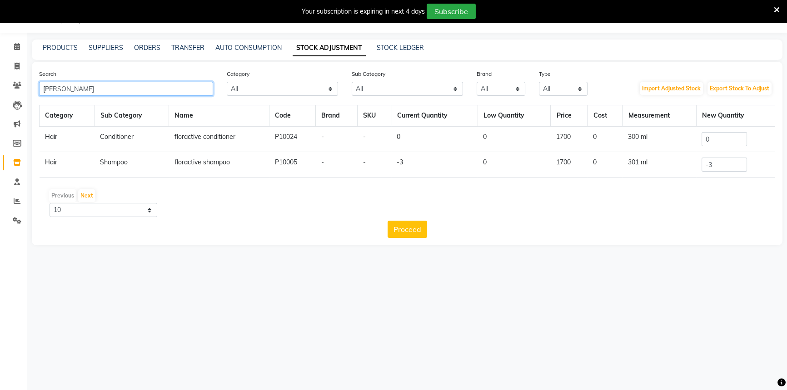
type input "flor"
click at [705, 135] on input "0" at bounding box center [723, 139] width 45 height 14
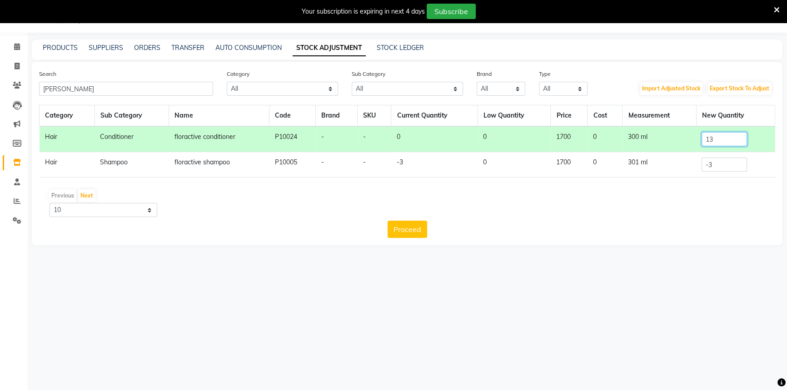
type input "13"
click at [711, 169] on input "-3" at bounding box center [723, 165] width 45 height 14
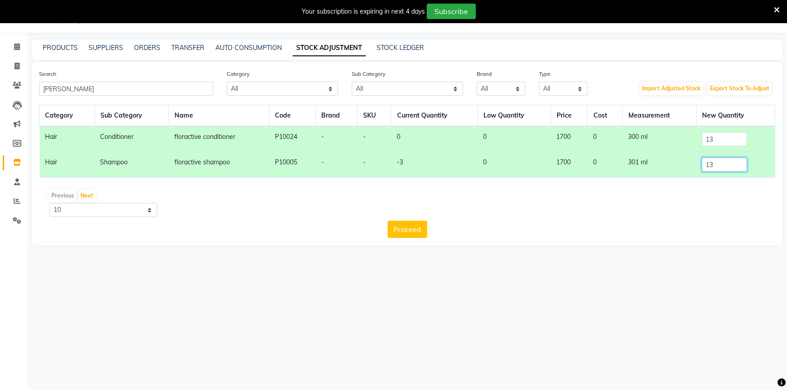
type input "13"
click at [384, 229] on div "Proceed" at bounding box center [407, 229] width 736 height 17
click at [416, 227] on button "Proceed" at bounding box center [407, 229] width 40 height 17
click at [422, 226] on button "Submit" at bounding box center [427, 229] width 36 height 17
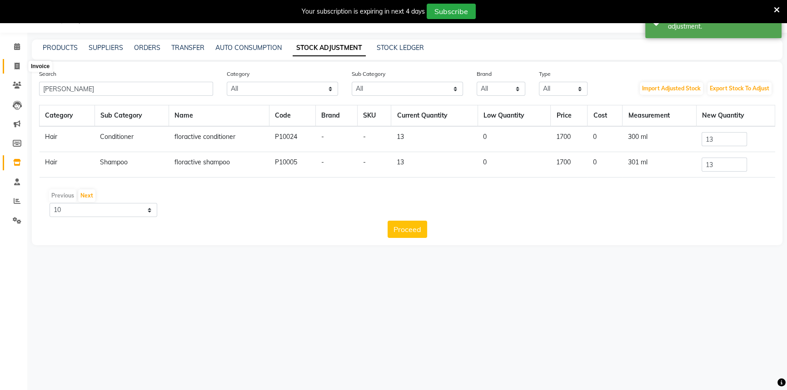
click at [16, 61] on span at bounding box center [17, 66] width 16 height 10
select select "service"
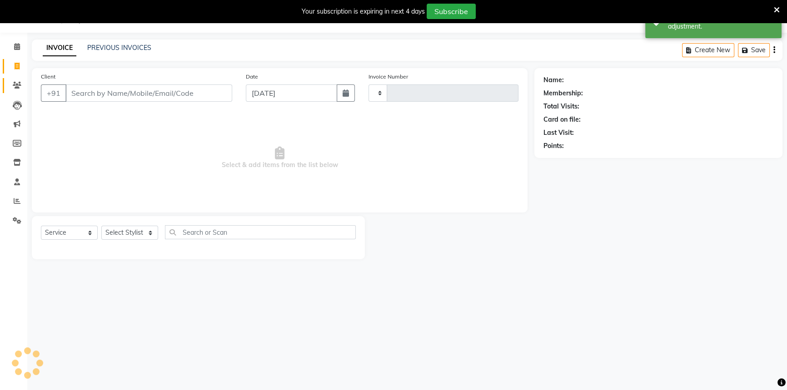
type input "3463"
select select "6724"
select select "58829"
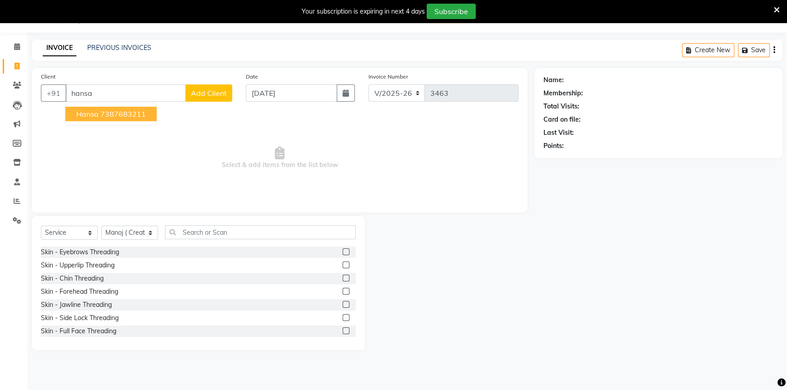
drag, startPoint x: 115, startPoint y: 118, endPoint x: 112, endPoint y: 130, distance: 12.6
click at [115, 118] on ngb-highlight "7387683211" at bounding box center [122, 113] width 45 height 9
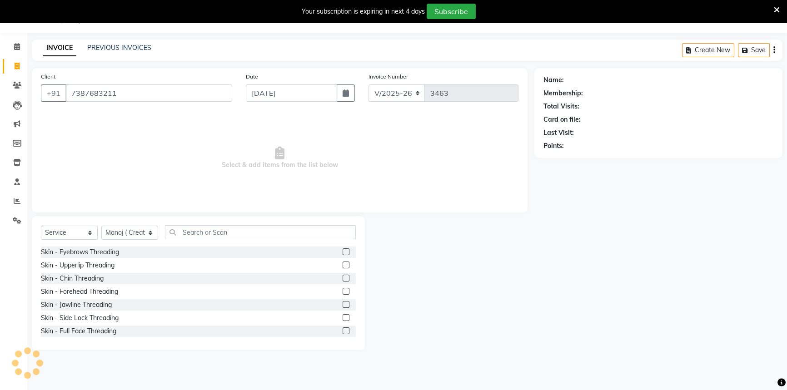
type input "7387683211"
click at [107, 225] on div "Select Service Product Membership Package Voucher Prepaid Gift Card Select Styl…" at bounding box center [198, 235] width 315 height 21
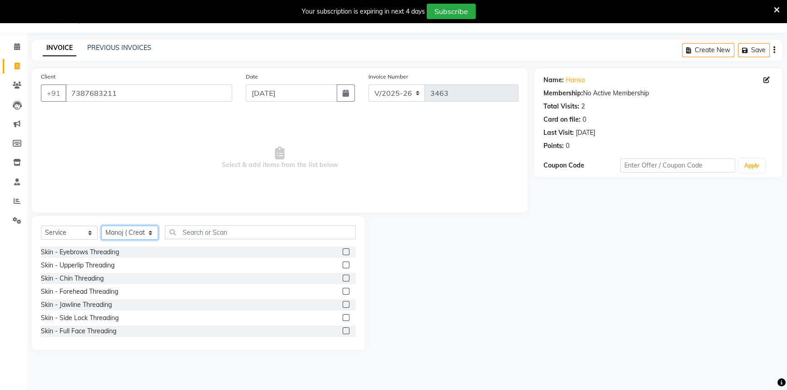
click at [114, 228] on select "Select Stylist Aditi Bhagyashree laxmi Manoj ( Creative stylist ) Prathmesh Raj…" at bounding box center [129, 233] width 57 height 14
select select "88669"
click at [101, 226] on select "Select Stylist Aditi Bhagyashree laxmi Manoj ( Creative stylist ) Prathmesh Raj…" at bounding box center [129, 233] width 57 height 14
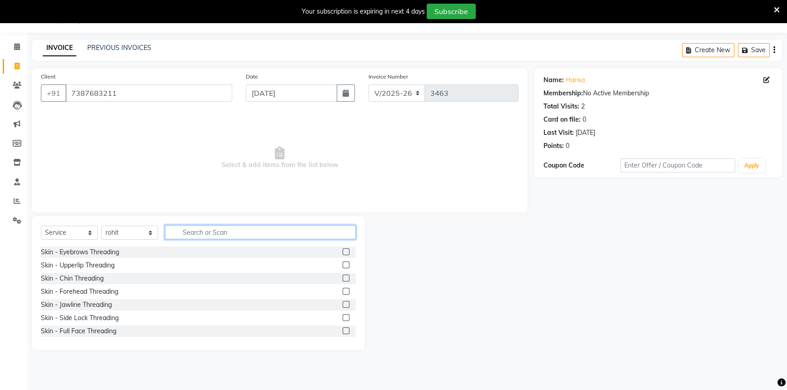
click at [179, 231] on input "text" at bounding box center [260, 232] width 191 height 14
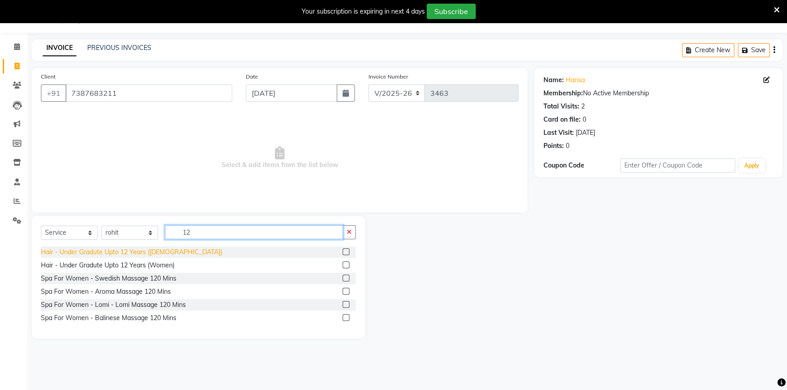
type input "12"
click at [140, 254] on div "Hair - Under Gradute Upto 12 Years ([DEMOGRAPHIC_DATA])" at bounding box center [131, 253] width 181 height 10
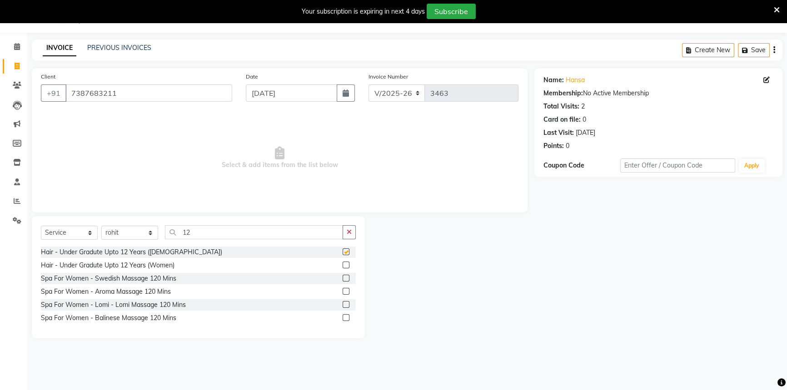
checkbox input "false"
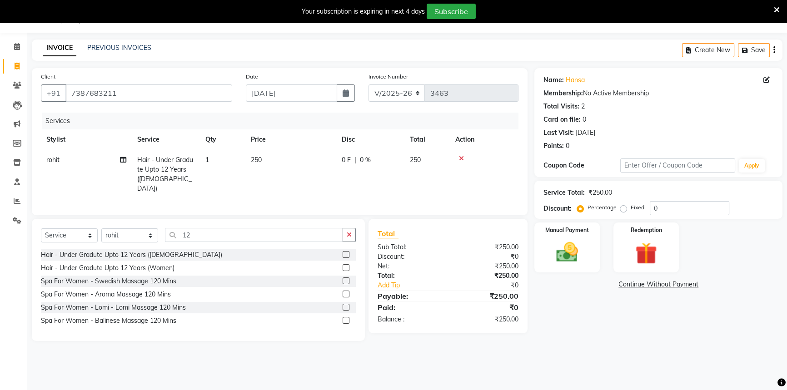
drag, startPoint x: 240, startPoint y: 170, endPoint x: 344, endPoint y: 170, distance: 104.5
click at [241, 170] on td "1" at bounding box center [222, 174] width 45 height 49
select select "88669"
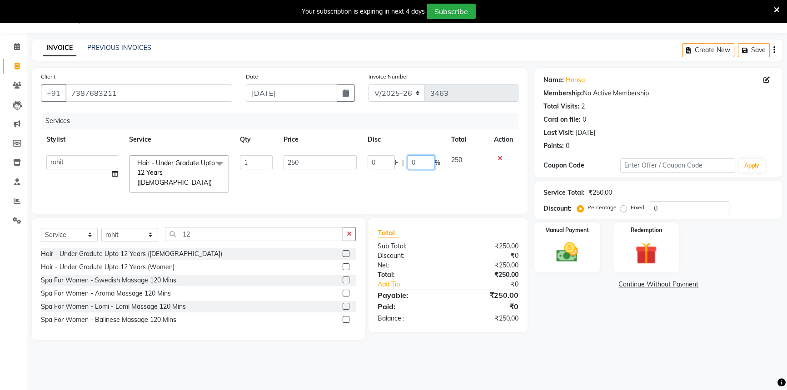
click at [408, 164] on input "0" at bounding box center [420, 162] width 27 height 14
type input "20"
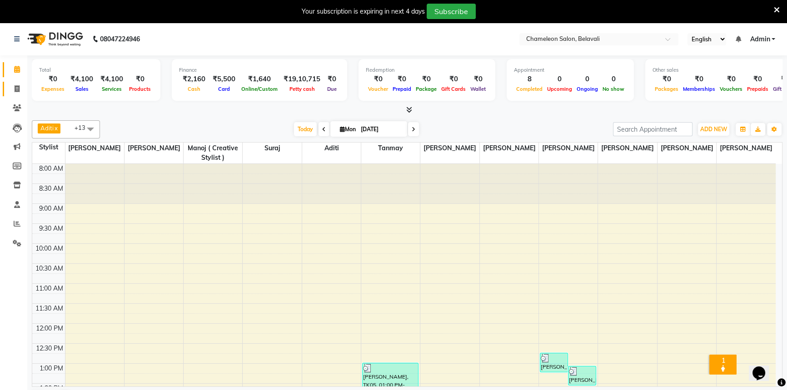
click at [5, 87] on link "Invoice" at bounding box center [14, 89] width 22 height 15
select select "6724"
select select "service"
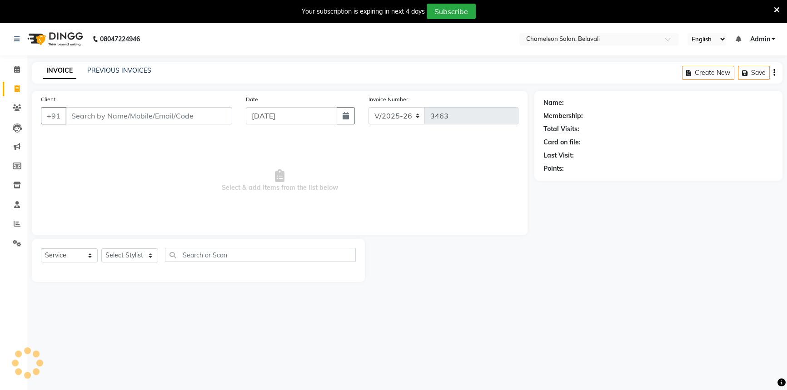
select select "58829"
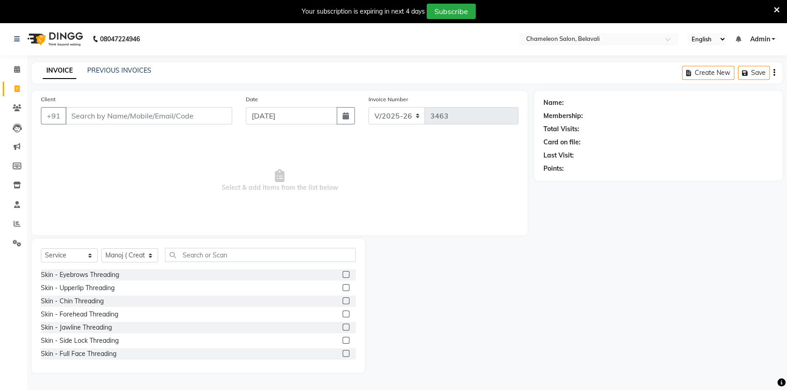
click at [98, 116] on input "Client" at bounding box center [148, 115] width 167 height 17
type input "9975533221"
click at [217, 120] on button "Add Client" at bounding box center [208, 115] width 47 height 17
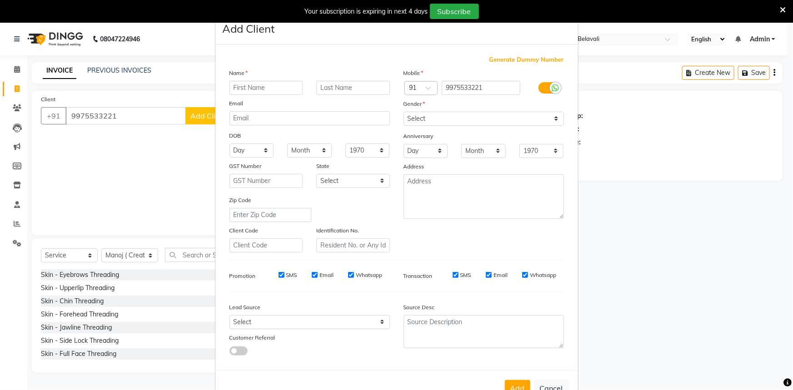
click at [248, 82] on input "text" at bounding box center [266, 88] width 74 height 14
type input "[PERSON_NAME]"
drag, startPoint x: 427, startPoint y: 106, endPoint x: 427, endPoint y: 112, distance: 5.9
click at [428, 110] on div "Gender" at bounding box center [484, 105] width 174 height 13
click at [427, 113] on select "Select [DEMOGRAPHIC_DATA] [DEMOGRAPHIC_DATA] Other Prefer Not To Say" at bounding box center [483, 119] width 160 height 14
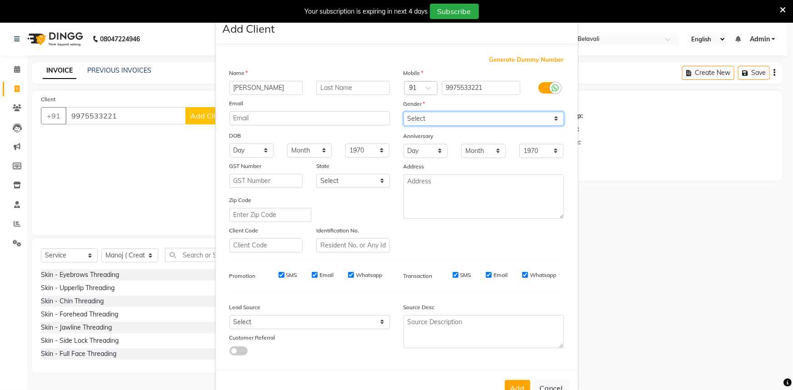
select select "[DEMOGRAPHIC_DATA]"
click at [403, 112] on select "Select [DEMOGRAPHIC_DATA] [DEMOGRAPHIC_DATA] Other Prefer Not To Say" at bounding box center [483, 119] width 160 height 14
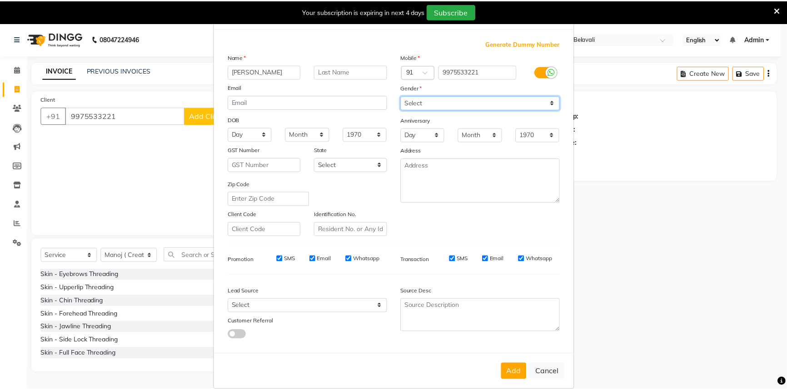
scroll to position [32, 0]
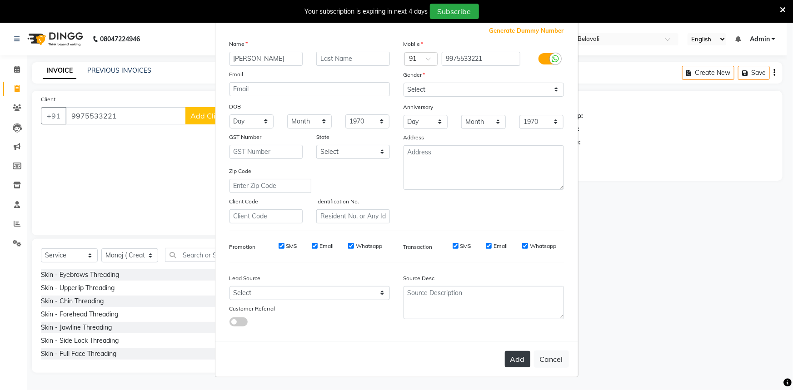
click at [522, 359] on button "Add" at bounding box center [517, 359] width 25 height 16
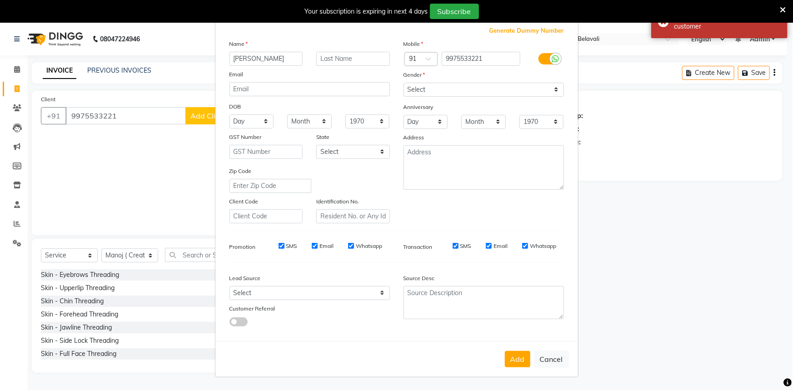
click at [505, 363] on button "Add" at bounding box center [517, 359] width 25 height 16
select select
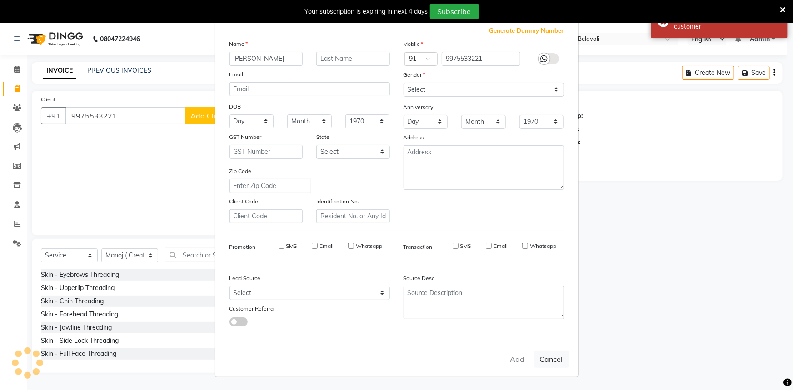
select select
checkbox input "false"
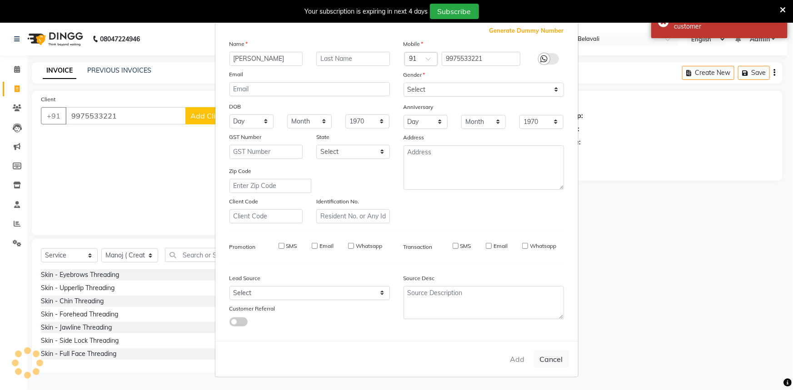
checkbox input "false"
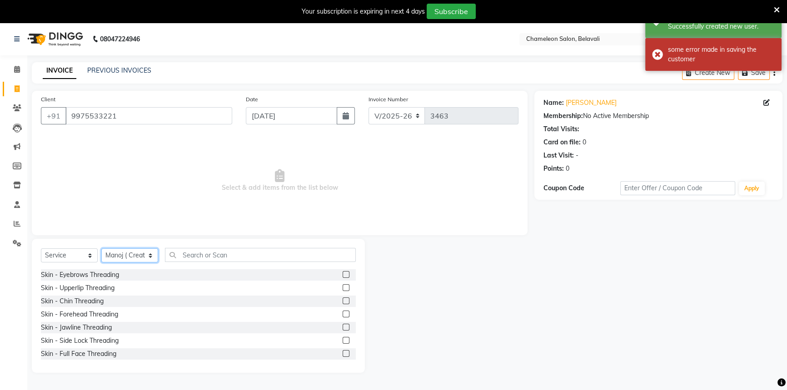
click at [151, 252] on select "Select Stylist Aditi [PERSON_NAME] [PERSON_NAME] ( Creative stylist ) [PERSON_N…" at bounding box center [129, 255] width 57 height 14
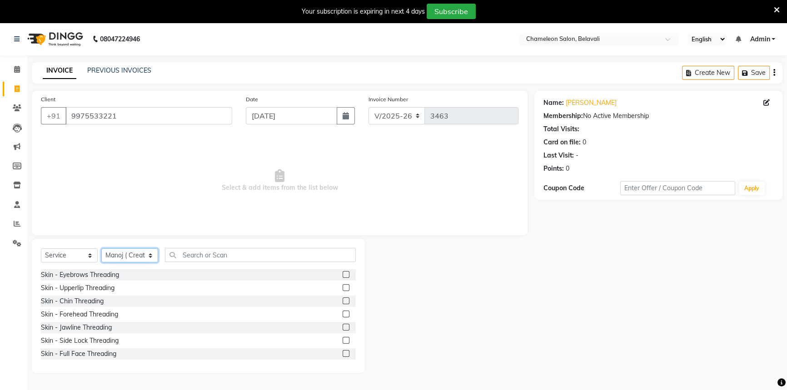
select select "61418"
click at [101, 248] on select "Select Stylist Aditi [PERSON_NAME] [PERSON_NAME] ( Creative stylist ) [PERSON_N…" at bounding box center [129, 255] width 57 height 14
click at [190, 260] on input "text" at bounding box center [260, 255] width 191 height 14
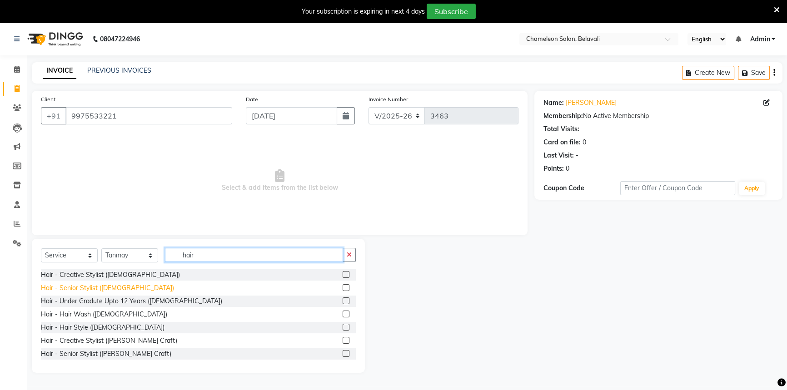
type input "hair"
click at [75, 284] on div "Hair - Senior Stylist ([DEMOGRAPHIC_DATA])" at bounding box center [107, 288] width 133 height 10
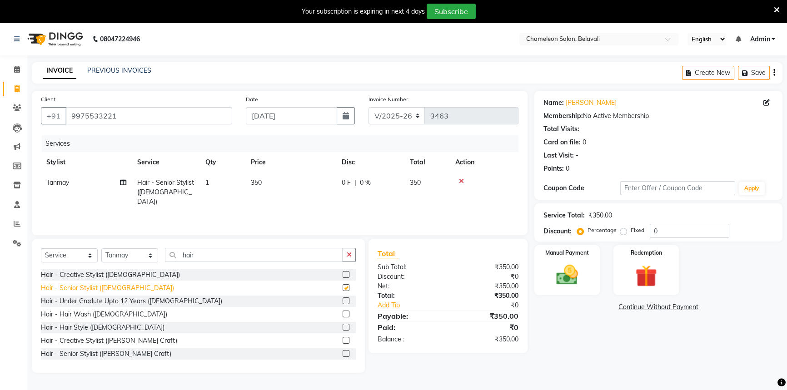
checkbox input "false"
click at [79, 353] on div "Hair - Senior Stylist ([PERSON_NAME] Craft)" at bounding box center [106, 354] width 130 height 10
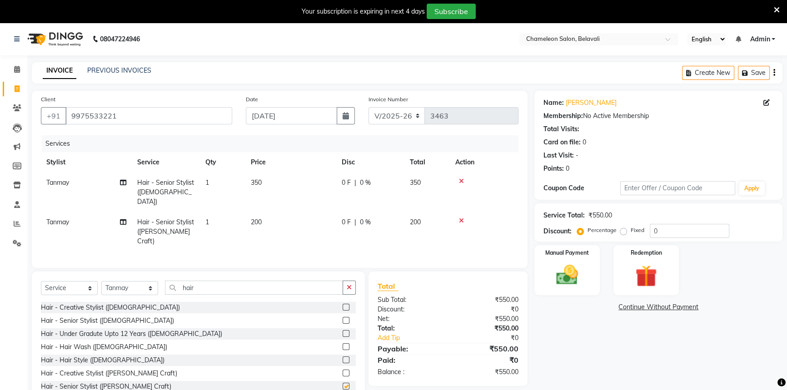
checkbox input "false"
click at [83, 316] on div "Hair - Senior Stylist ([DEMOGRAPHIC_DATA])" at bounding box center [107, 321] width 133 height 10
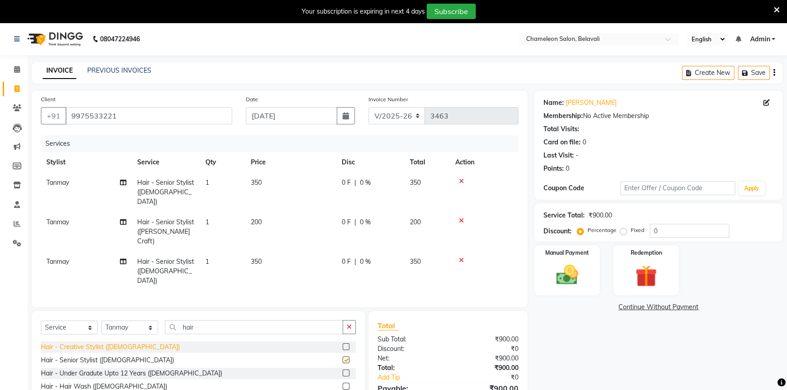
checkbox input "false"
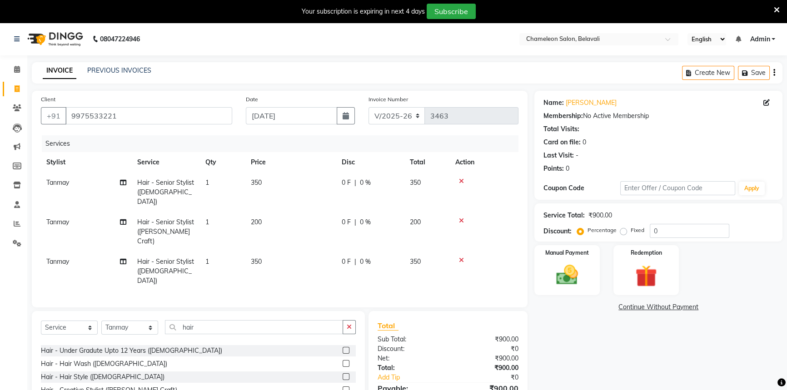
scroll to position [41, 0]
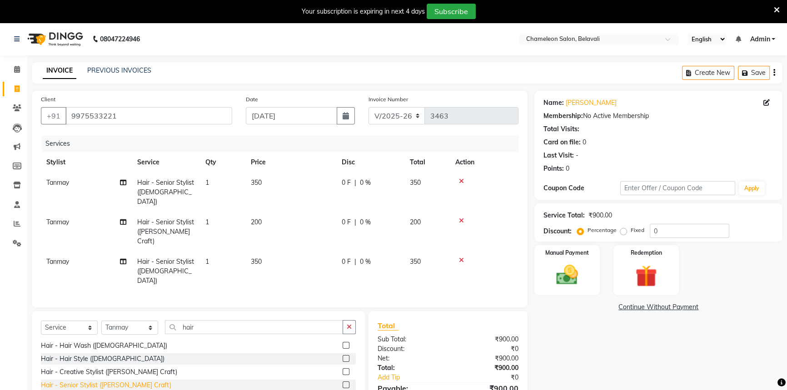
click at [70, 381] on div "Hair - Senior Stylist ([PERSON_NAME] Craft)" at bounding box center [106, 386] width 130 height 10
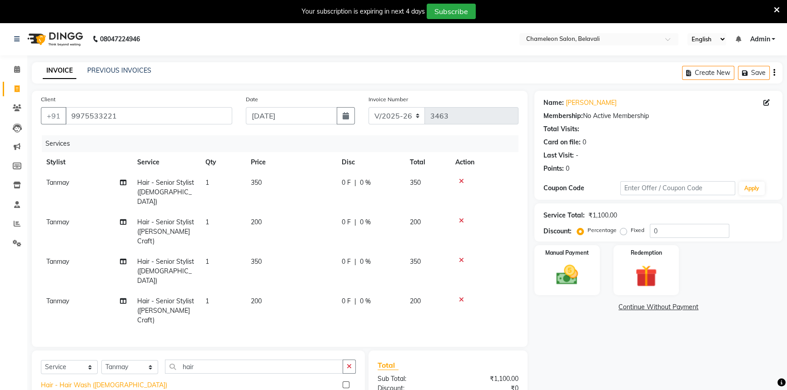
checkbox input "false"
click at [461, 257] on icon at bounding box center [461, 260] width 5 height 6
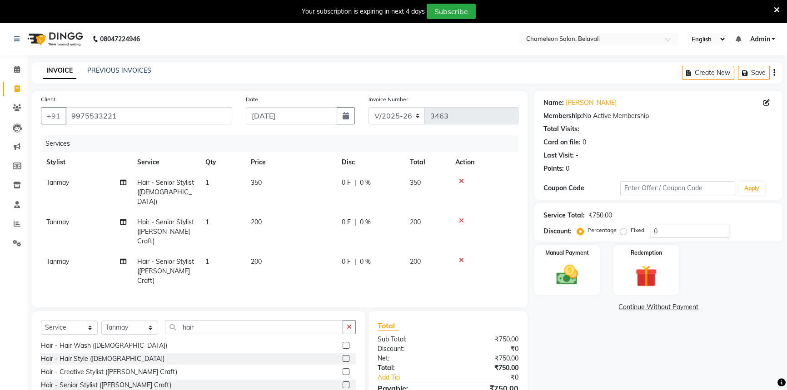
click at [463, 218] on icon at bounding box center [461, 221] width 5 height 6
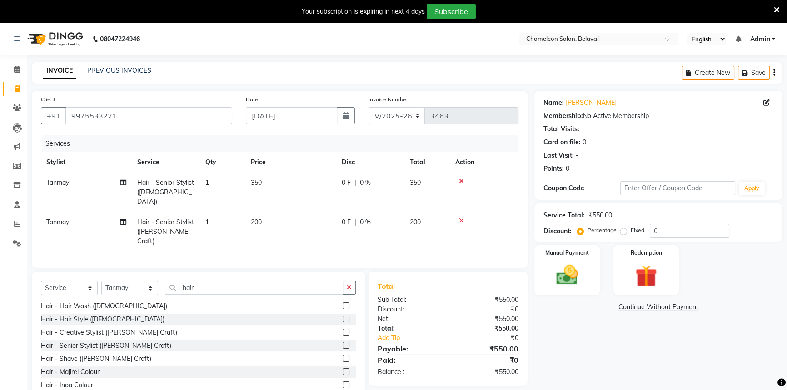
click at [424, 185] on td "350" at bounding box center [426, 193] width 45 height 40
select select "61418"
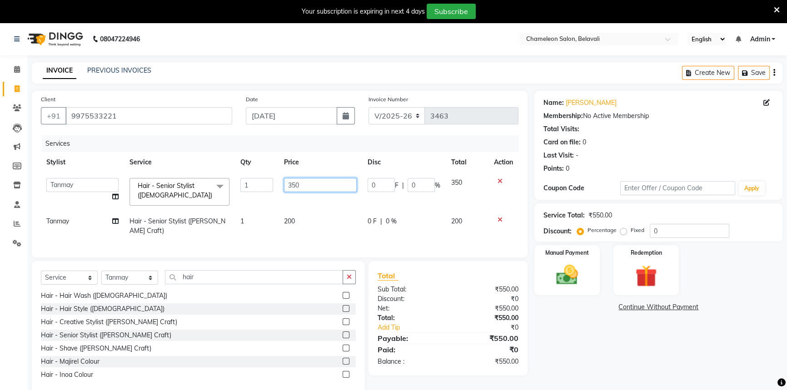
click at [323, 190] on input "350" at bounding box center [320, 185] width 73 height 14
type input "3"
type input "1000"
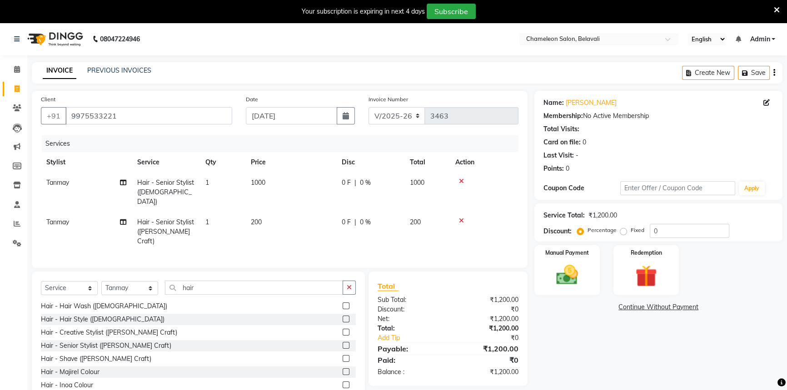
click at [313, 222] on td "200" at bounding box center [290, 232] width 91 height 40
select select "61418"
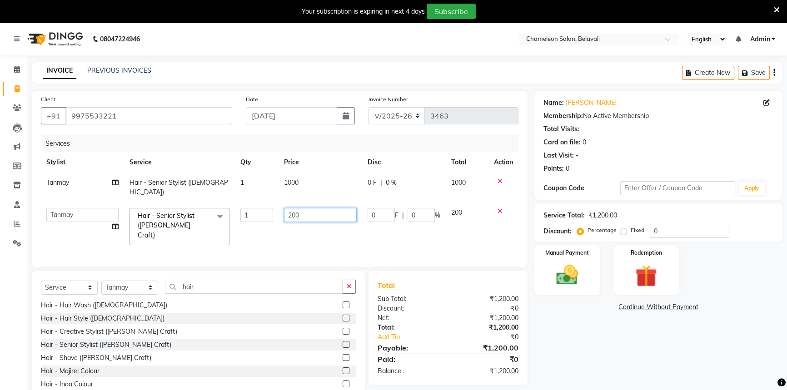
click at [331, 208] on input "200" at bounding box center [320, 215] width 73 height 14
type input "2"
type input "440"
click at [316, 222] on td "440" at bounding box center [320, 227] width 84 height 48
select select "61418"
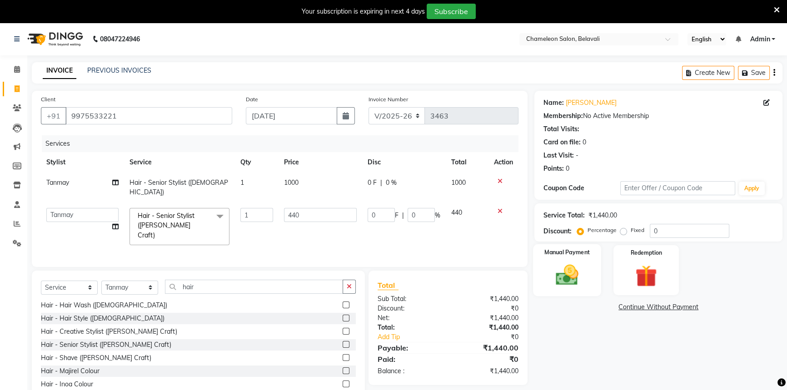
click at [569, 278] on img at bounding box center [567, 275] width 37 height 26
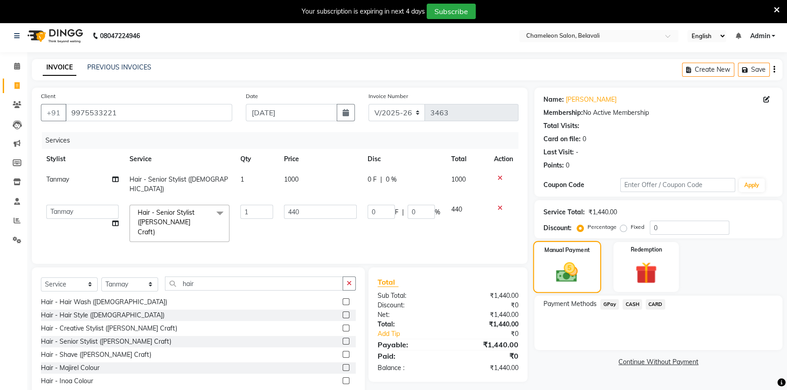
scroll to position [23, 0]
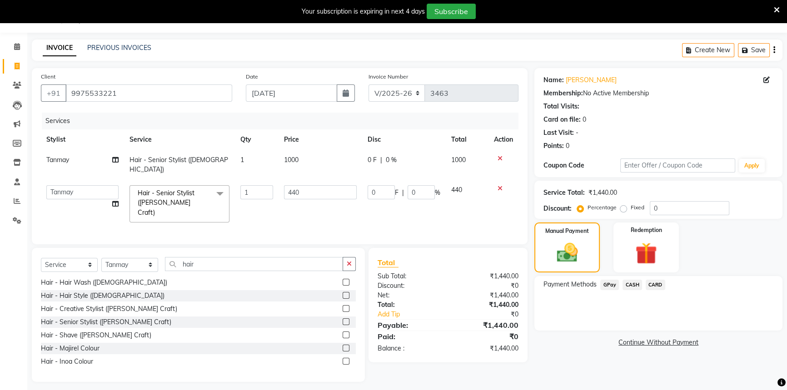
click at [611, 283] on span "GPay" at bounding box center [609, 285] width 19 height 10
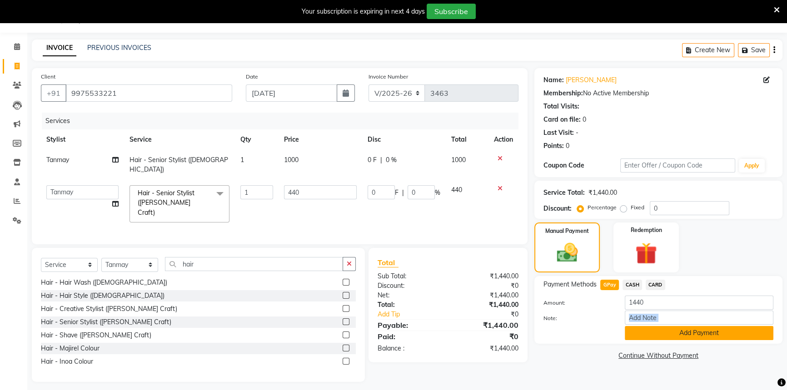
click at [648, 327] on div "Amount: 1440 Note: Add Payment" at bounding box center [658, 318] width 230 height 45
click at [648, 330] on button "Add Payment" at bounding box center [699, 333] width 149 height 14
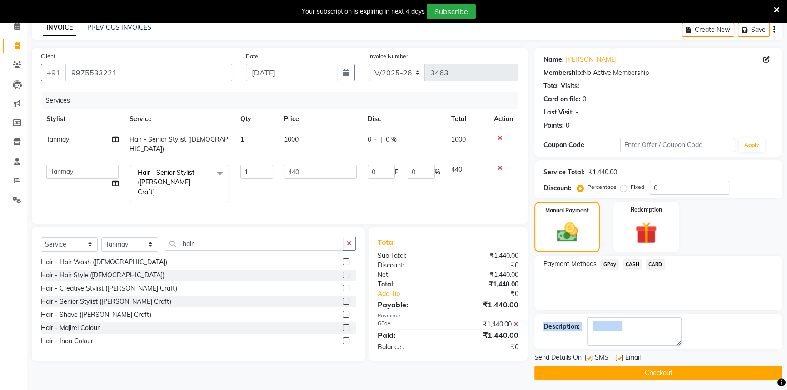
scroll to position [46, 0]
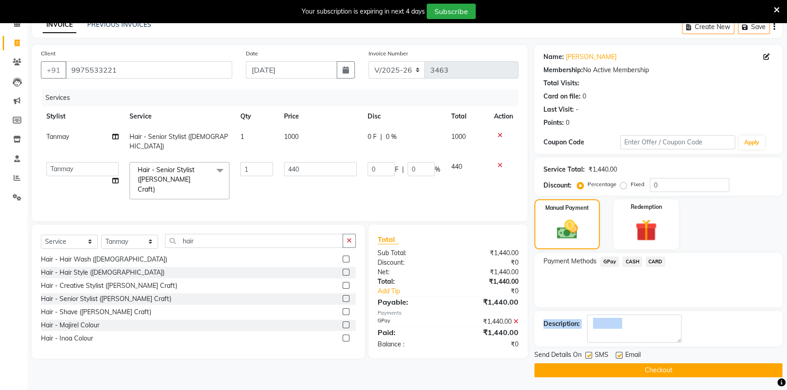
click at [637, 367] on button "Checkout" at bounding box center [658, 370] width 248 height 14
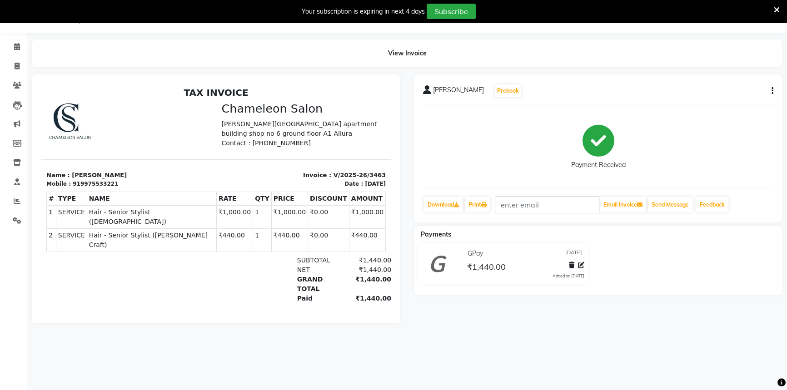
click at [770, 87] on button "button" at bounding box center [770, 91] width 5 height 10
click at [715, 100] on div "Edit Invoice" at bounding box center [726, 101] width 62 height 11
select select "service"
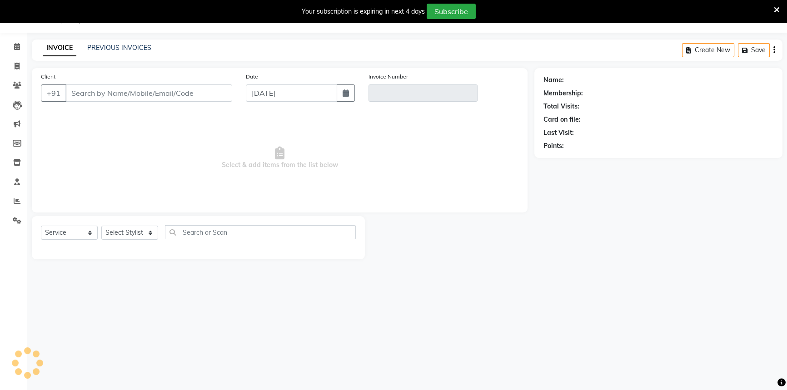
select select "58829"
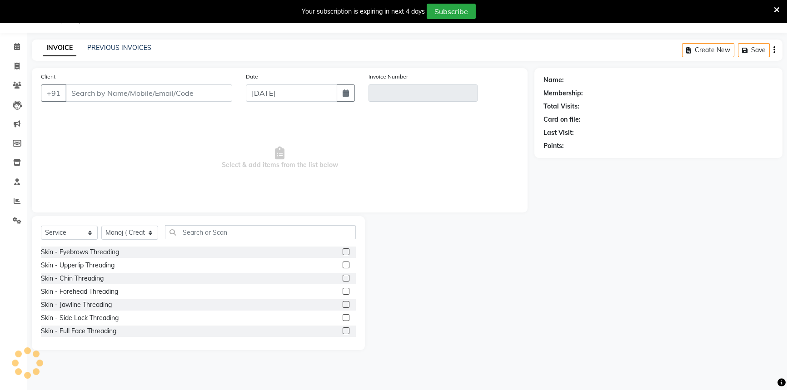
type input "9975533221"
type input "V/2025-26/3463"
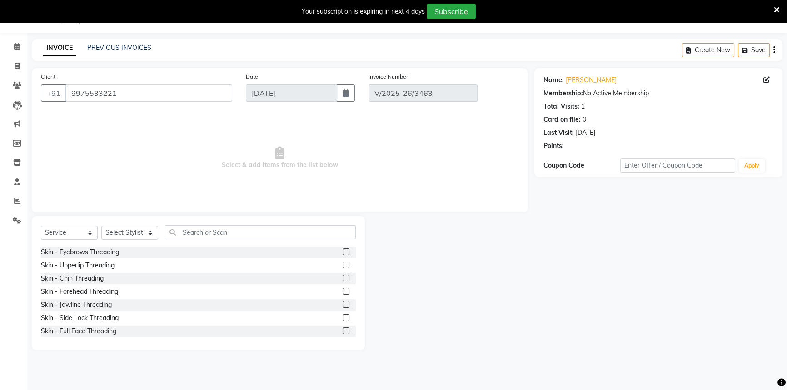
select select "select"
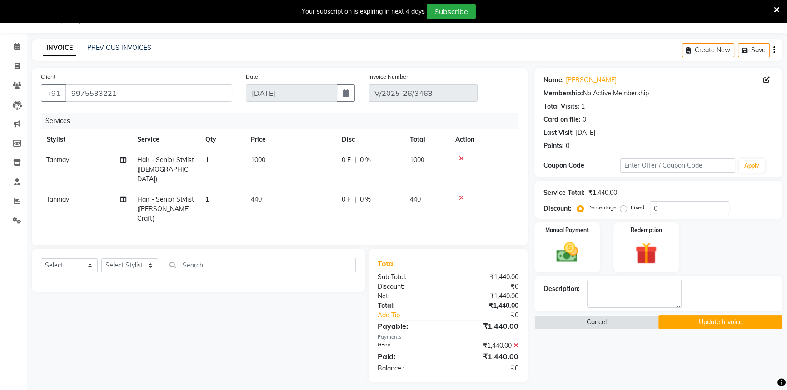
click at [65, 160] on span "Tanmay" at bounding box center [57, 160] width 23 height 8
select select "61418"
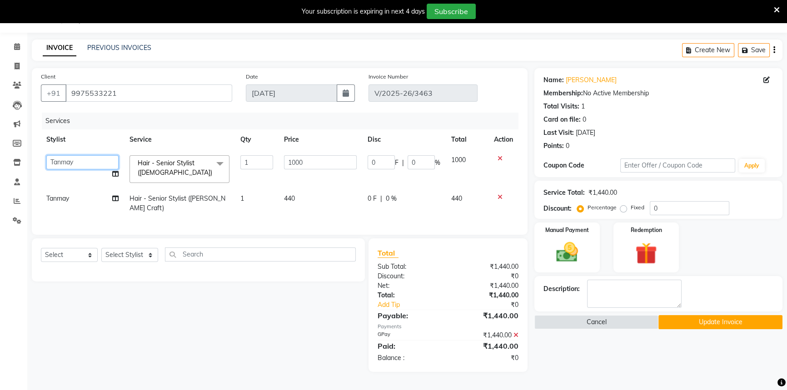
click at [65, 160] on select "[PERSON_NAME] [PERSON_NAME] ( Creative stylist ) [PERSON_NAME] rohit [PERSON_NA…" at bounding box center [82, 162] width 72 height 14
select select "65784"
click at [687, 323] on button "Update Invoice" at bounding box center [720, 322] width 124 height 14
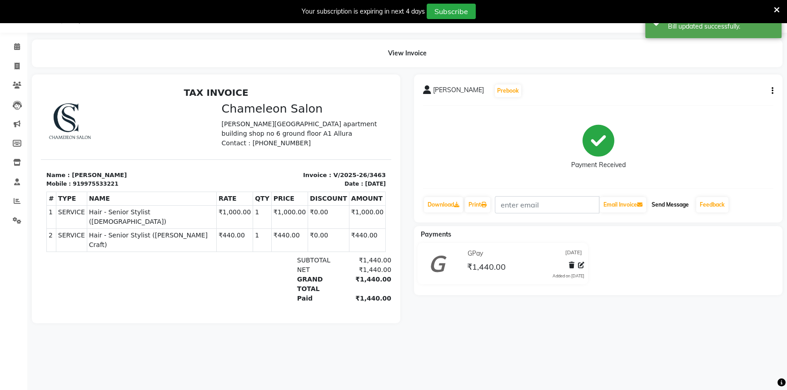
click at [663, 204] on button "Send Message" at bounding box center [670, 204] width 45 height 15
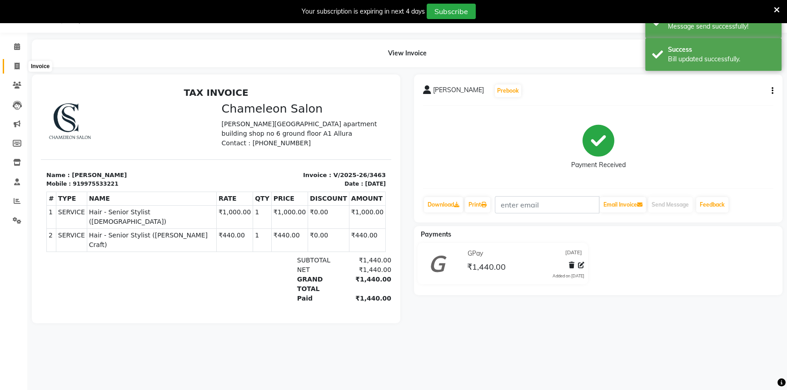
click at [18, 68] on icon at bounding box center [17, 66] width 5 height 7
select select "6724"
select select "service"
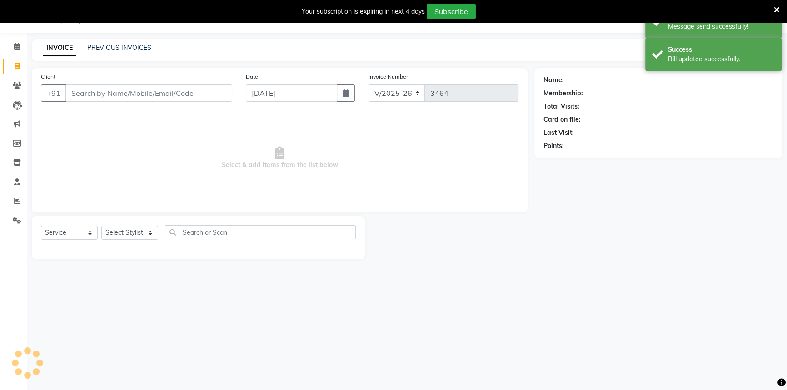
select select "58829"
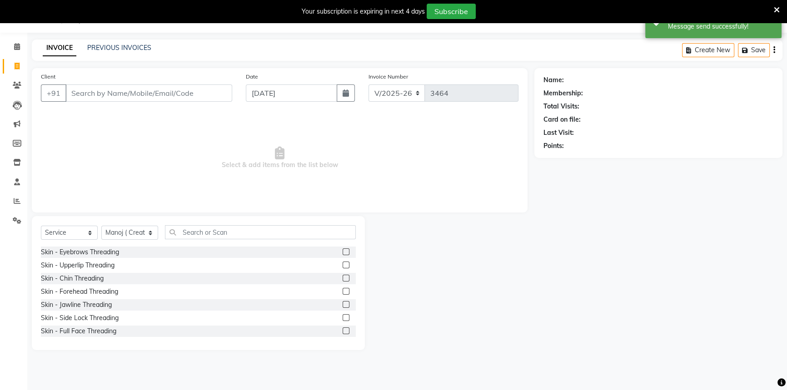
click at [691, 223] on div "Name: Membership: Total Visits: Card on file: Last Visit: Points:" at bounding box center [661, 209] width 255 height 282
click at [125, 47] on link "PREVIOUS INVOICES" at bounding box center [119, 48] width 64 height 8
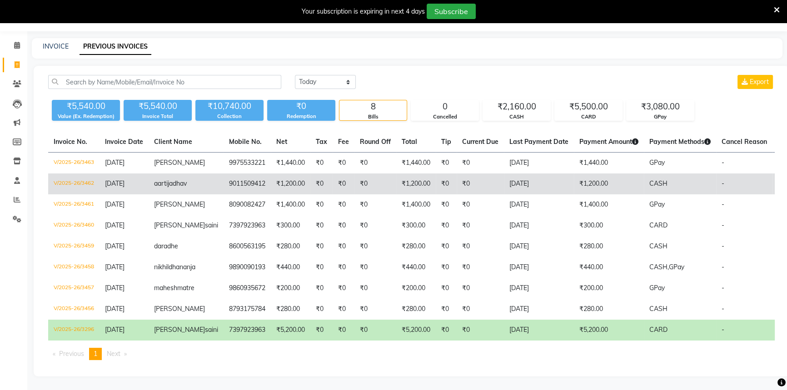
scroll to position [76, 0]
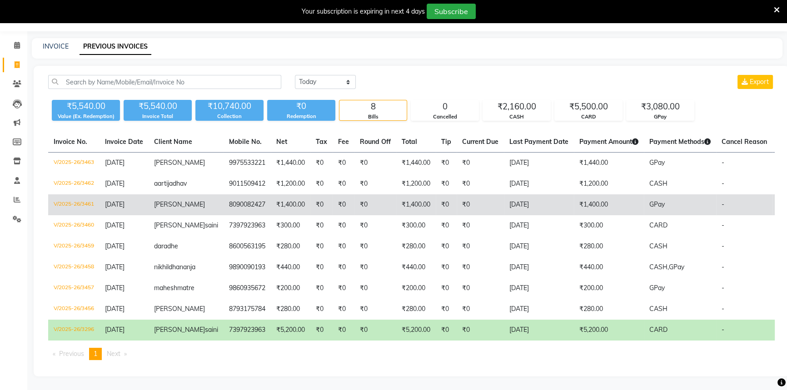
click at [168, 200] on span "[PERSON_NAME]" at bounding box center [179, 204] width 51 height 8
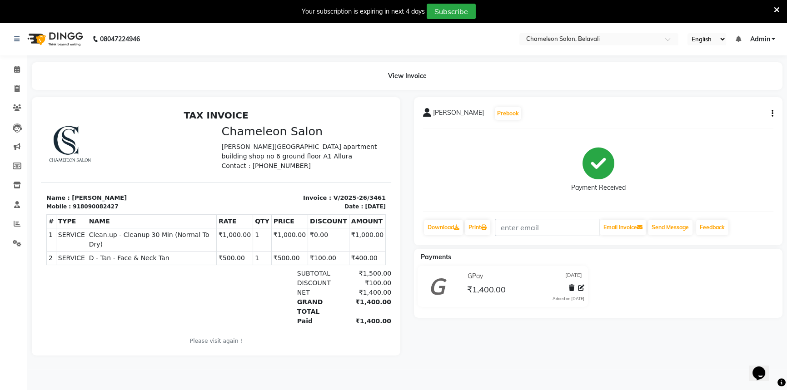
click at [775, 113] on div "[PERSON_NAME] Prebook Payment Received Download Print Email Invoice Send Messag…" at bounding box center [598, 171] width 368 height 148
click at [773, 113] on div "[PERSON_NAME] Prebook Payment Received Download Print Email Invoice Send Messag…" at bounding box center [598, 171] width 368 height 148
click at [770, 114] on button "button" at bounding box center [770, 114] width 5 height 10
click at [731, 123] on div "Edit Invoice" at bounding box center [726, 124] width 62 height 11
select select "service"
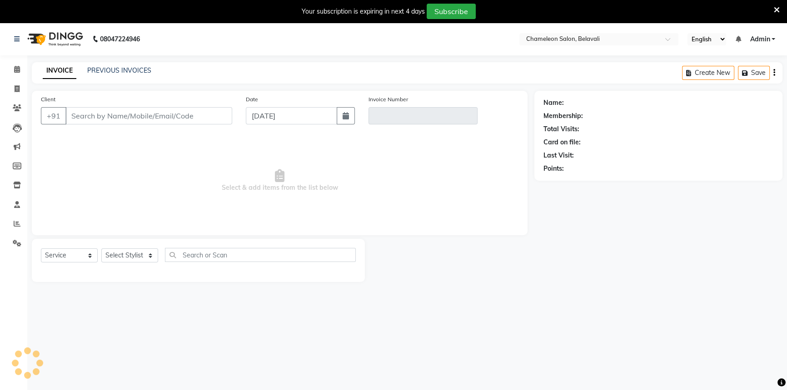
scroll to position [23, 0]
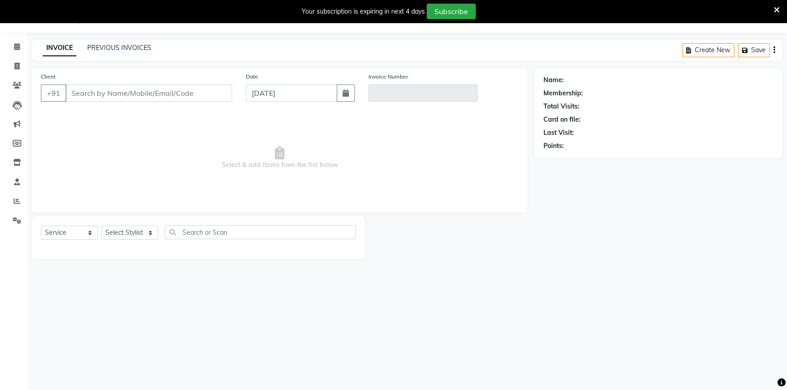
select select "58829"
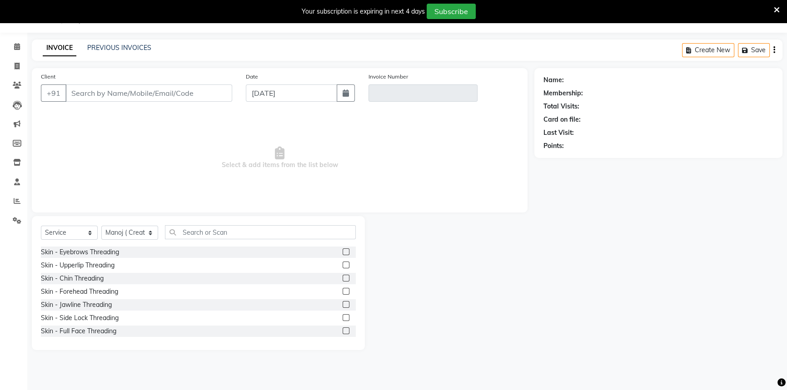
type input "8090082427"
type input "V/2025-26/3461"
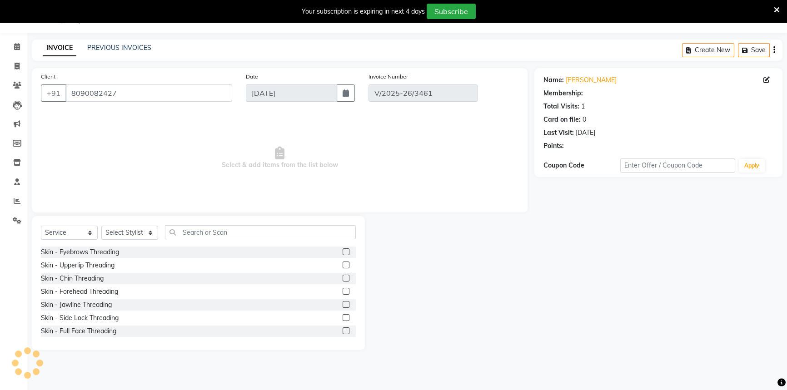
select select "select"
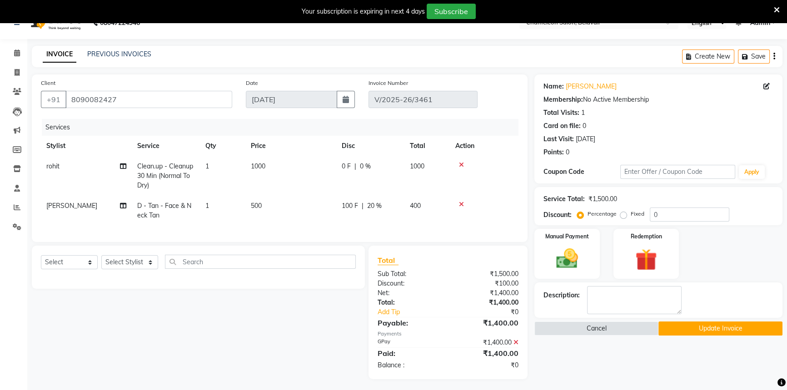
scroll to position [25, 0]
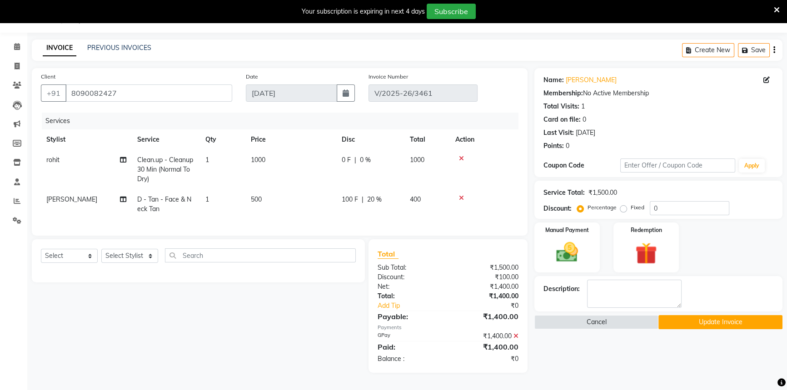
click at [262, 198] on span "500" at bounding box center [256, 199] width 11 height 8
select select "85480"
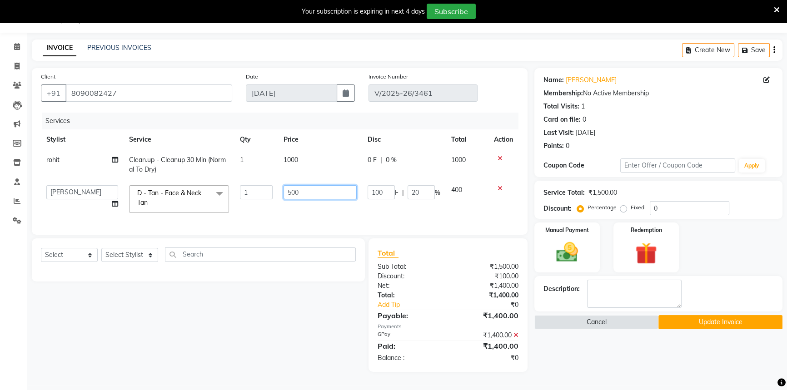
click at [299, 188] on input "500" at bounding box center [319, 192] width 73 height 14
type input "5"
type input "400"
click at [282, 161] on td "1000" at bounding box center [320, 165] width 84 height 30
select select "88669"
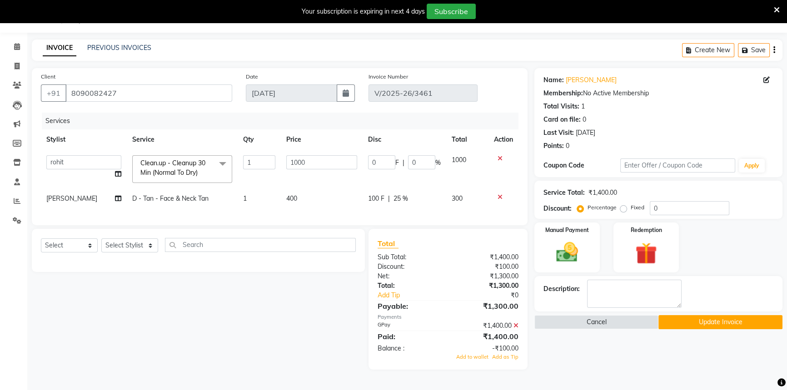
scroll to position [23, 0]
click at [96, 167] on select "[PERSON_NAME] [PERSON_NAME] ( Creative stylist ) [PERSON_NAME] rohit [PERSON_NA…" at bounding box center [83, 162] width 75 height 14
select select "85480"
click at [80, 195] on span "[PERSON_NAME]" at bounding box center [71, 198] width 51 height 8
select select "85480"
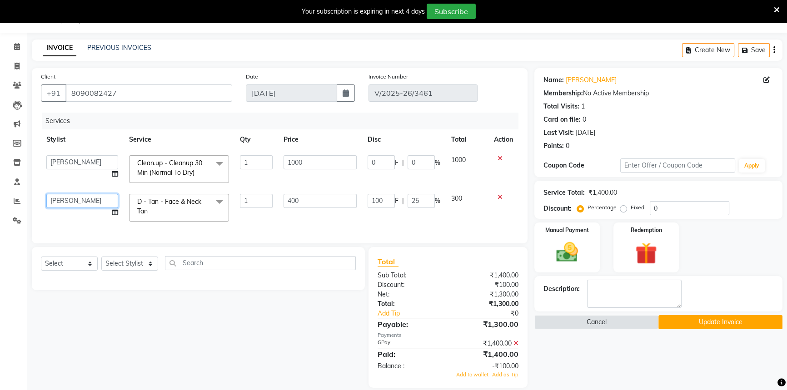
click at [80, 196] on select "[PERSON_NAME] [PERSON_NAME] ( Creative stylist ) [PERSON_NAME] rohit [PERSON_NA…" at bounding box center [82, 201] width 72 height 14
select select "61418"
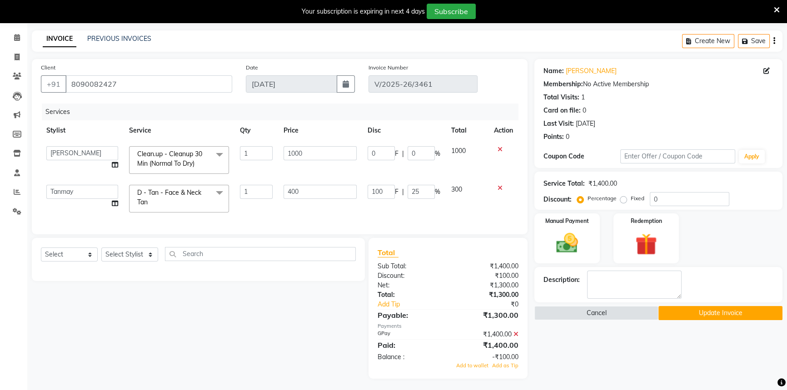
scroll to position [40, 0]
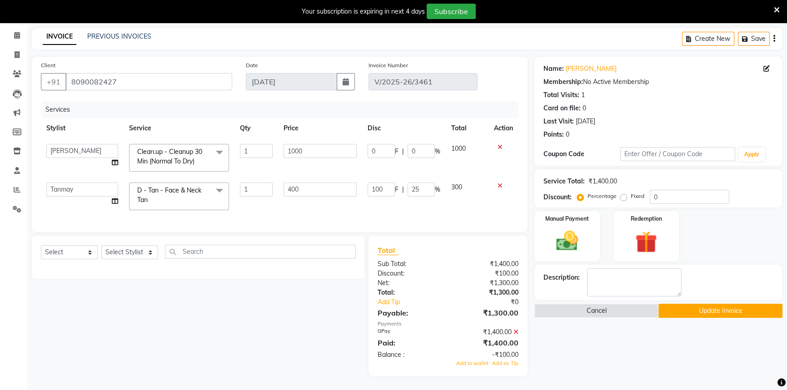
click at [705, 304] on button "Update Invoice" at bounding box center [720, 311] width 124 height 14
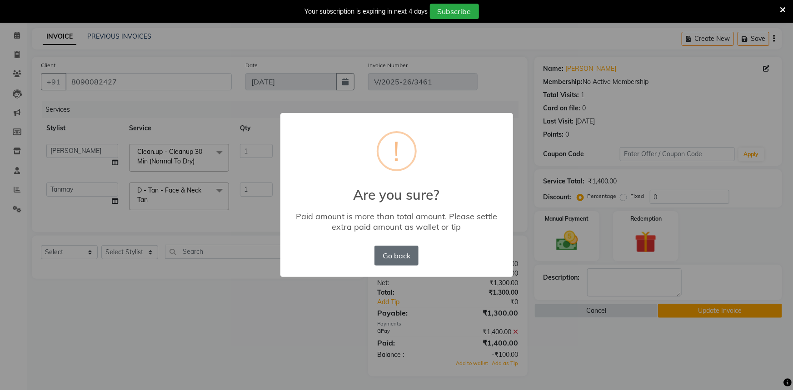
click at [389, 246] on button "Go back" at bounding box center [396, 256] width 44 height 20
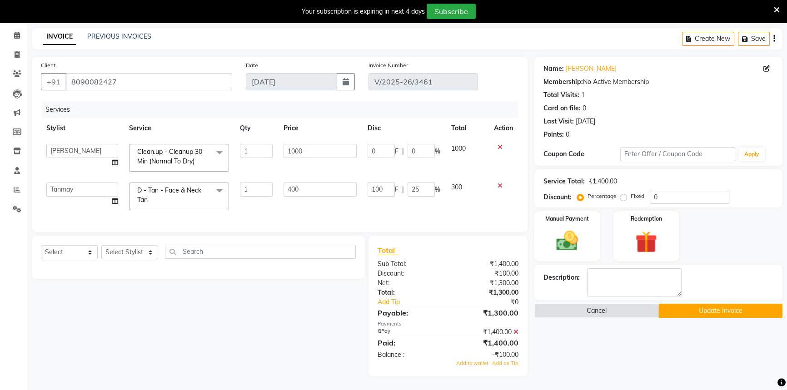
click at [517, 329] on icon at bounding box center [515, 332] width 5 height 6
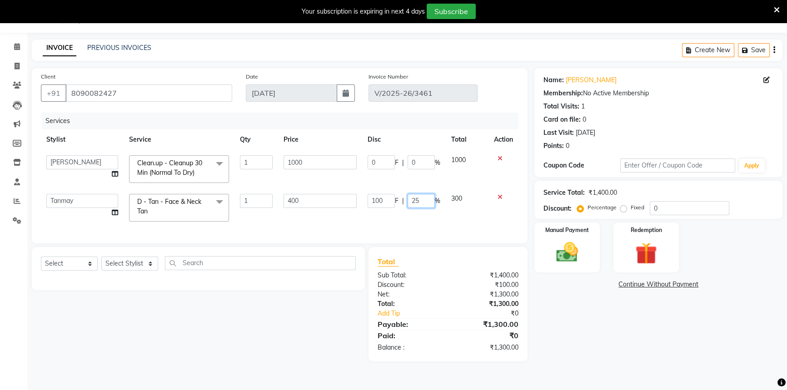
click at [418, 202] on input "25" at bounding box center [420, 201] width 27 height 14
type input "2"
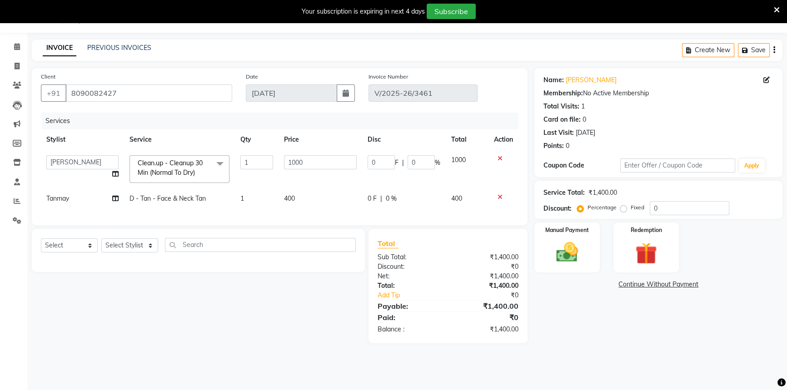
click at [364, 209] on div "Services Stylist Service Qty Price Disc Total Action Aditi [PERSON_NAME] [PERSO…" at bounding box center [279, 165] width 477 height 104
click at [571, 259] on img at bounding box center [567, 252] width 37 height 26
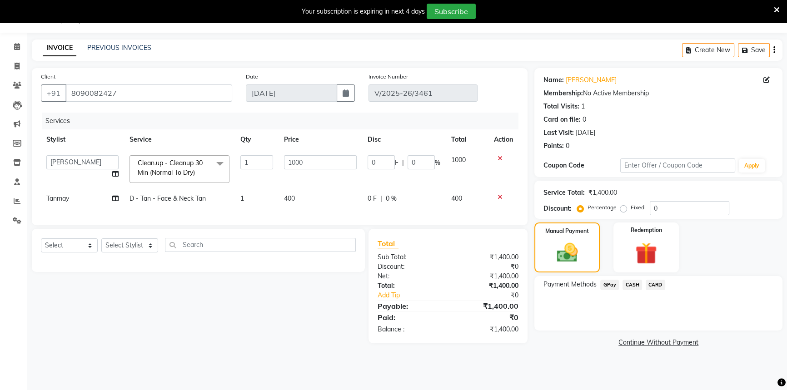
click at [610, 283] on span "GPay" at bounding box center [609, 285] width 19 height 10
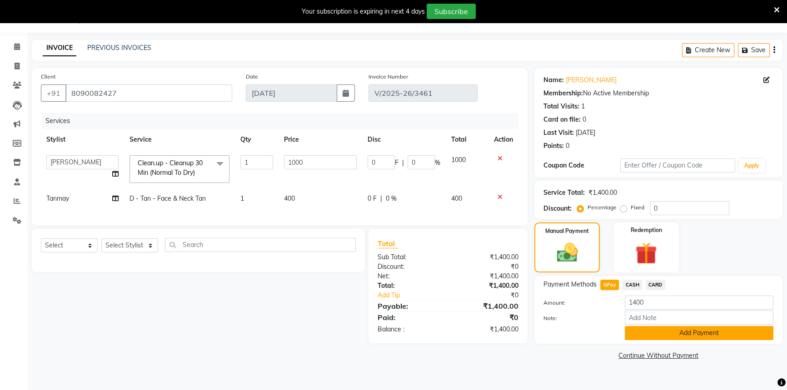
click at [659, 327] on button "Add Payment" at bounding box center [699, 333] width 149 height 14
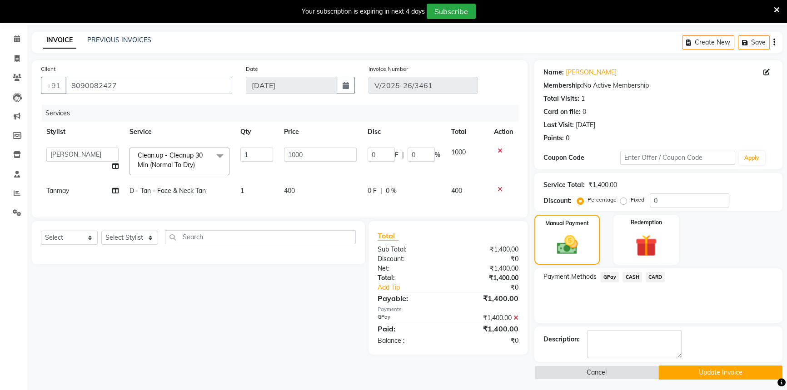
scroll to position [33, 0]
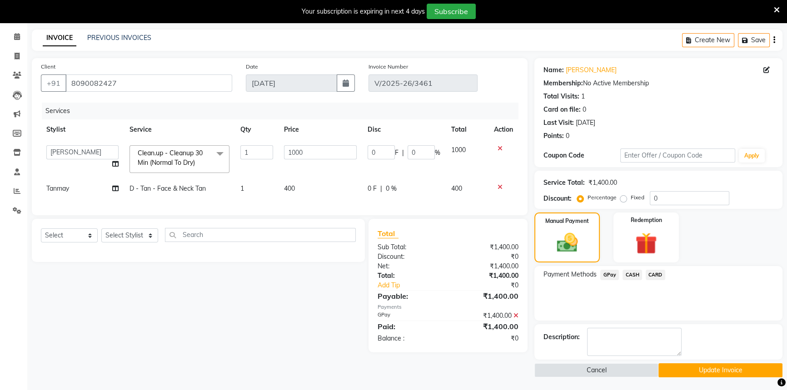
click at [730, 366] on button "Update Invoice" at bounding box center [720, 370] width 124 height 14
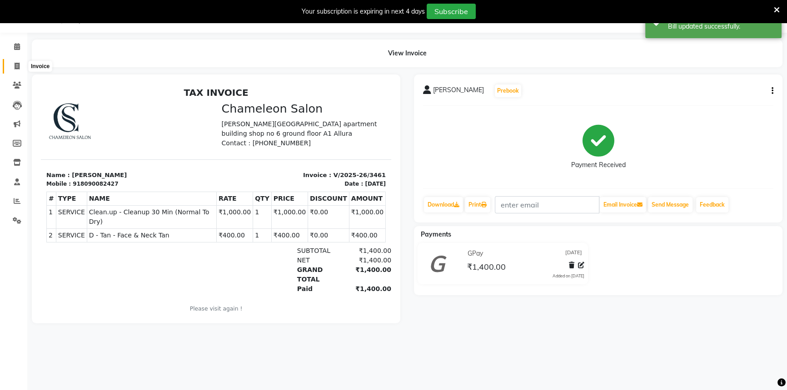
click at [16, 64] on icon at bounding box center [17, 66] width 5 height 7
select select "6724"
select select "service"
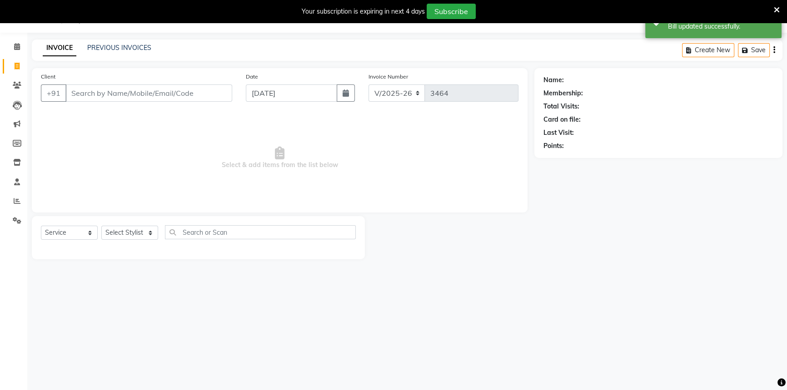
select select "58829"
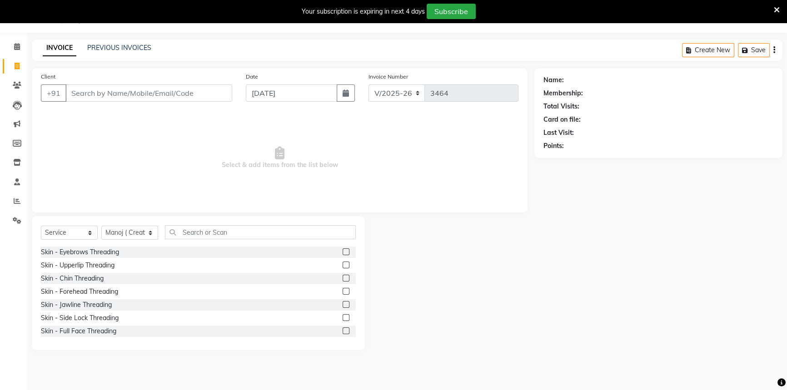
click at [775, 10] on icon at bounding box center [777, 10] width 6 height 8
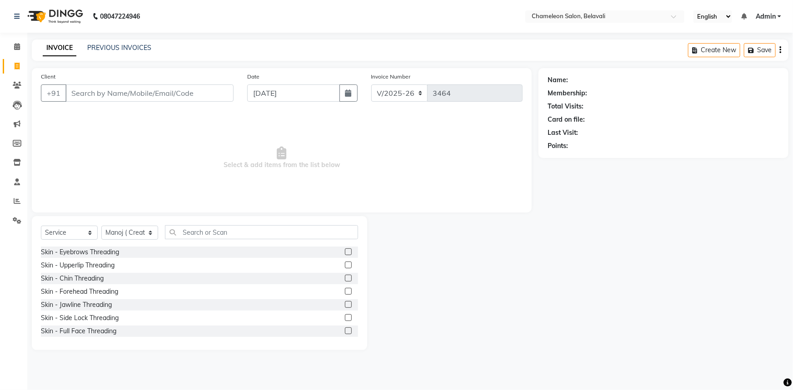
click at [272, 18] on nav "08047224946 Select Location × Chameleon Salon, Belavali English ENGLISH Español…" at bounding box center [396, 16] width 793 height 33
click at [99, 47] on link "PREVIOUS INVOICES" at bounding box center [119, 48] width 64 height 8
